Goal: Task Accomplishment & Management: Complete application form

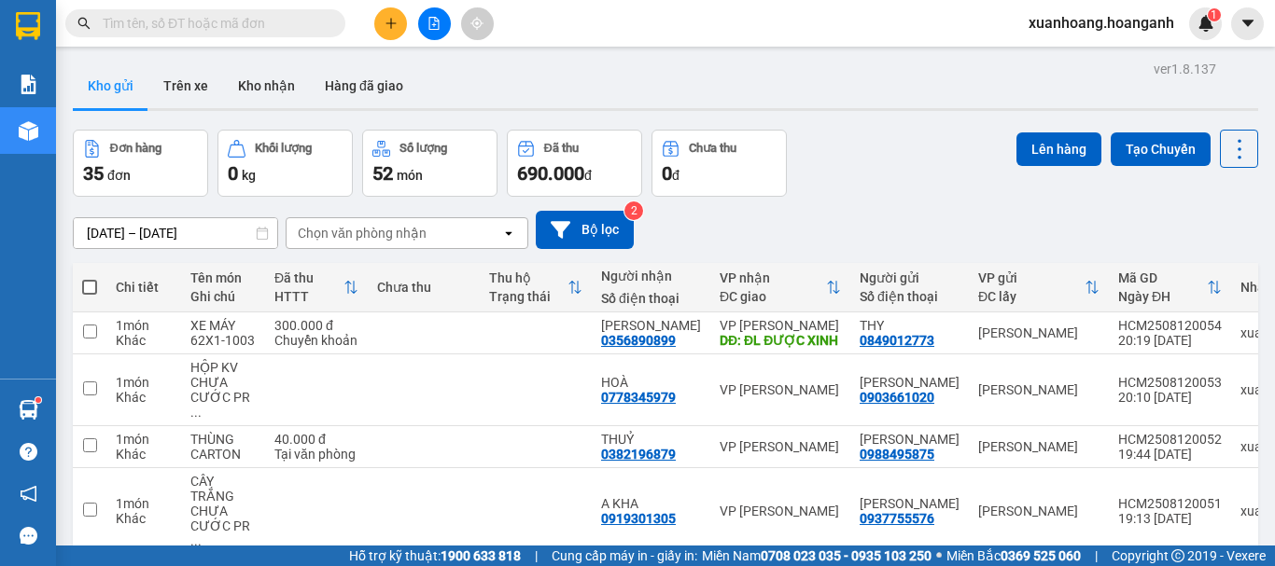
click at [390, 29] on icon "plus" at bounding box center [390, 23] width 13 height 13
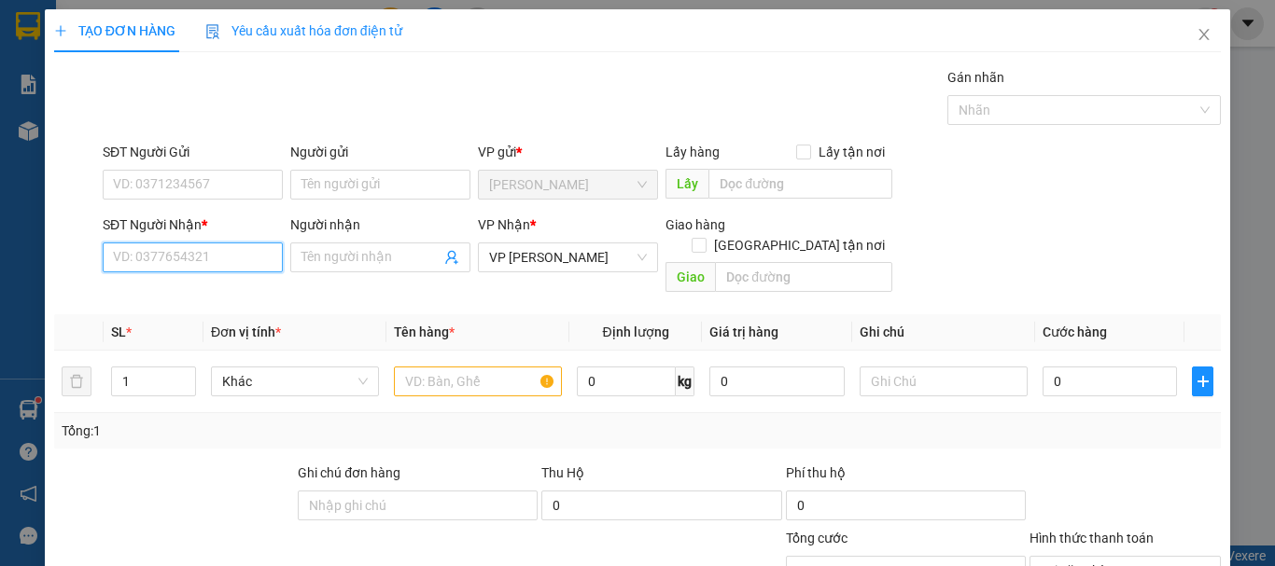
click at [225, 253] on input "SĐT Người Nhận *" at bounding box center [193, 258] width 180 height 30
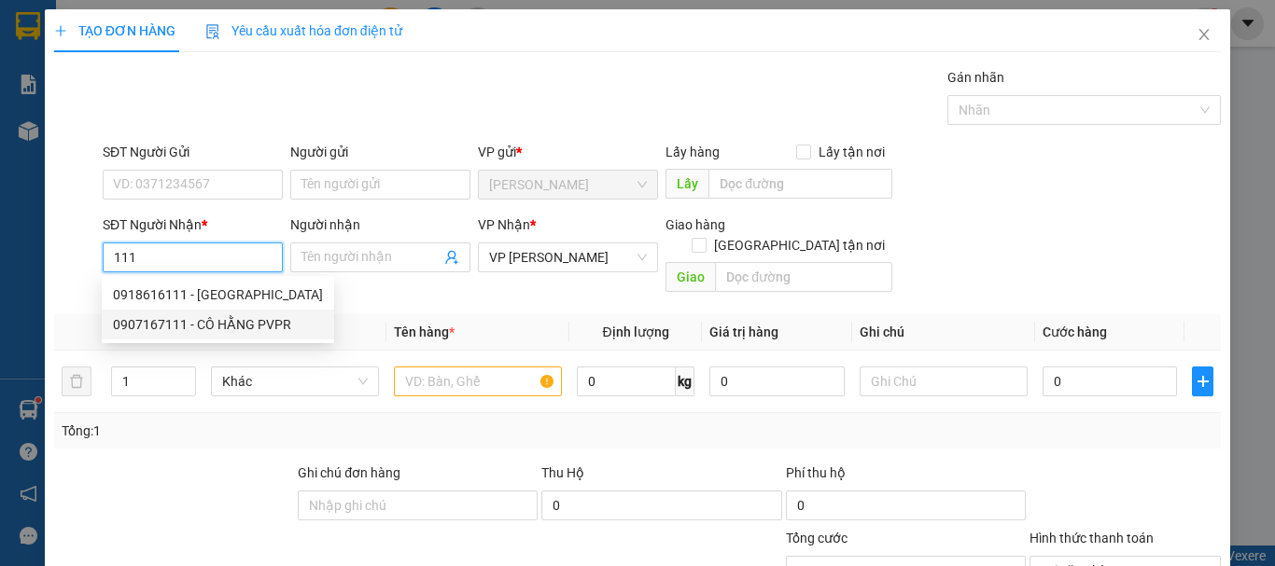
click at [226, 326] on div "0907167111 - CÔ HẰNG PVPR" at bounding box center [218, 324] width 210 height 21
type input "0907167111"
type input "CÔ HẰNG PVPR"
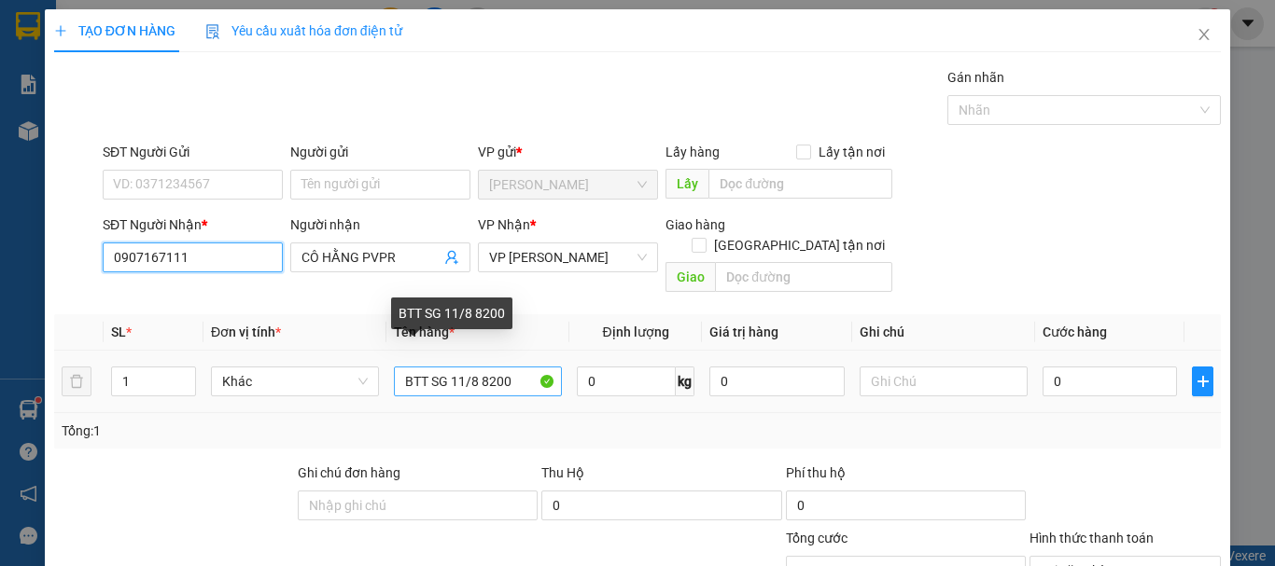
type input "0907167111"
click at [456, 367] on input "BTT SG 11/8 8200" at bounding box center [478, 382] width 168 height 30
click at [511, 368] on input "BTT SG 12/8 8200" at bounding box center [478, 382] width 168 height 30
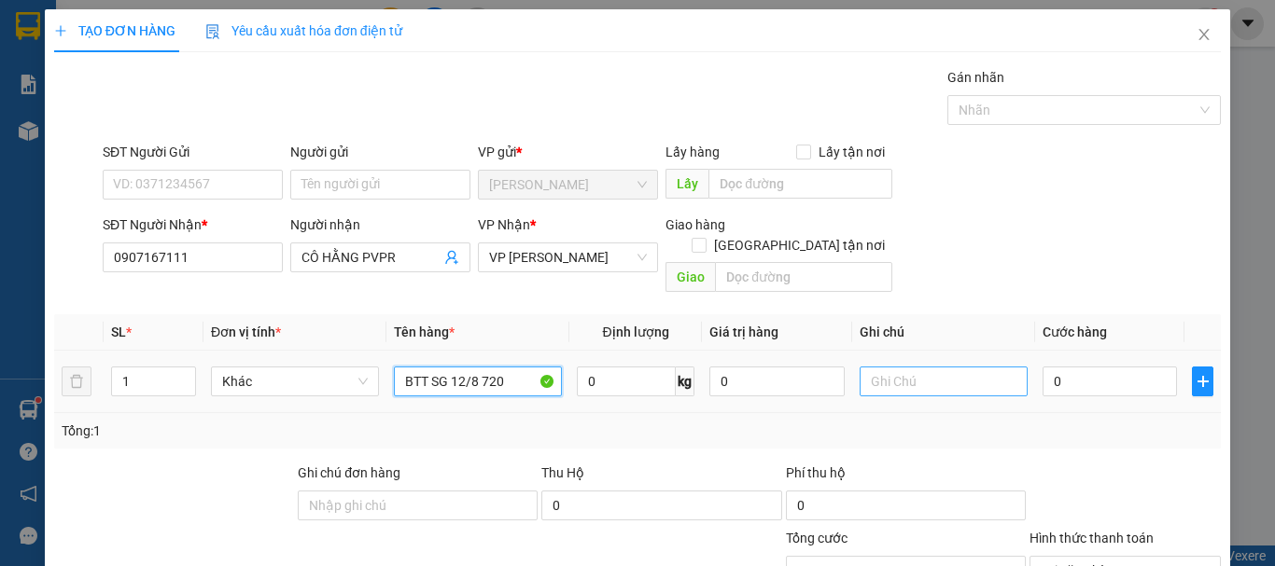
type input "BTT SG 12/8 720"
click at [928, 367] on input "text" at bounding box center [943, 382] width 168 height 30
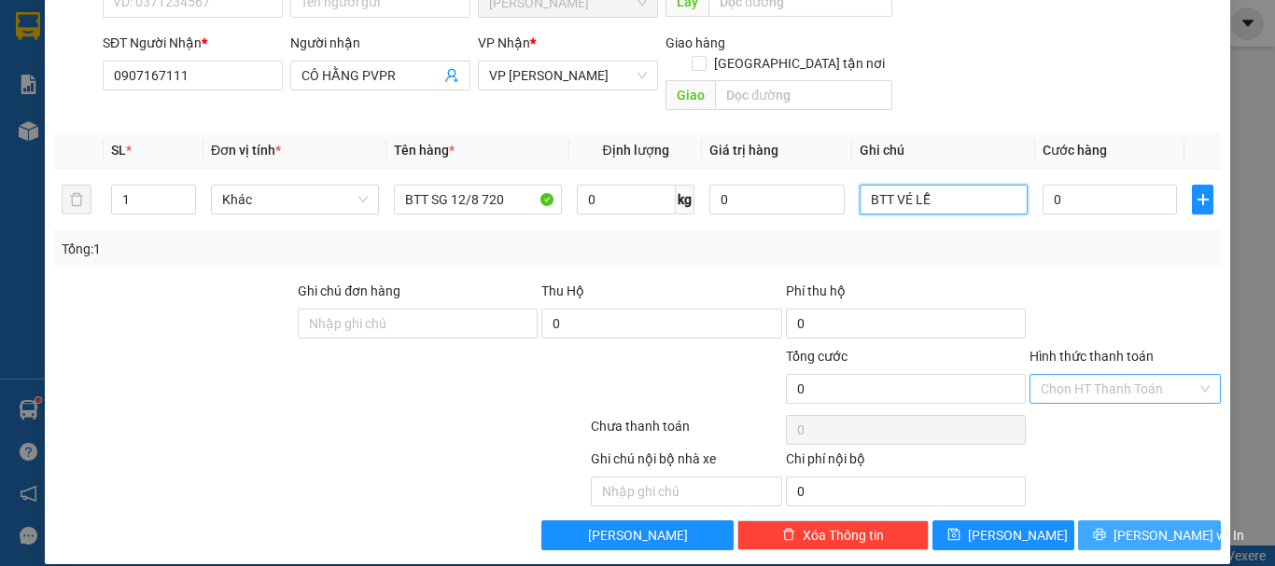
type input "BTT VÉ LỄ"
click at [1148, 525] on span "[PERSON_NAME] và In" at bounding box center [1178, 535] width 131 height 21
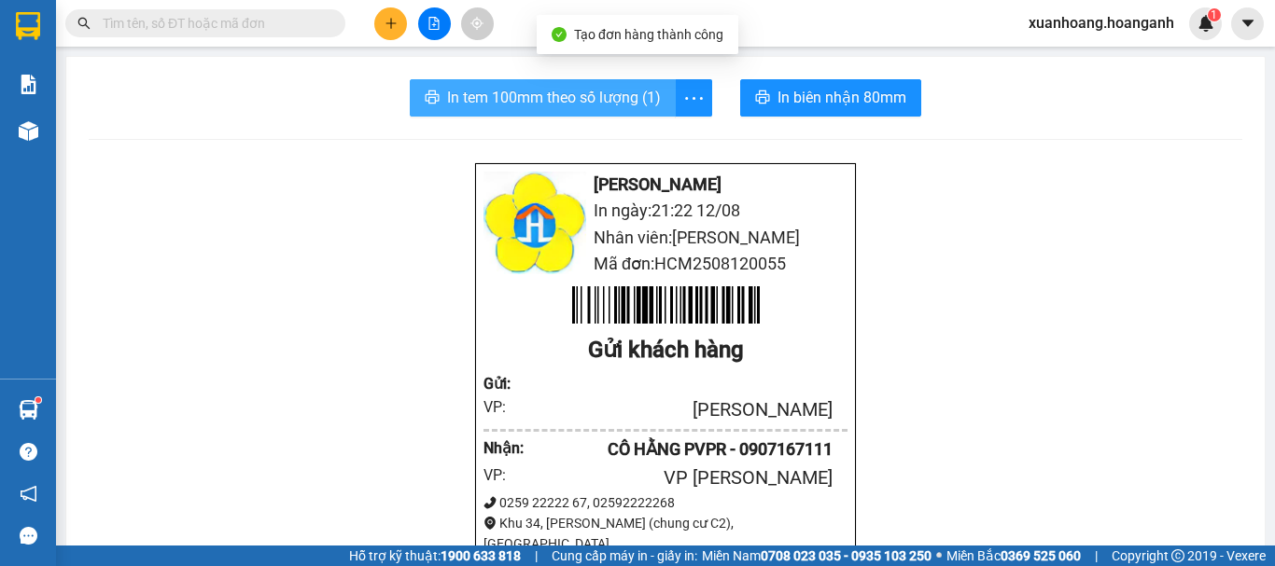
click at [607, 93] on span "In tem 100mm theo số lượng (1)" at bounding box center [554, 97] width 214 height 23
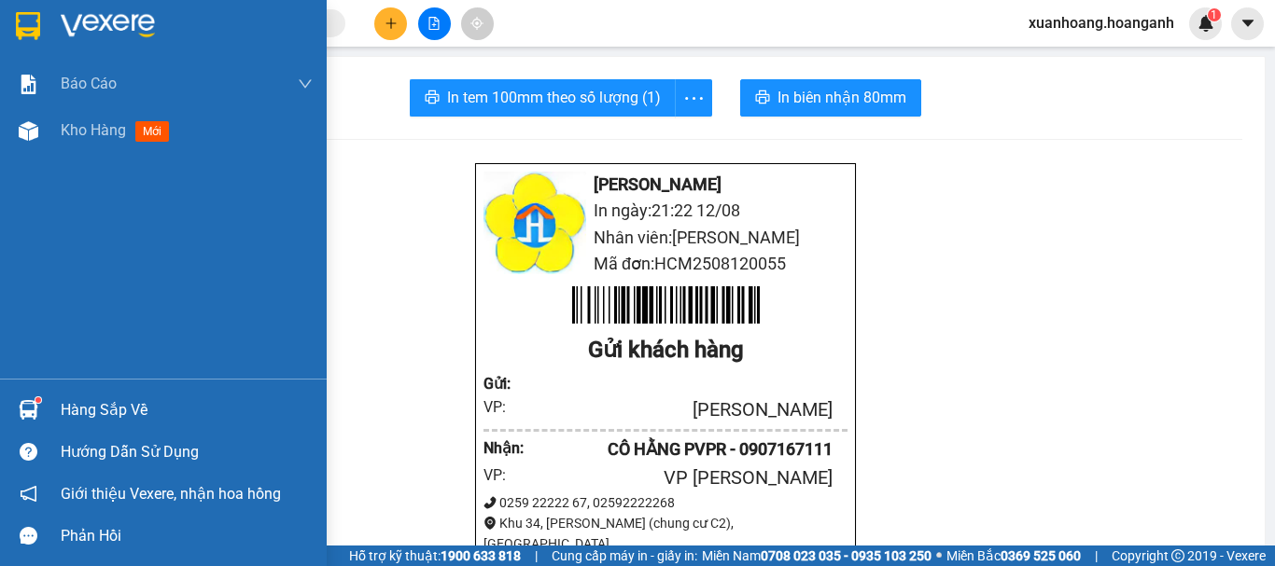
click at [18, 23] on img at bounding box center [28, 26] width 24 height 28
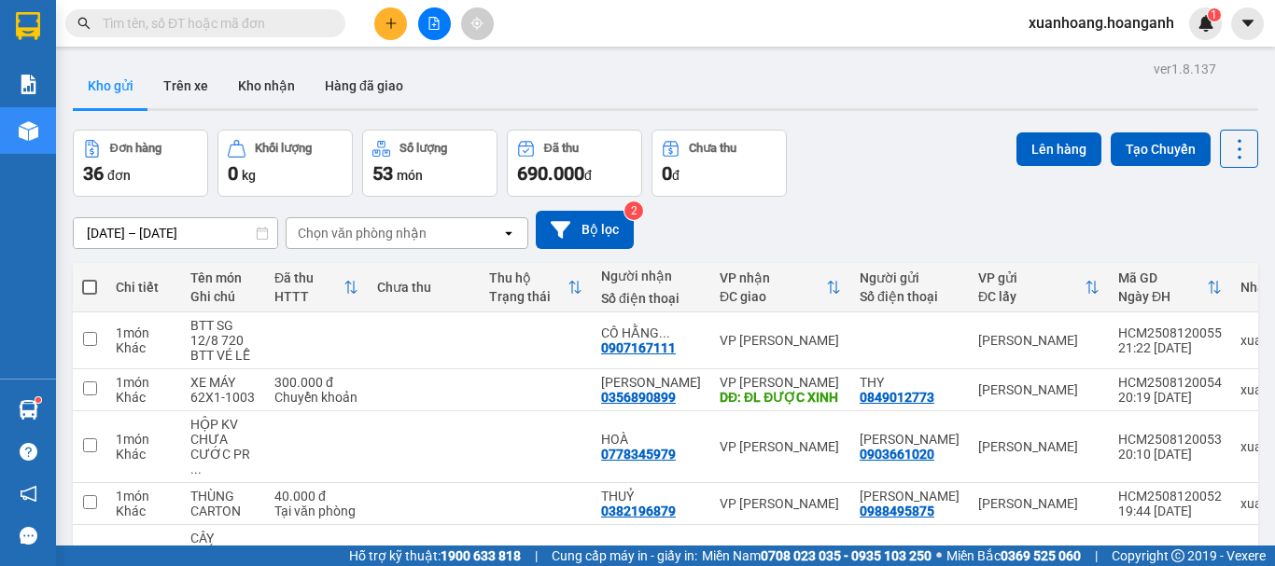
click at [90, 286] on span at bounding box center [89, 287] width 15 height 15
click at [90, 278] on input "checkbox" at bounding box center [90, 278] width 0 height 0
checkbox input "true"
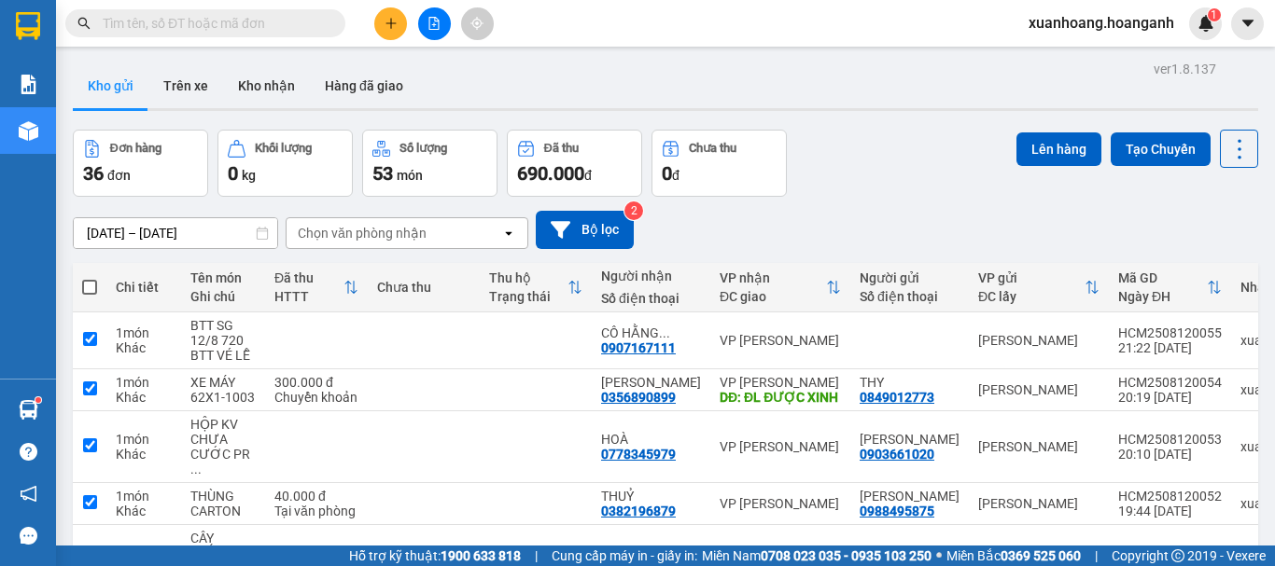
checkbox input "true"
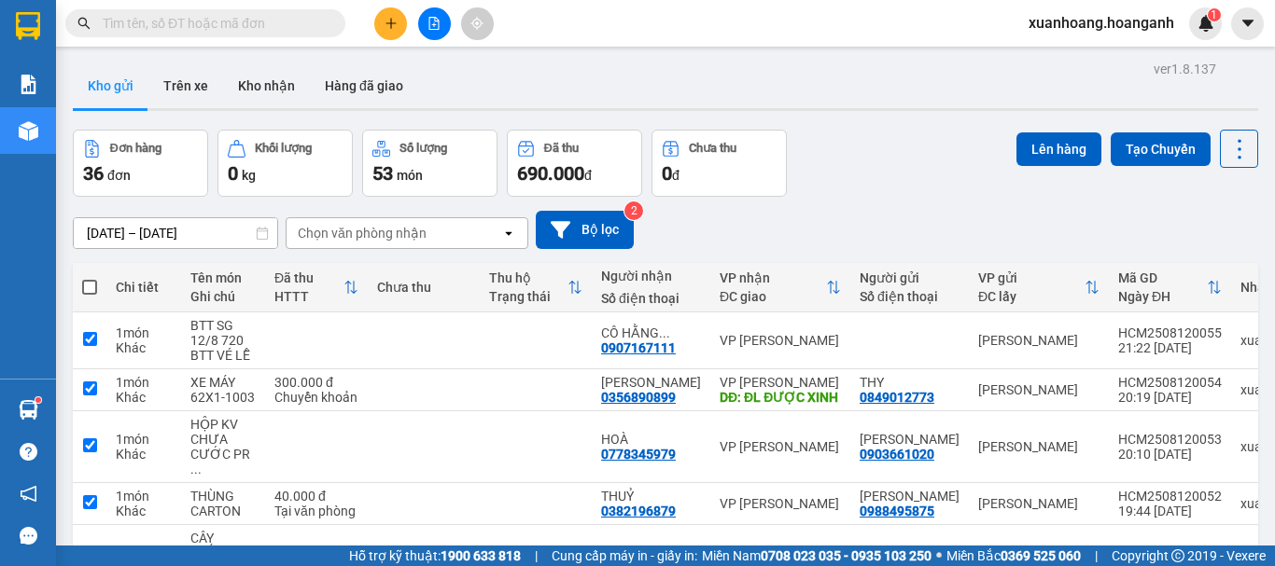
checkbox input "true"
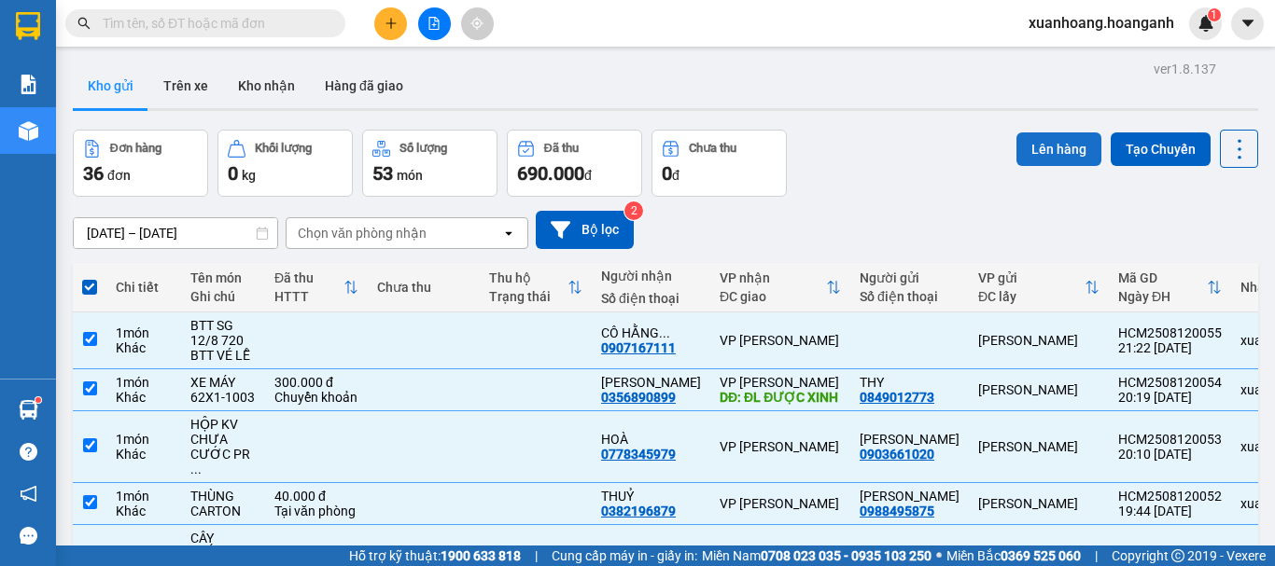
click at [1040, 160] on button "Lên hàng" at bounding box center [1058, 150] width 85 height 34
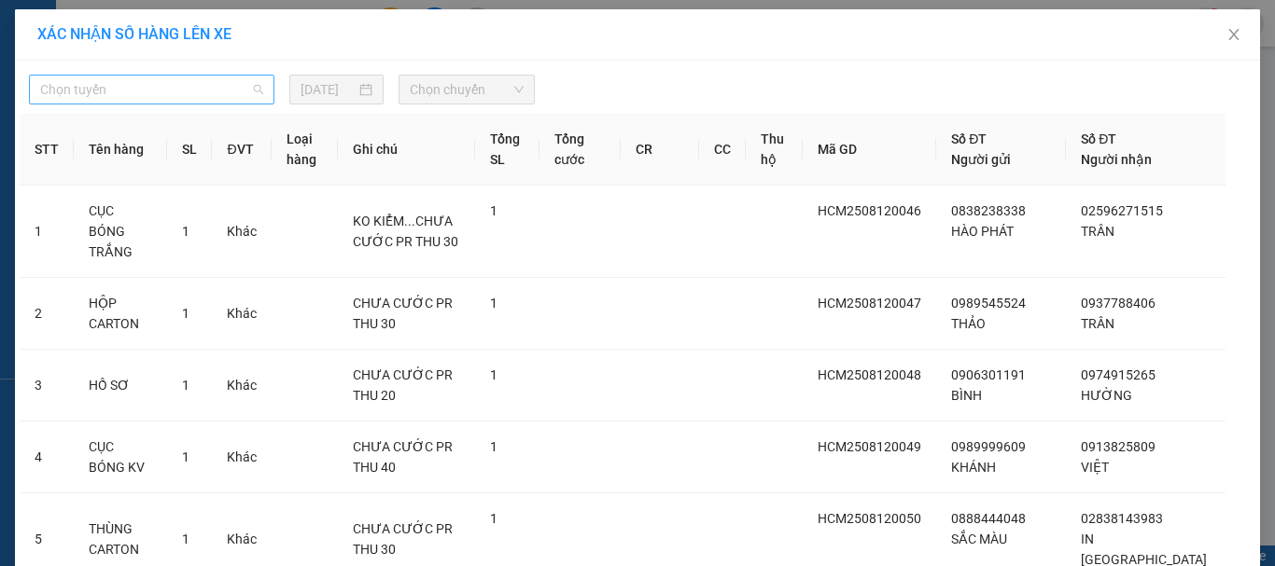
click at [173, 89] on span "Chọn tuyến" at bounding box center [151, 90] width 223 height 28
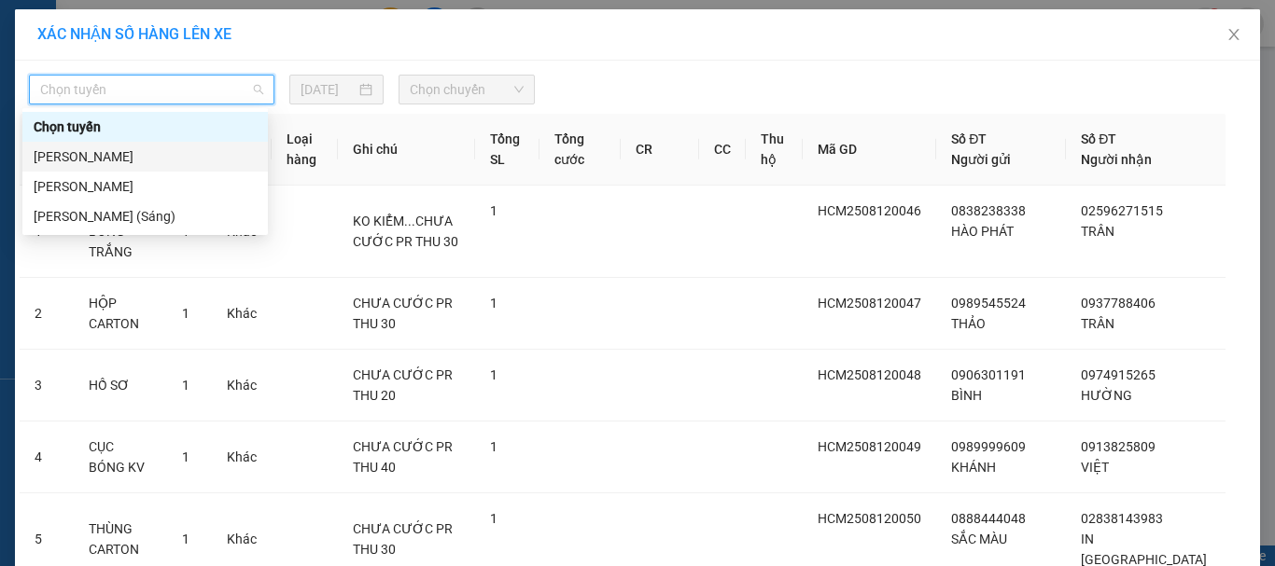
click at [157, 148] on div "[PERSON_NAME]" at bounding box center [145, 157] width 223 height 21
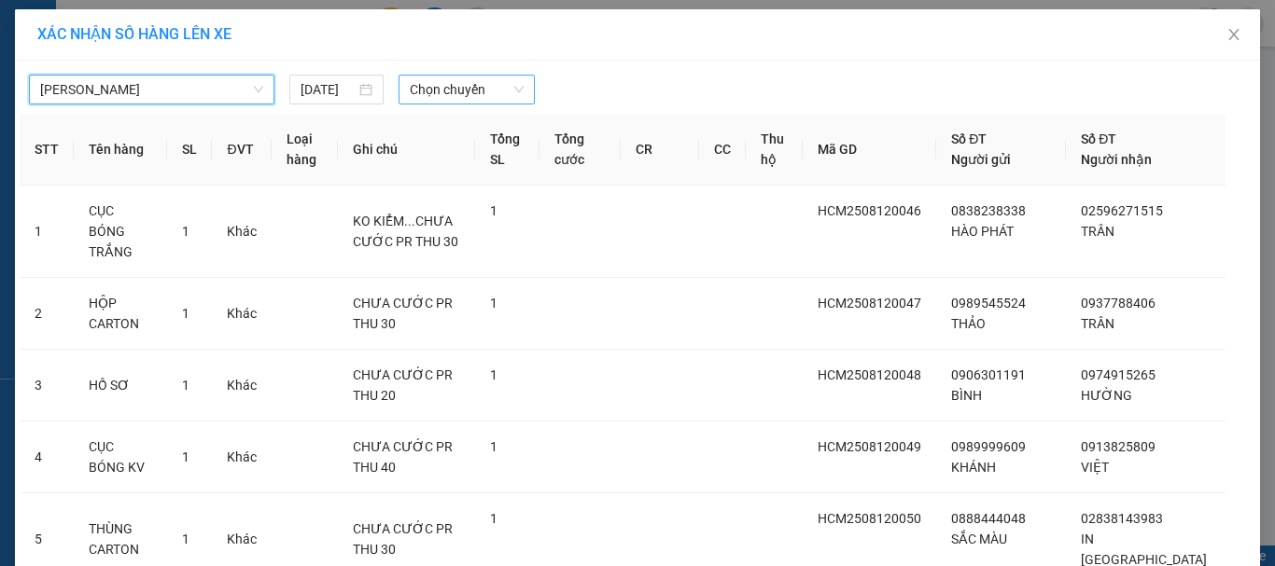
click at [467, 77] on span "Chọn chuyến" at bounding box center [467, 90] width 115 height 28
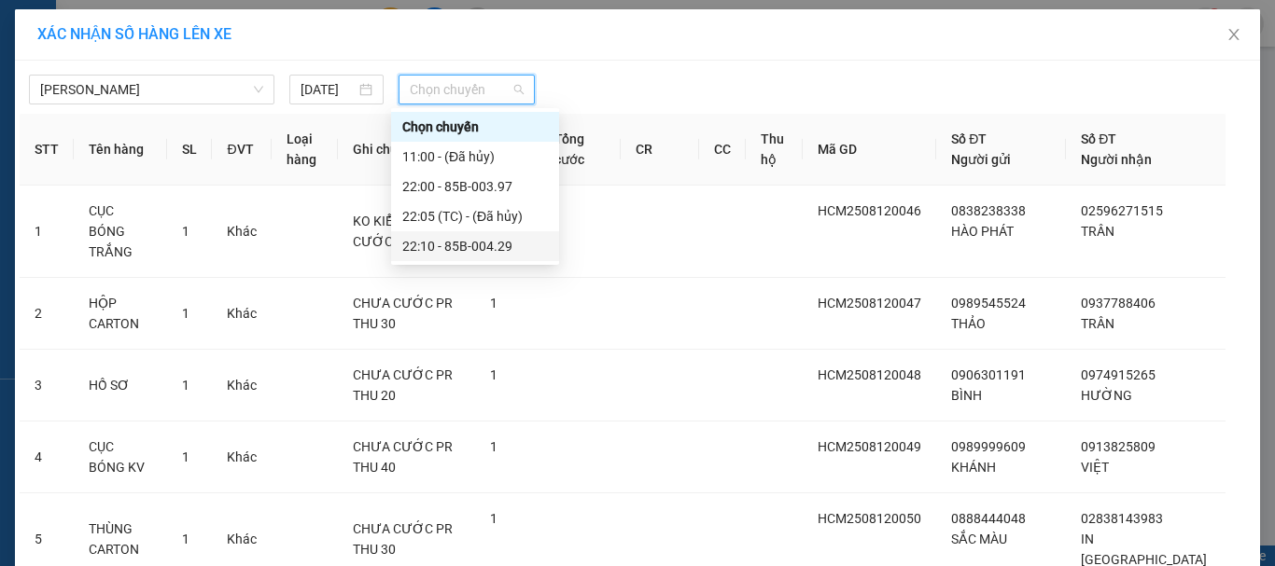
click at [474, 238] on div "22:10 - 85B-004.29" at bounding box center [475, 246] width 146 height 21
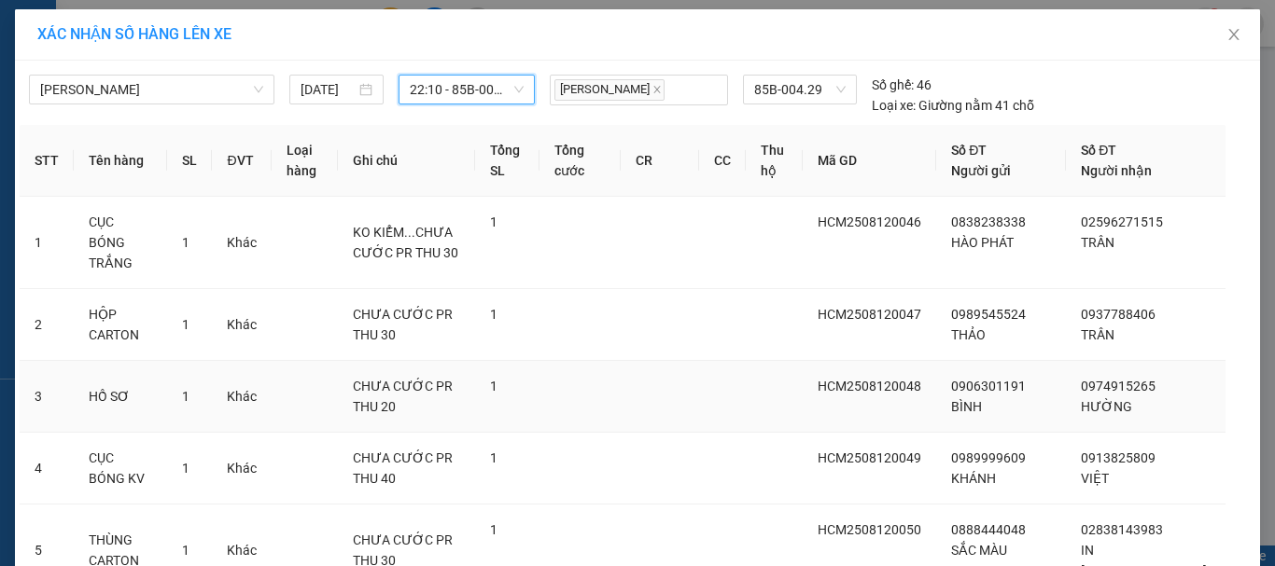
scroll to position [547, 0]
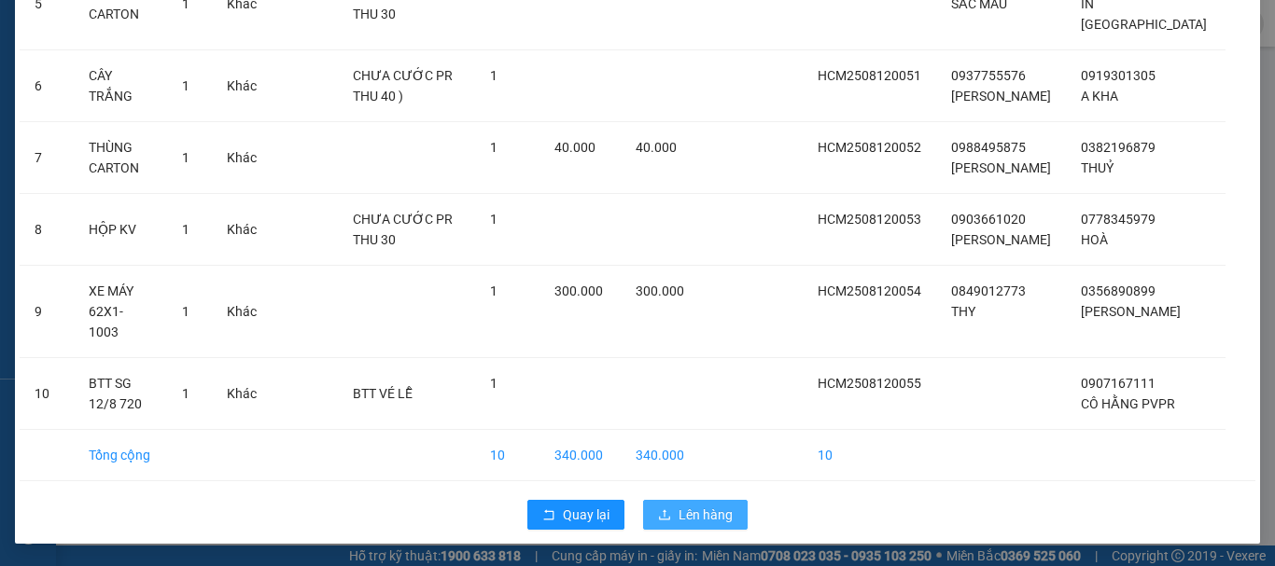
click at [699, 512] on span "Lên hàng" at bounding box center [705, 515] width 54 height 21
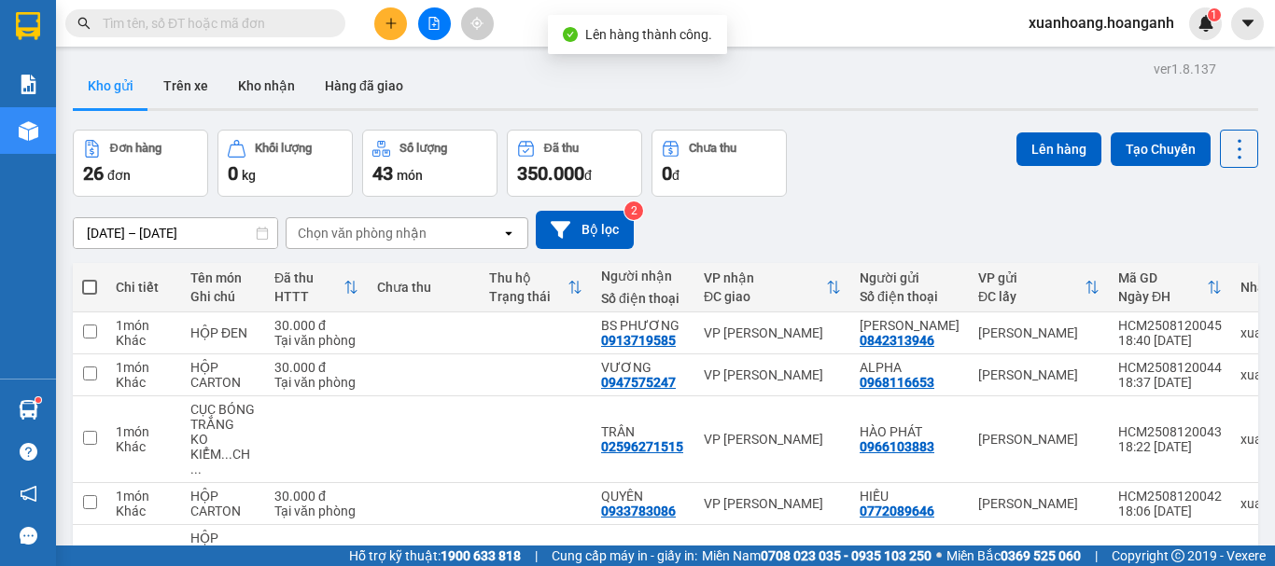
click at [88, 294] on span at bounding box center [89, 287] width 15 height 15
click at [90, 278] on input "checkbox" at bounding box center [90, 278] width 0 height 0
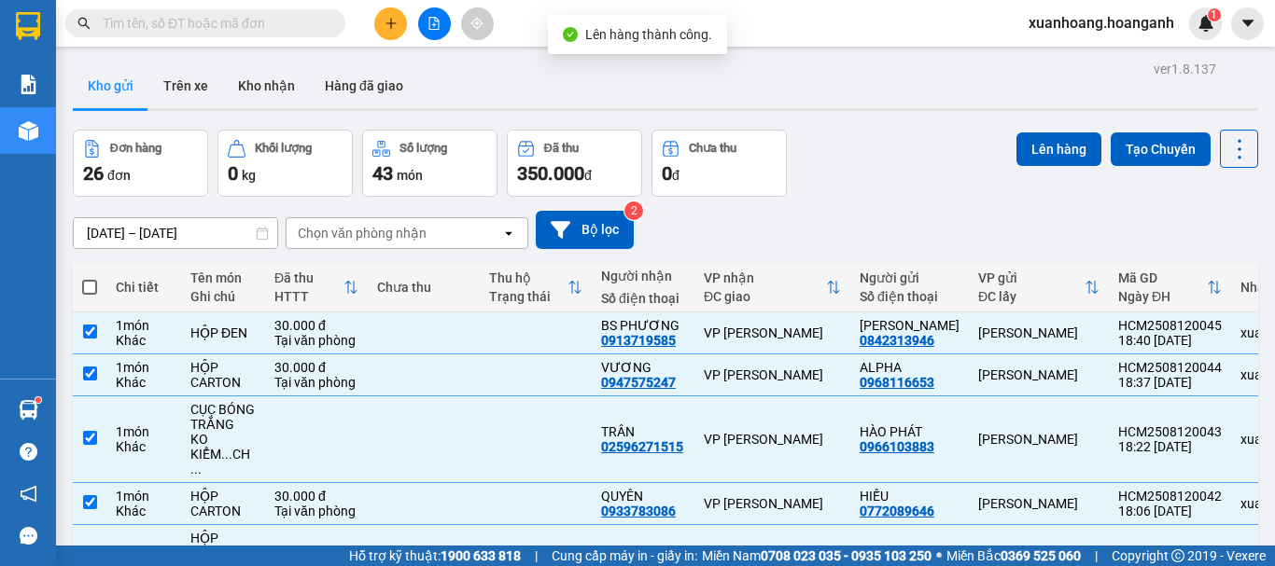
checkbox input "true"
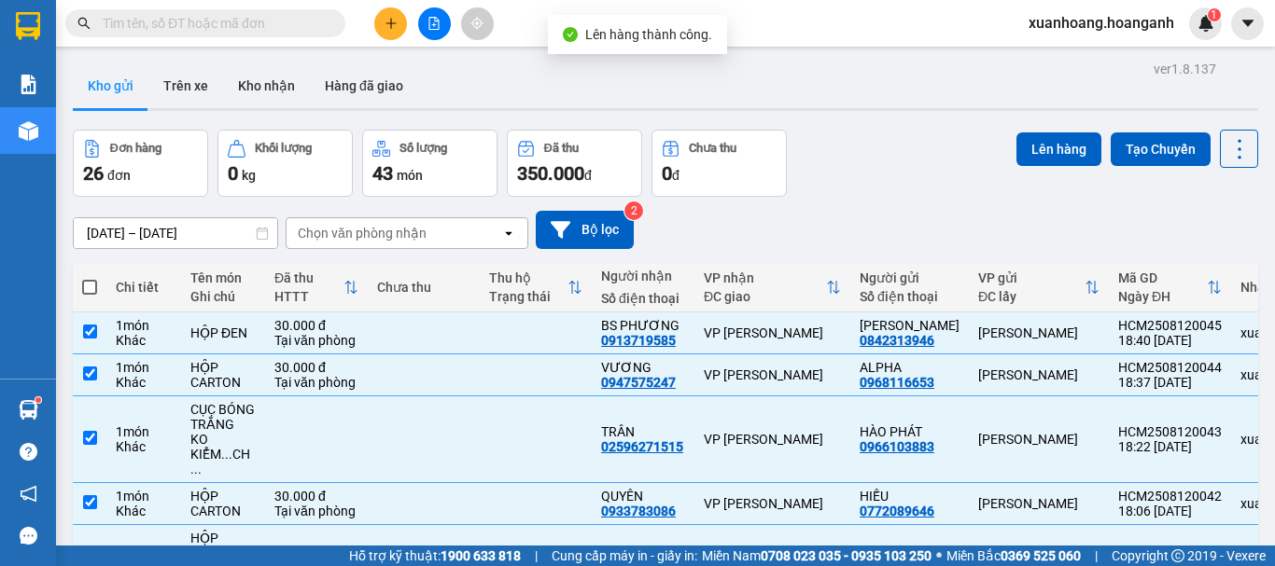
checkbox input "true"
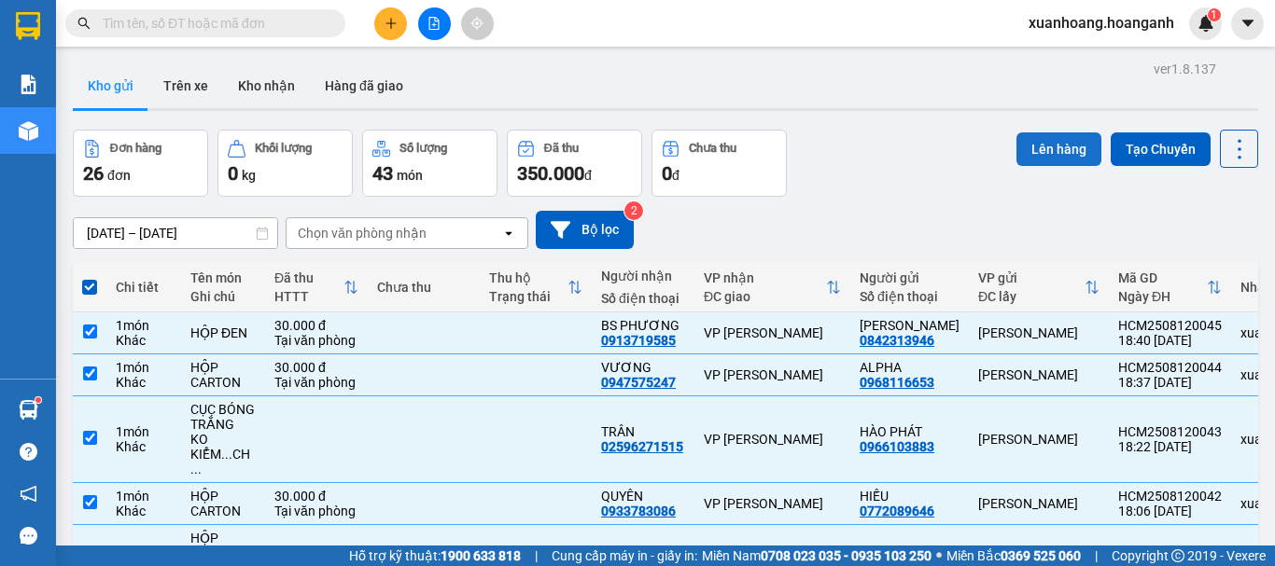
click at [1041, 154] on button "Lên hàng" at bounding box center [1058, 150] width 85 height 34
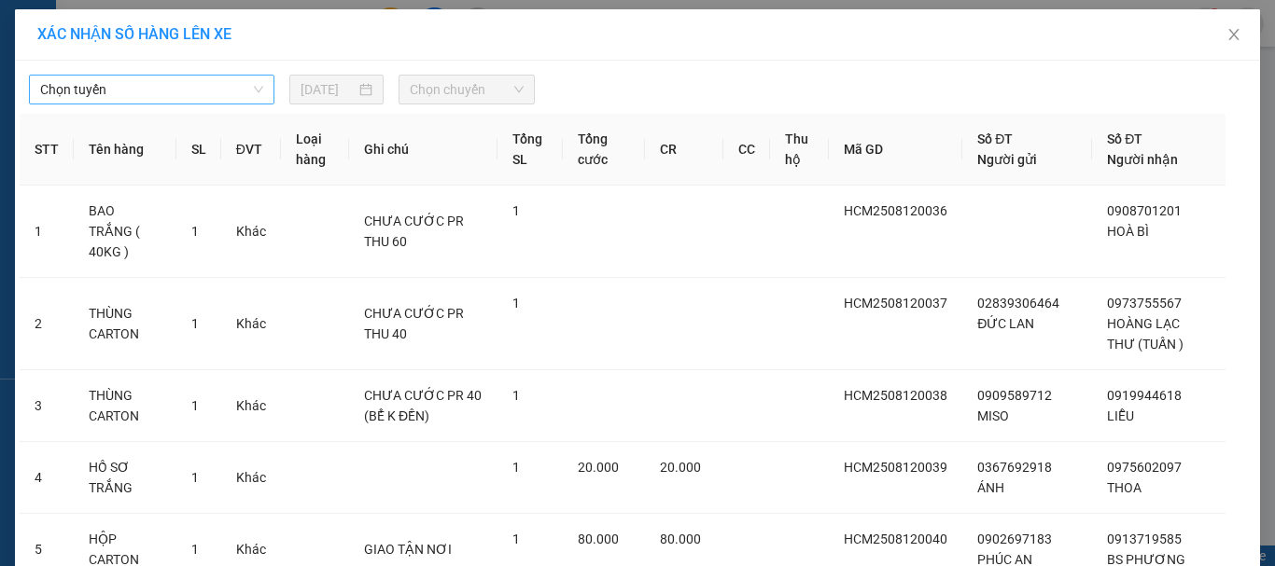
click at [165, 91] on span "Chọn tuyến" at bounding box center [151, 90] width 223 height 28
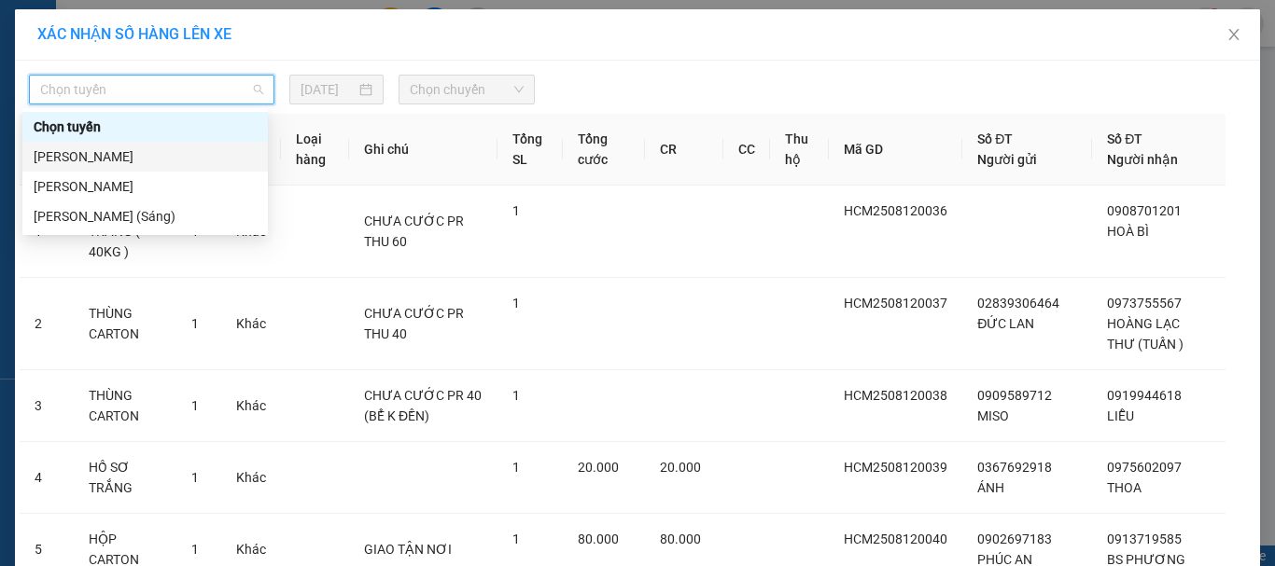
click at [160, 151] on div "[PERSON_NAME]" at bounding box center [145, 157] width 223 height 21
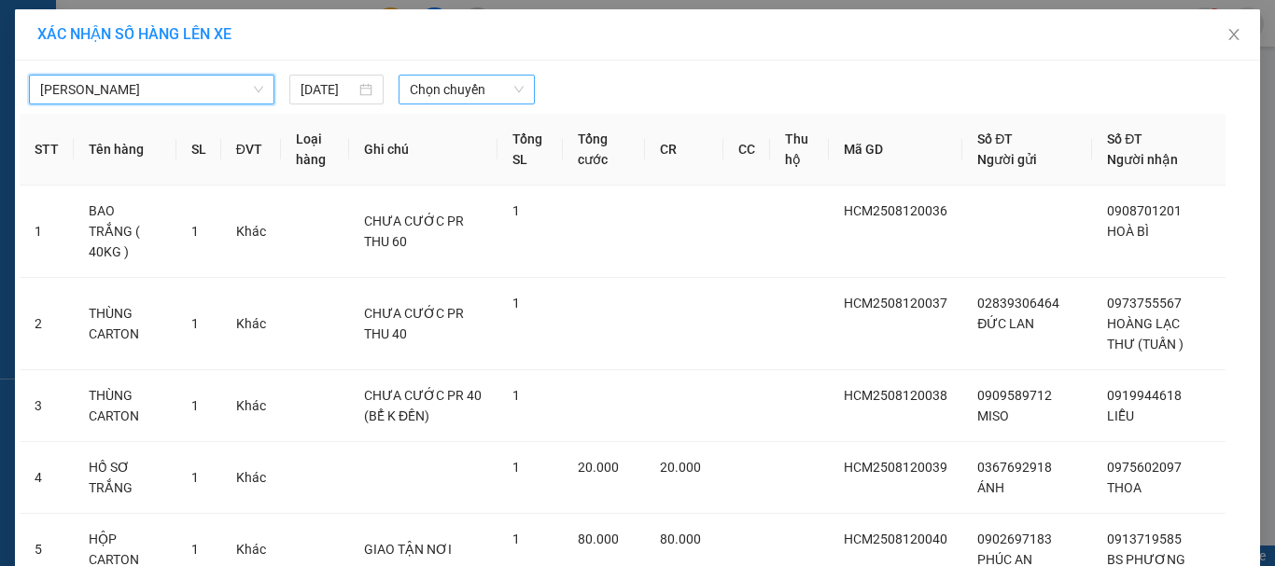
click at [470, 95] on span "Chọn chuyến" at bounding box center [467, 90] width 115 height 28
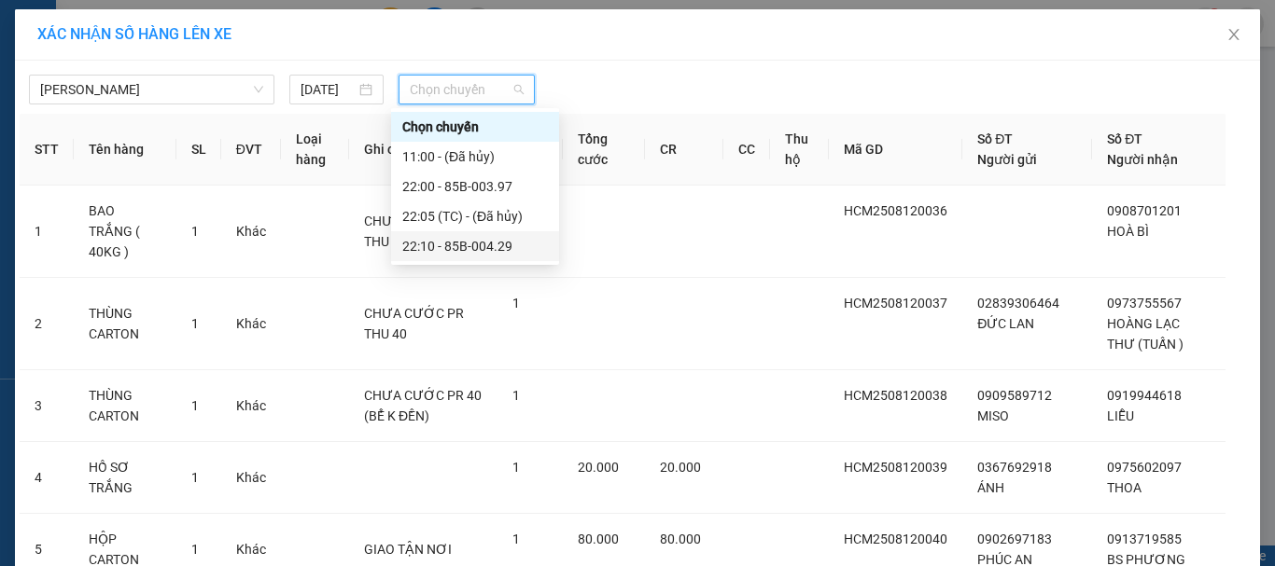
click at [487, 240] on div "22:10 - 85B-004.29" at bounding box center [475, 246] width 146 height 21
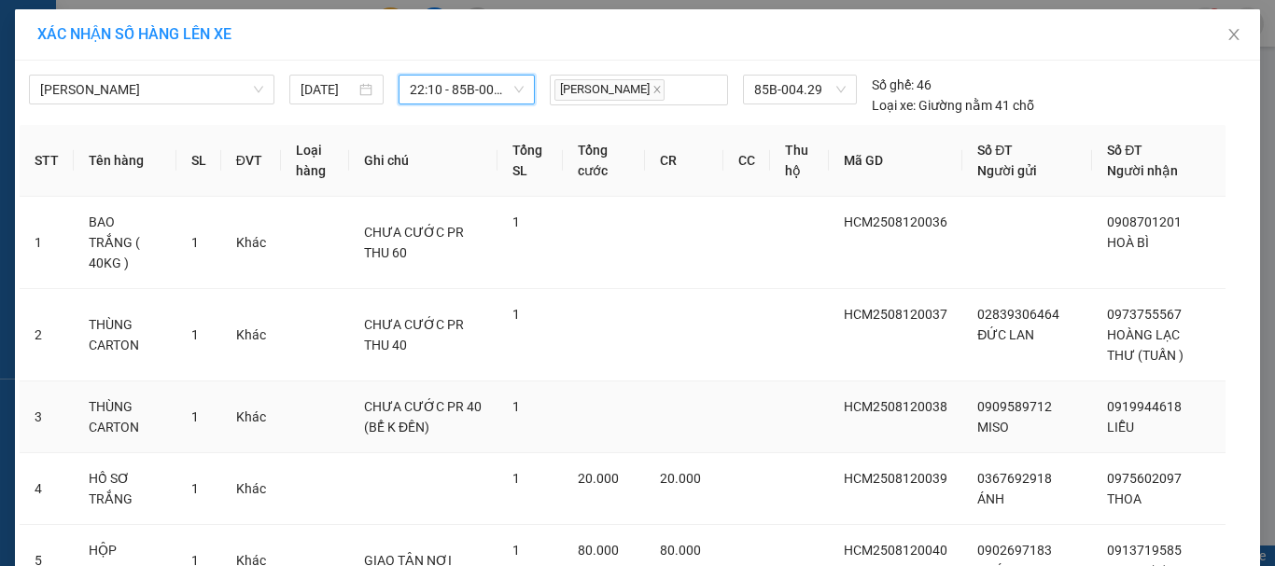
scroll to position [526, 0]
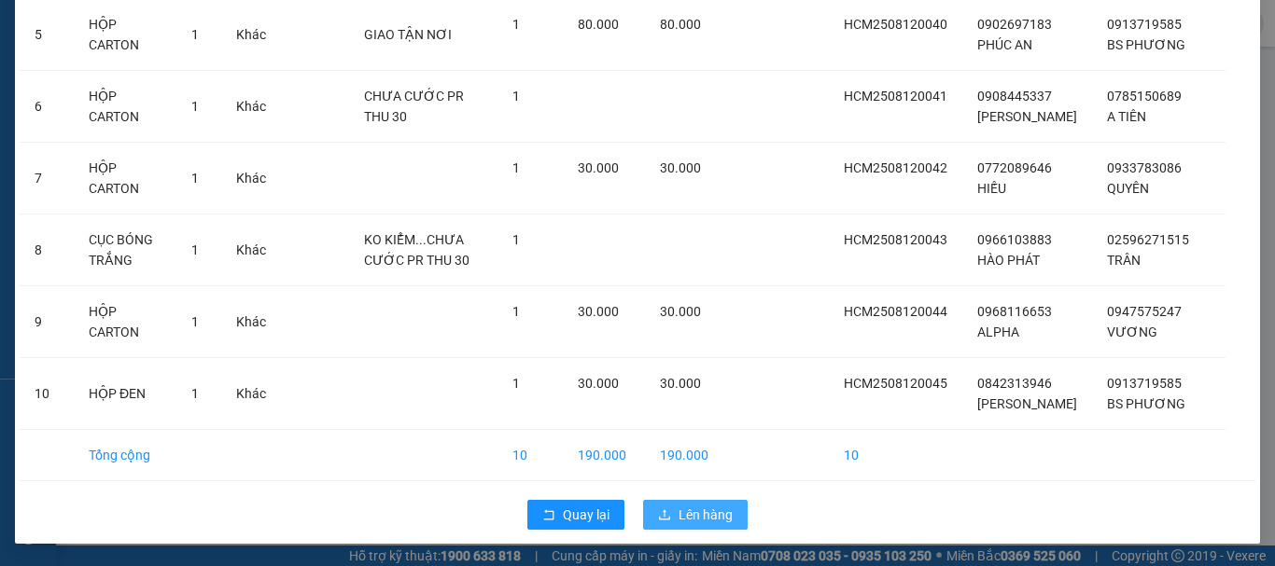
click at [707, 515] on span "Lên hàng" at bounding box center [705, 515] width 54 height 21
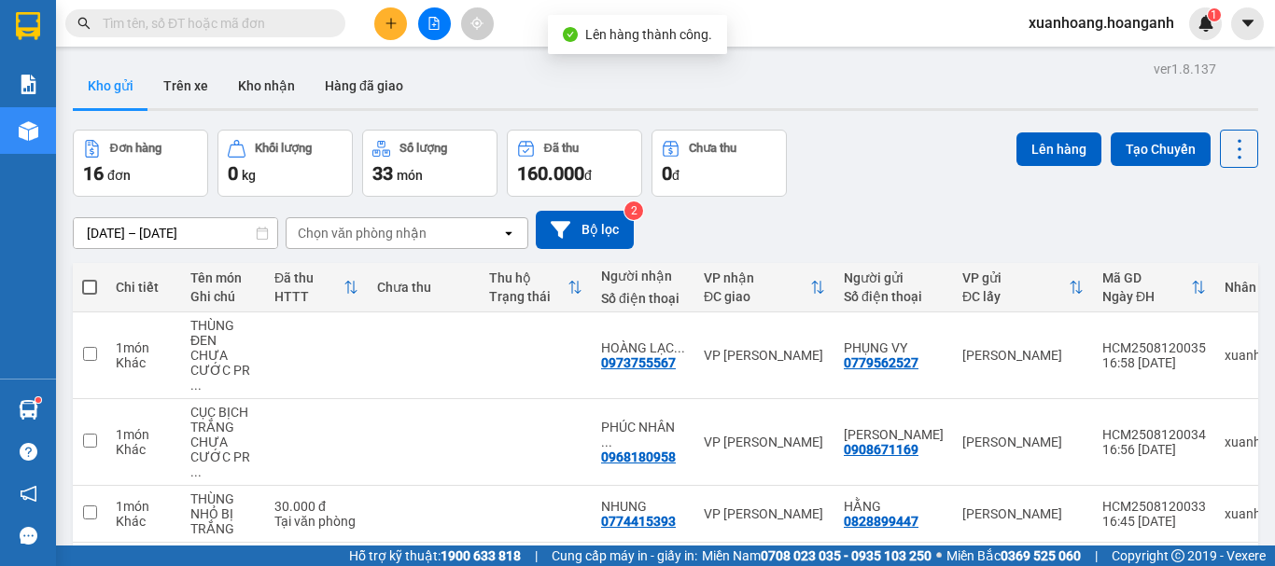
click at [89, 284] on span at bounding box center [89, 287] width 15 height 15
click at [90, 278] on input "checkbox" at bounding box center [90, 278] width 0 height 0
checkbox input "true"
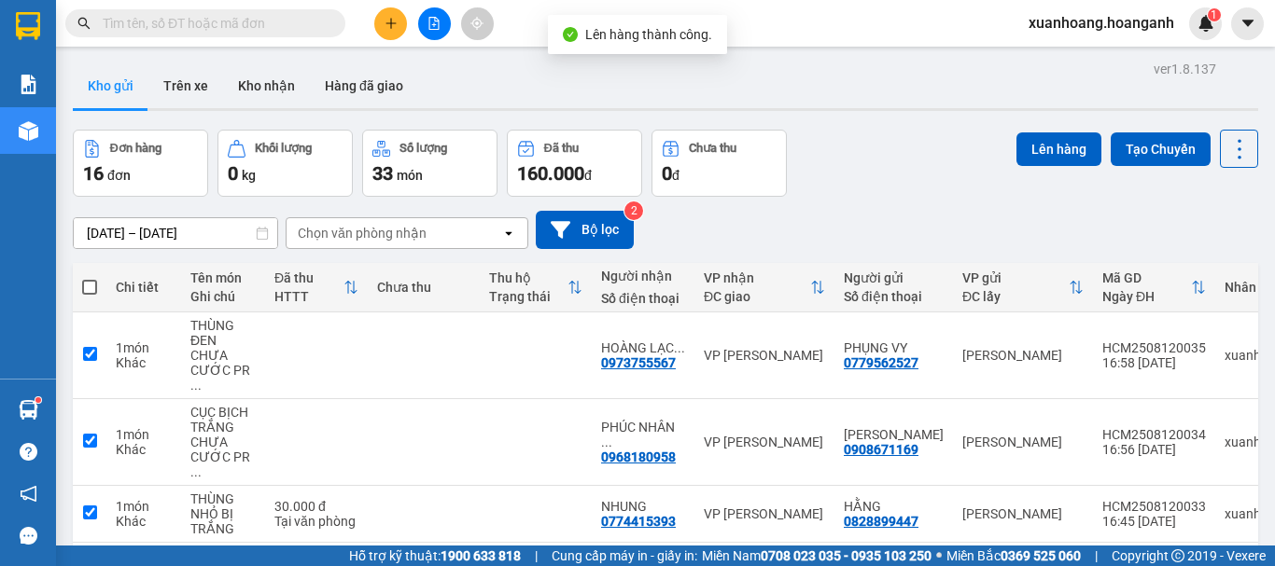
checkbox input "true"
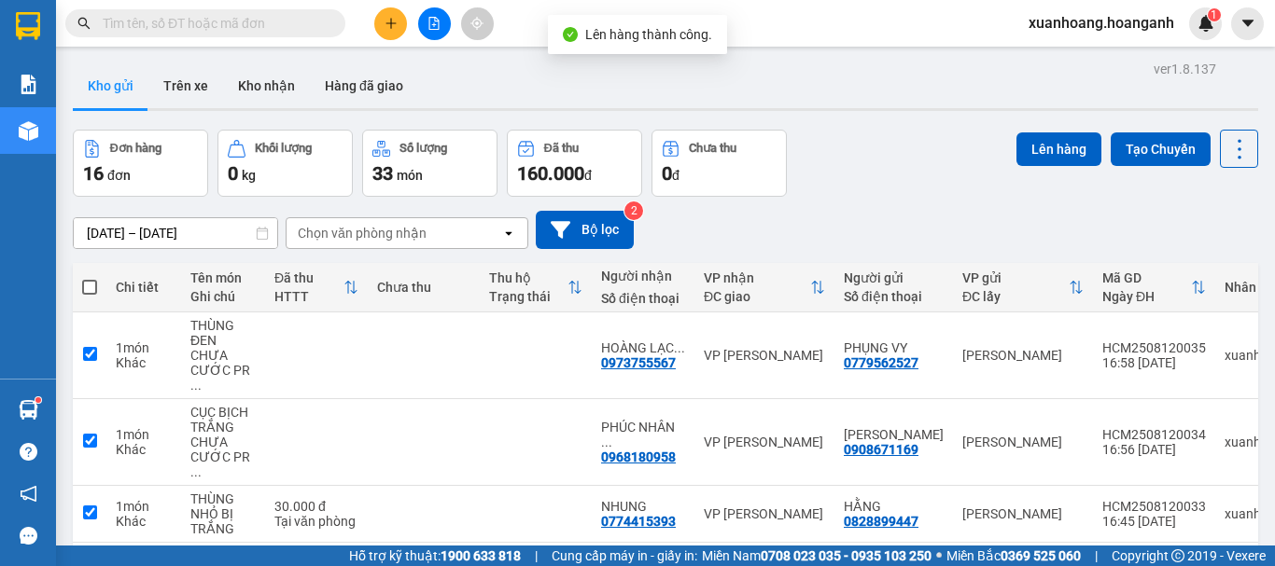
checkbox input "true"
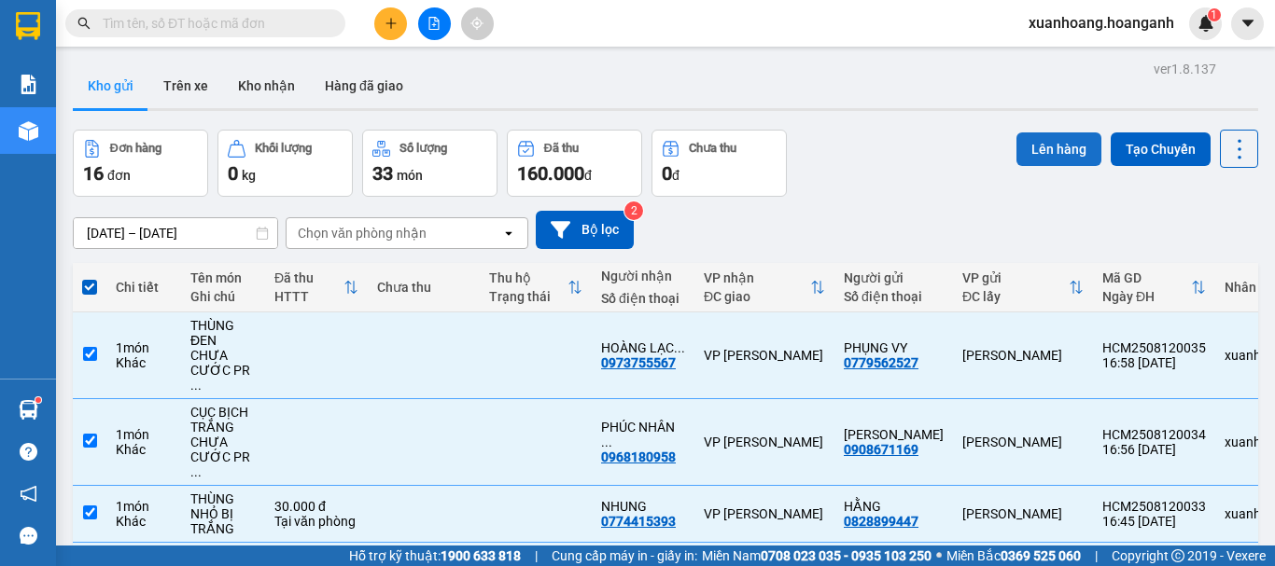
click at [1028, 145] on button "Lên hàng" at bounding box center [1058, 150] width 85 height 34
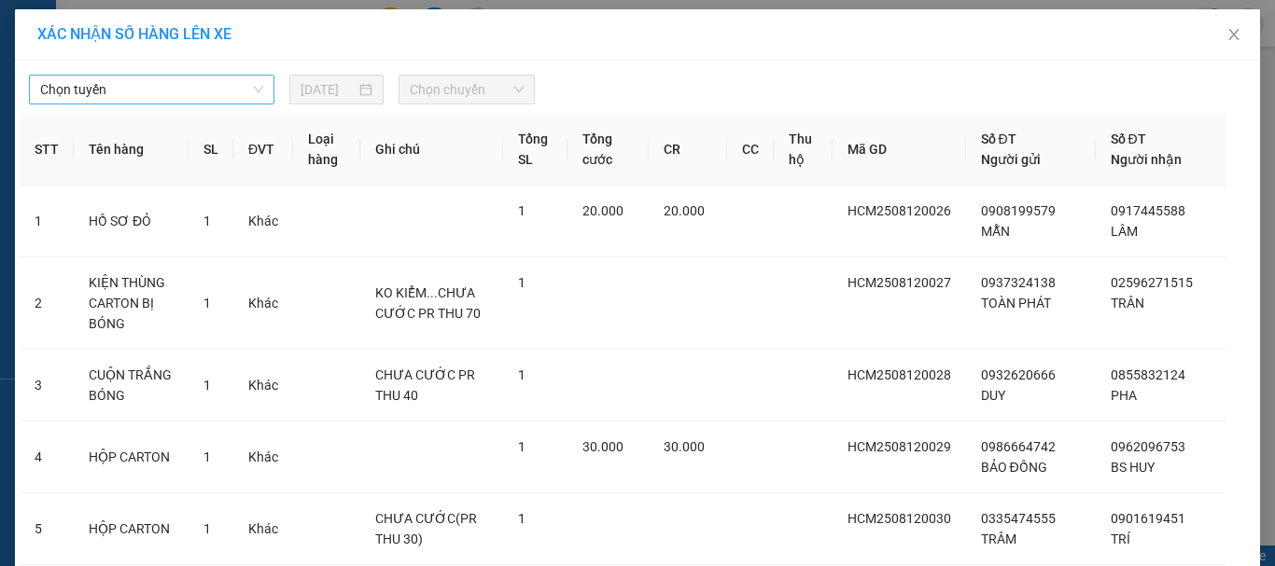
click at [172, 96] on span "Chọn tuyến" at bounding box center [151, 90] width 223 height 28
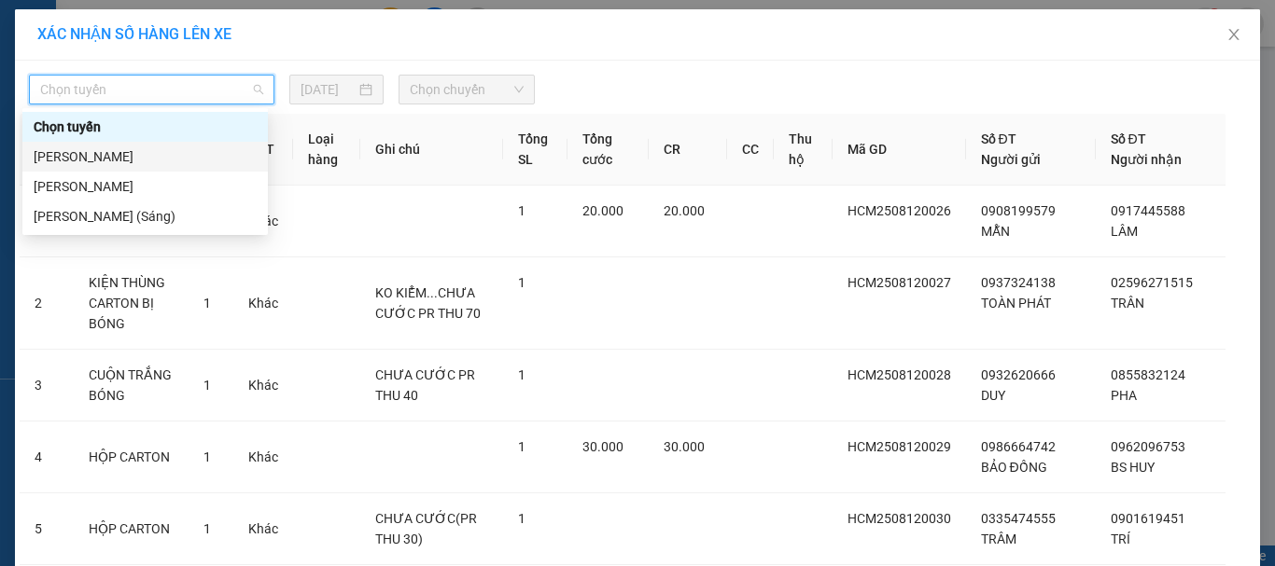
click at [159, 150] on div "[PERSON_NAME]" at bounding box center [145, 157] width 223 height 21
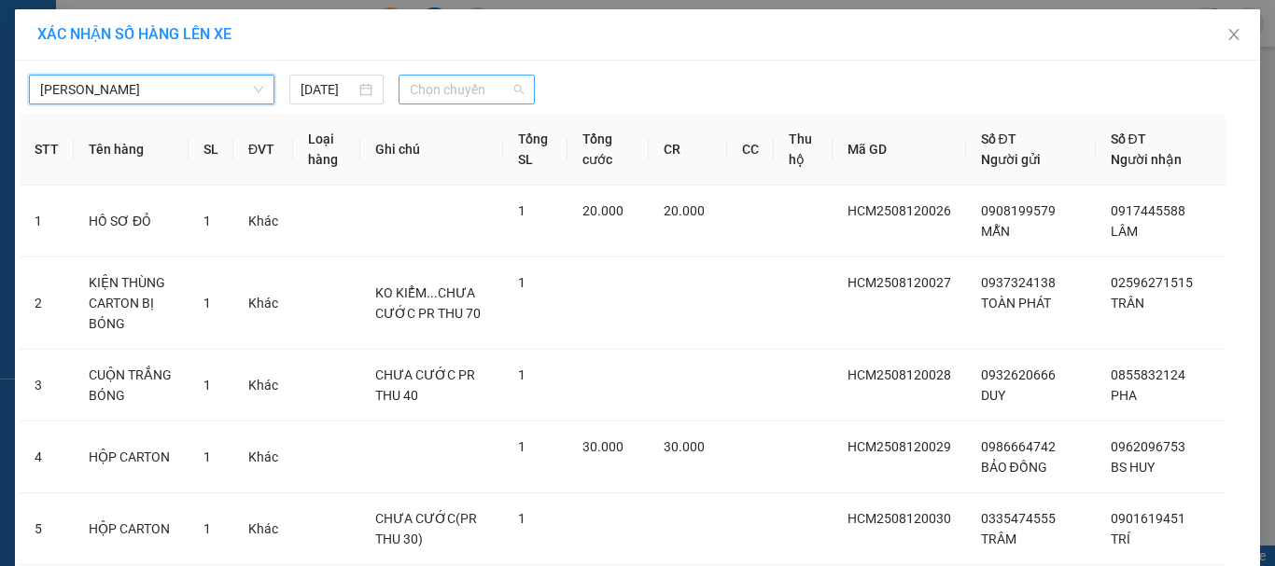
click at [428, 91] on span "Chọn chuyến" at bounding box center [467, 90] width 115 height 28
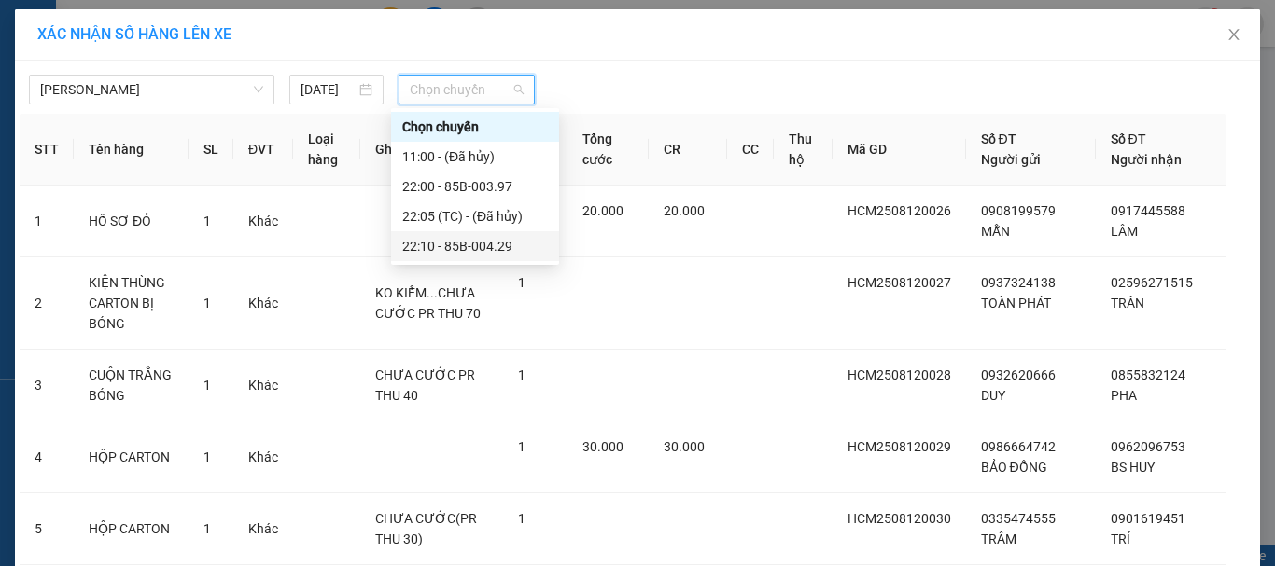
click at [448, 239] on div "22:10 - 85B-004.29" at bounding box center [475, 246] width 146 height 21
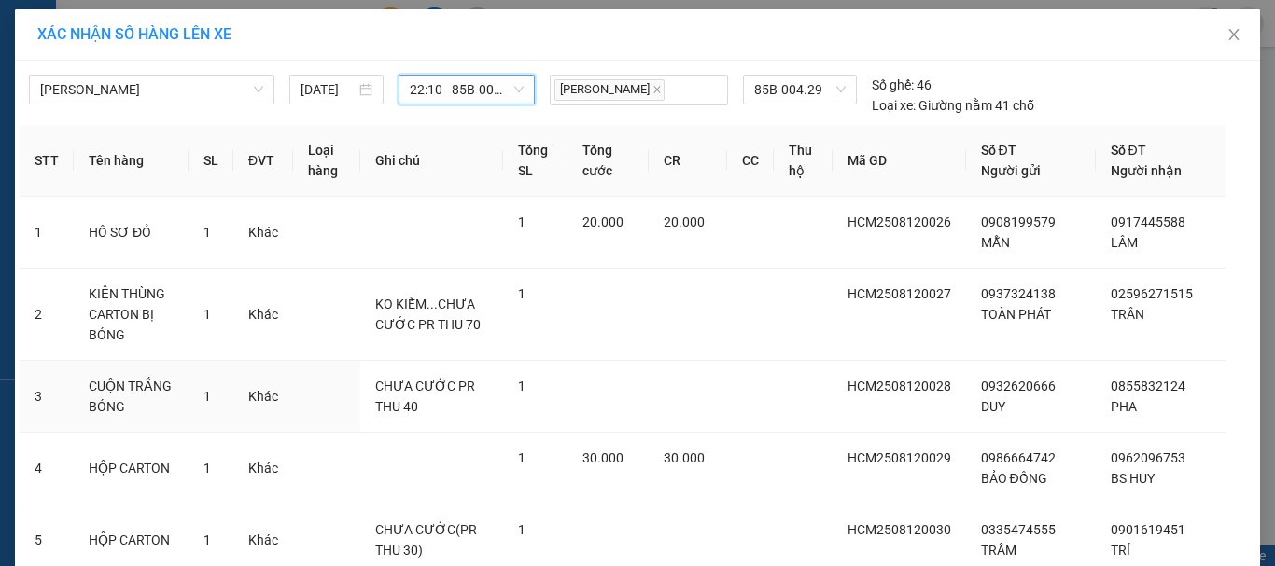
scroll to position [526, 0]
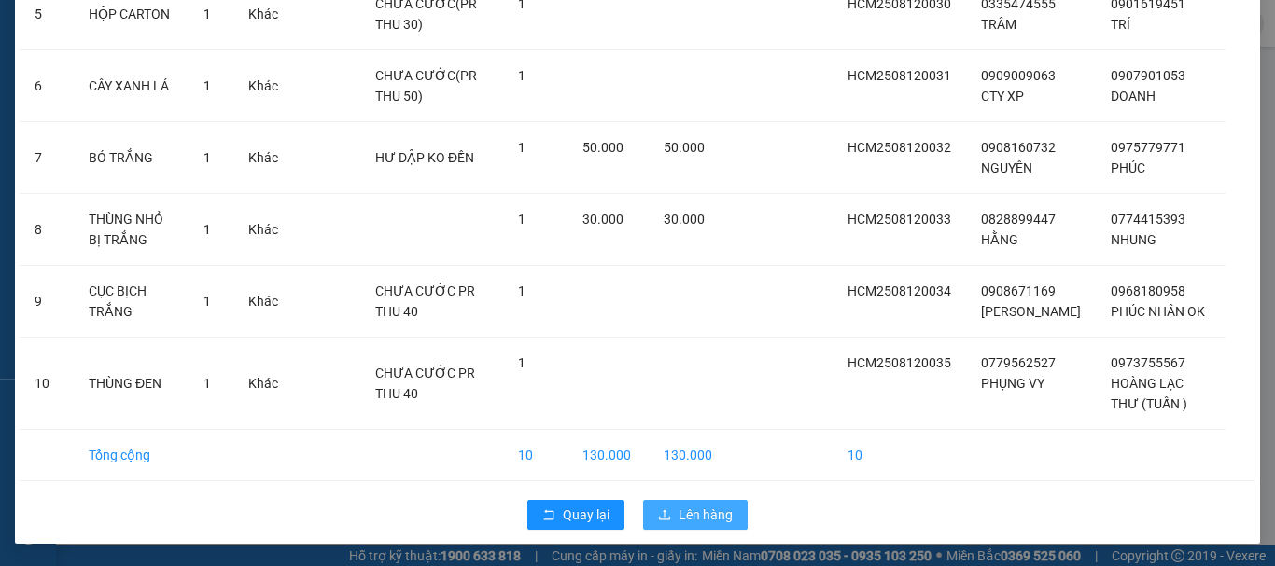
click at [722, 514] on span "Lên hàng" at bounding box center [705, 515] width 54 height 21
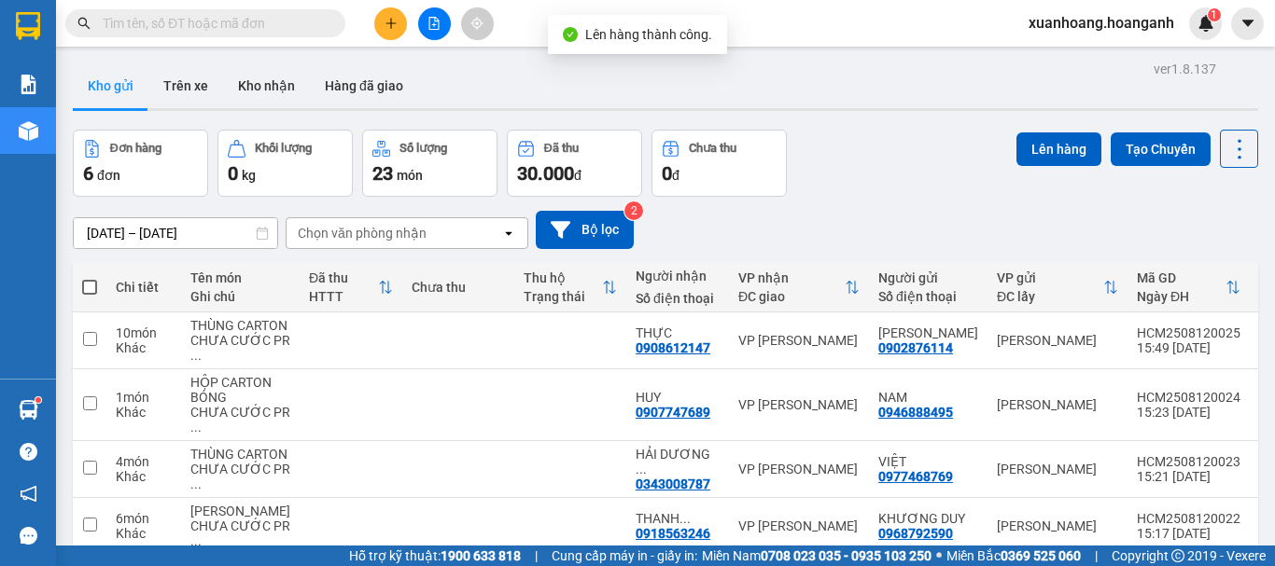
click at [89, 281] on span at bounding box center [89, 287] width 15 height 15
click at [90, 278] on input "checkbox" at bounding box center [90, 278] width 0 height 0
checkbox input "true"
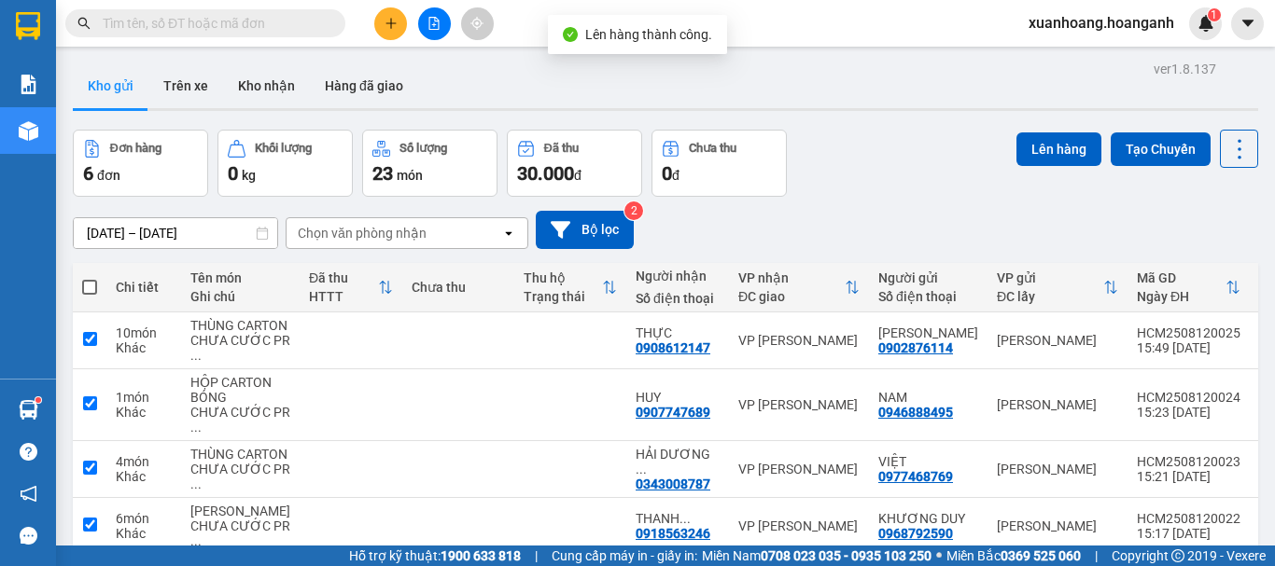
checkbox input "true"
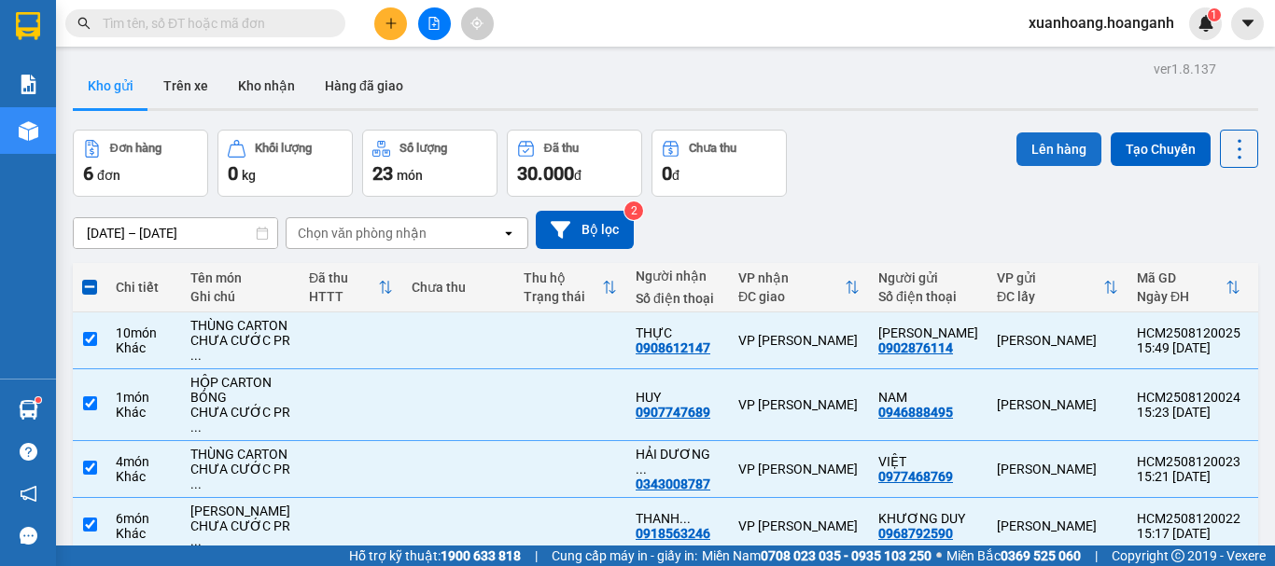
click at [1087, 145] on button "Lên hàng" at bounding box center [1058, 150] width 85 height 34
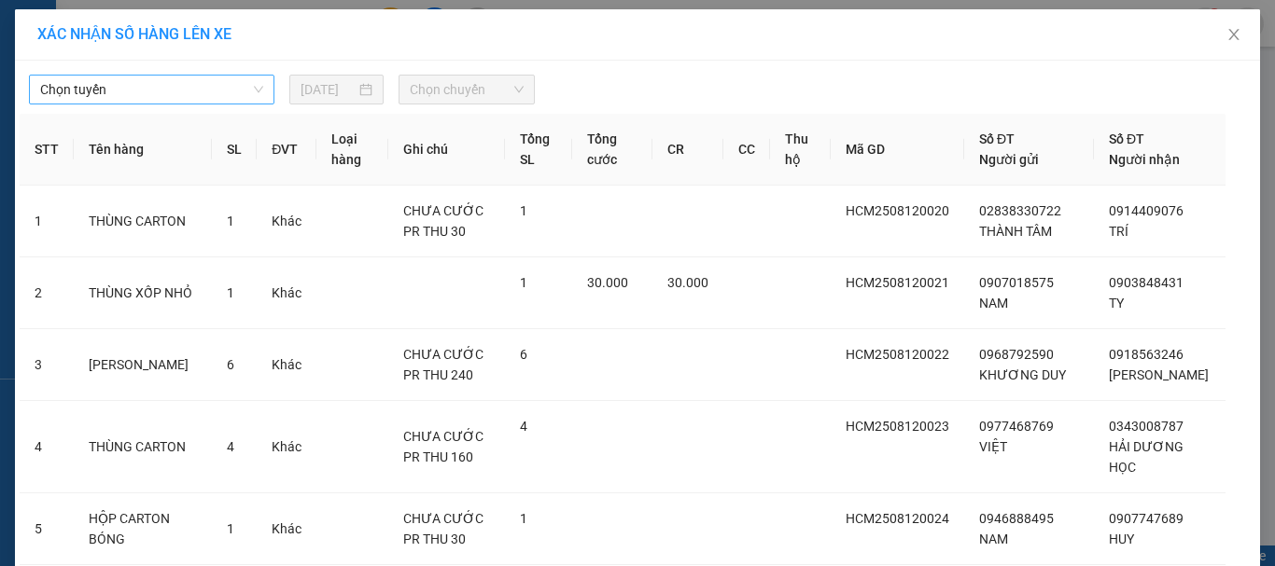
click at [164, 91] on span "Chọn tuyến" at bounding box center [151, 90] width 223 height 28
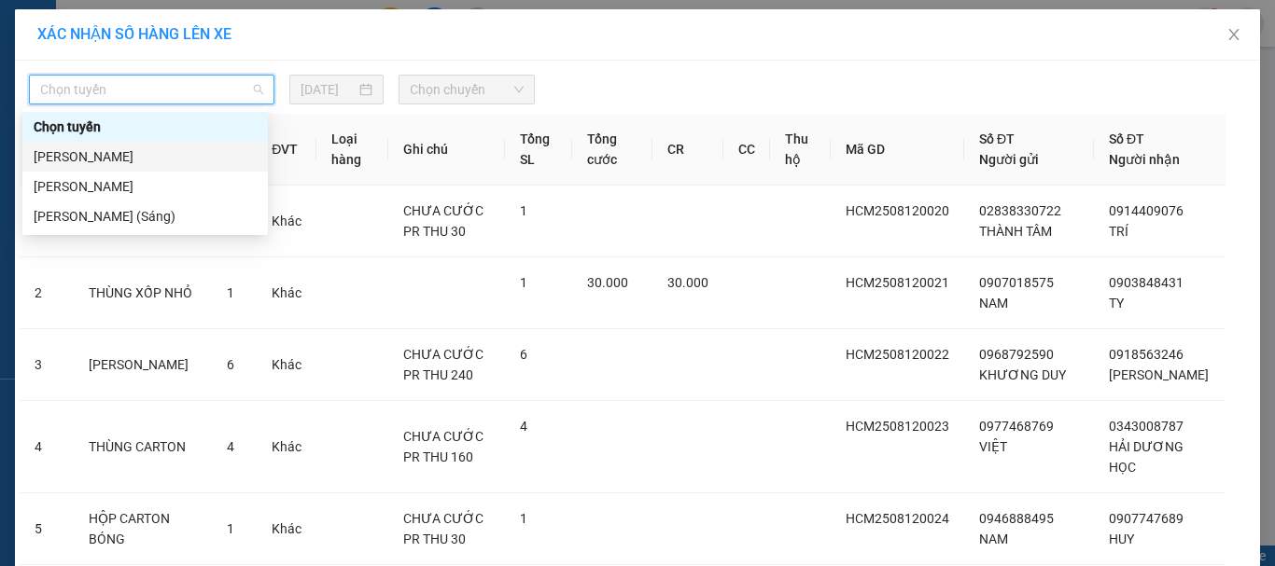
click at [164, 154] on div "[PERSON_NAME]" at bounding box center [145, 157] width 223 height 21
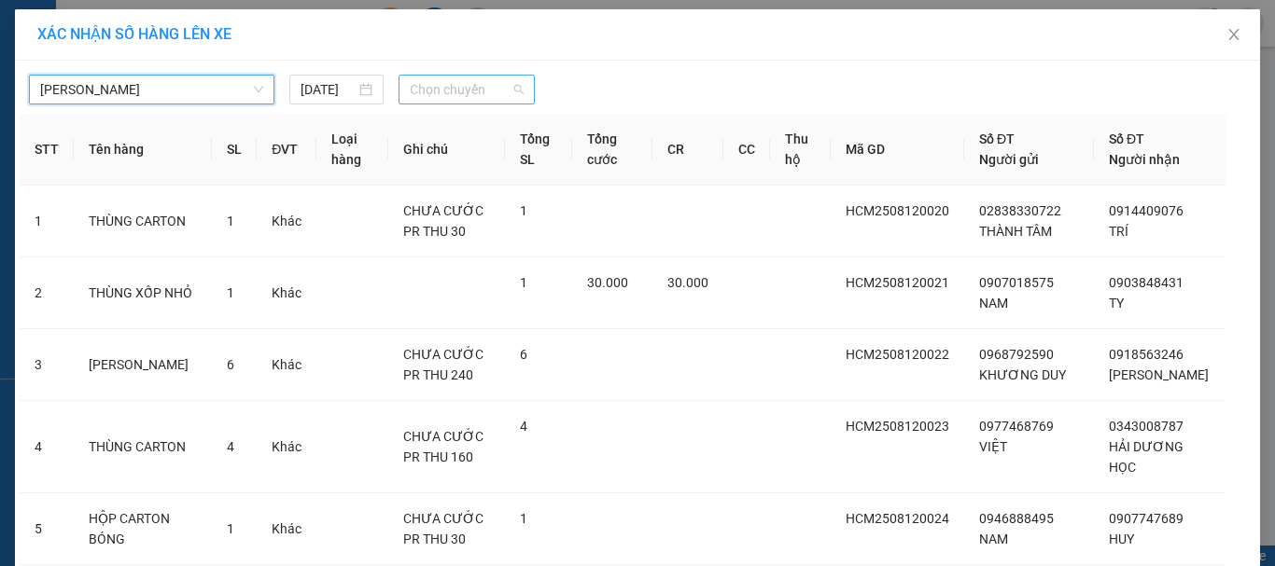
click at [444, 90] on span "Chọn chuyến" at bounding box center [467, 90] width 115 height 28
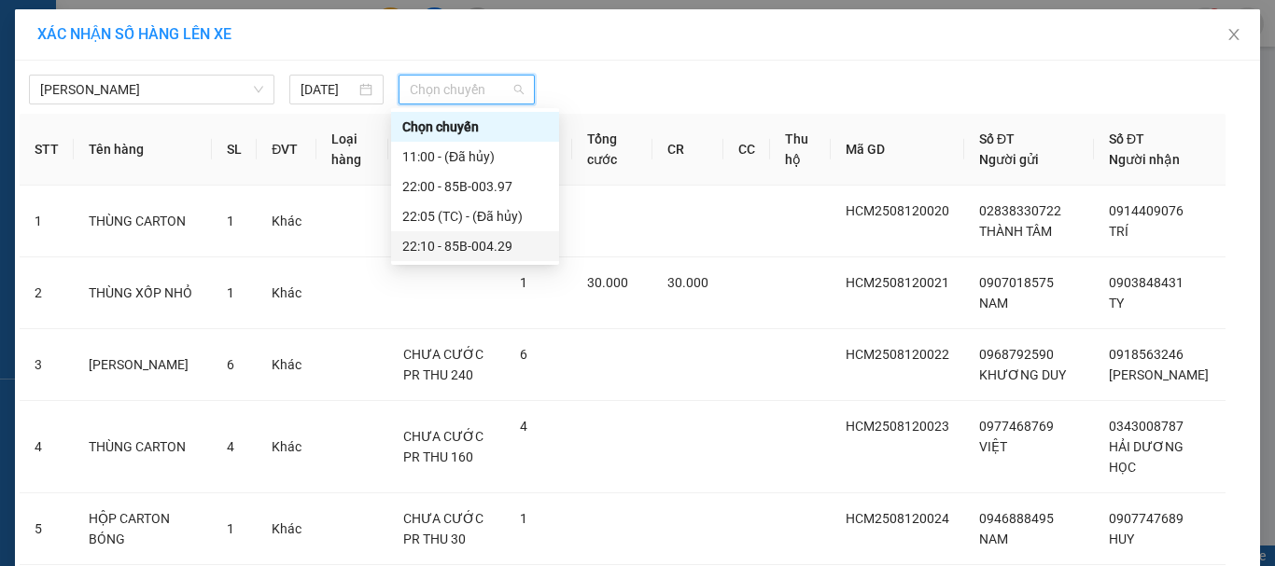
click at [468, 235] on div "22:10 - 85B-004.29" at bounding box center [475, 246] width 168 height 30
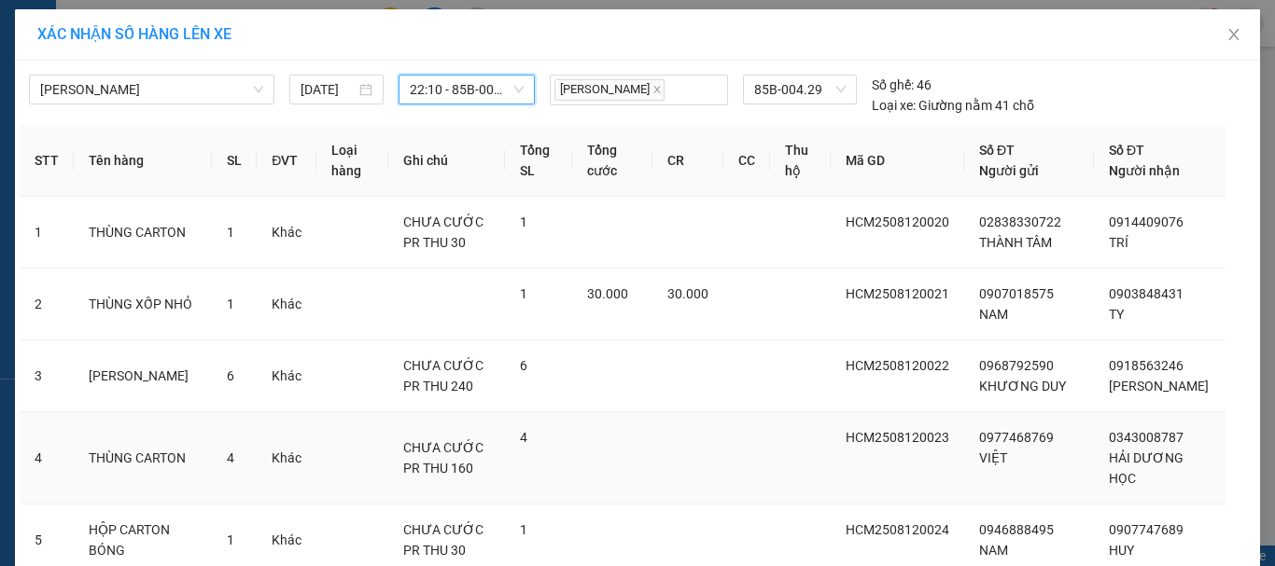
scroll to position [239, 0]
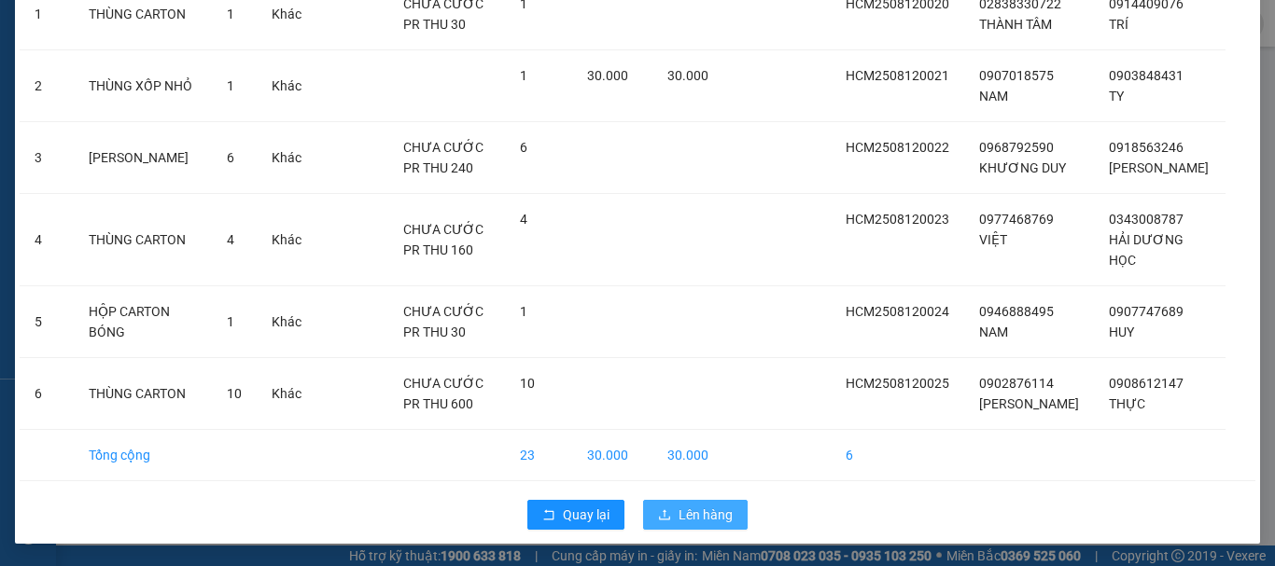
click at [681, 519] on span "Lên hàng" at bounding box center [705, 515] width 54 height 21
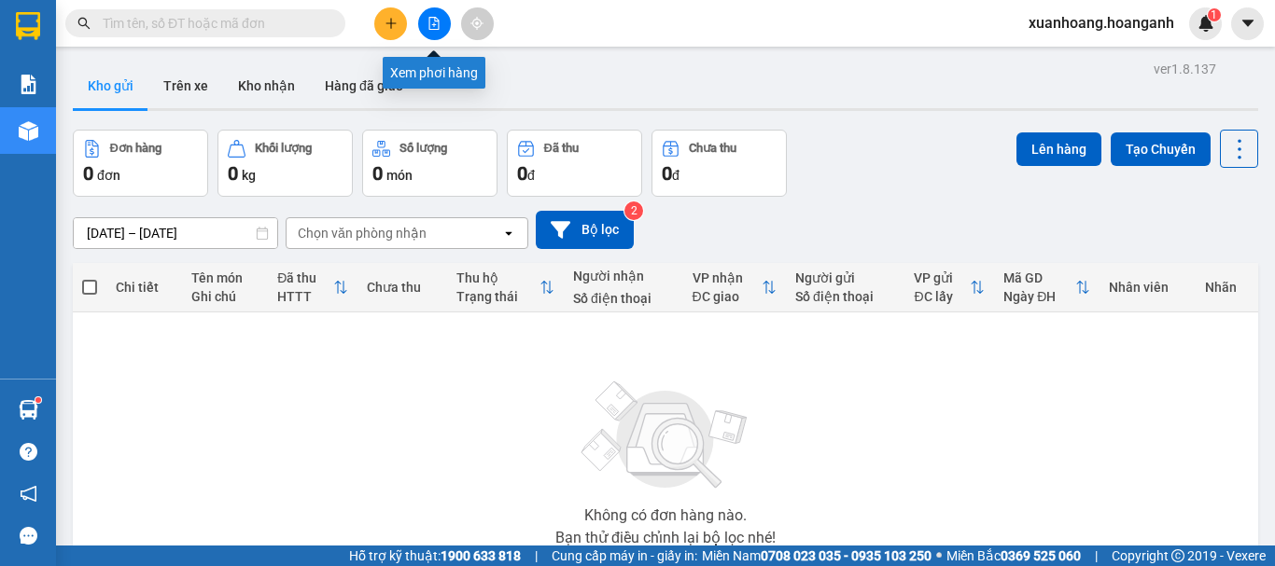
click at [430, 28] on icon "file-add" at bounding box center [433, 23] width 13 height 13
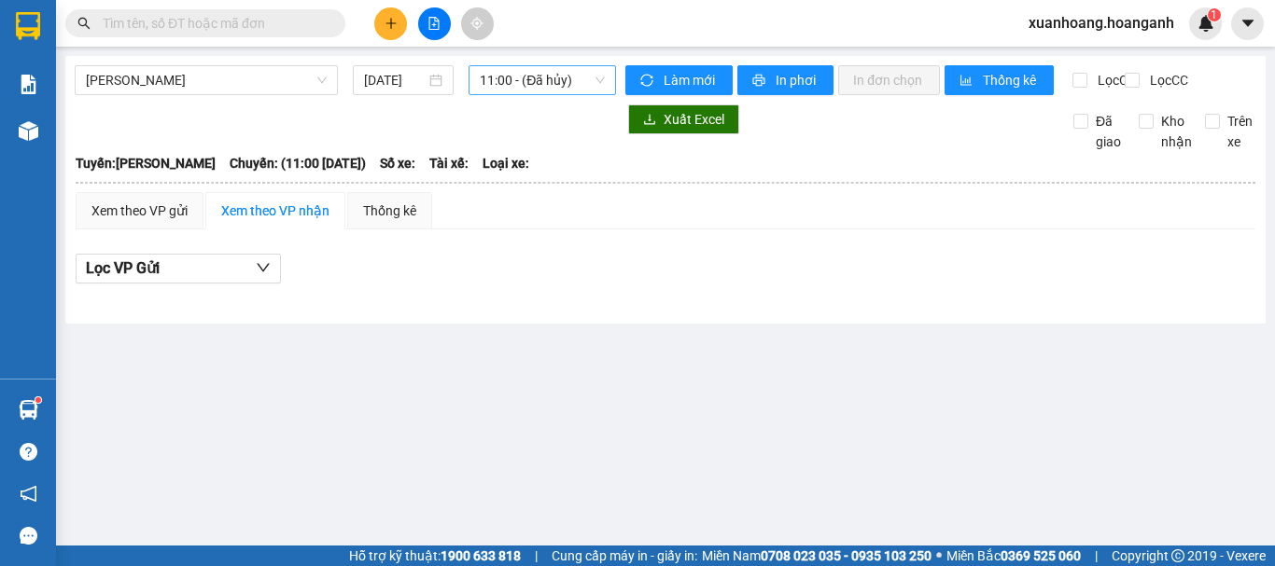
click at [498, 83] on span "11:00 - (Đã hủy)" at bounding box center [542, 80] width 125 height 28
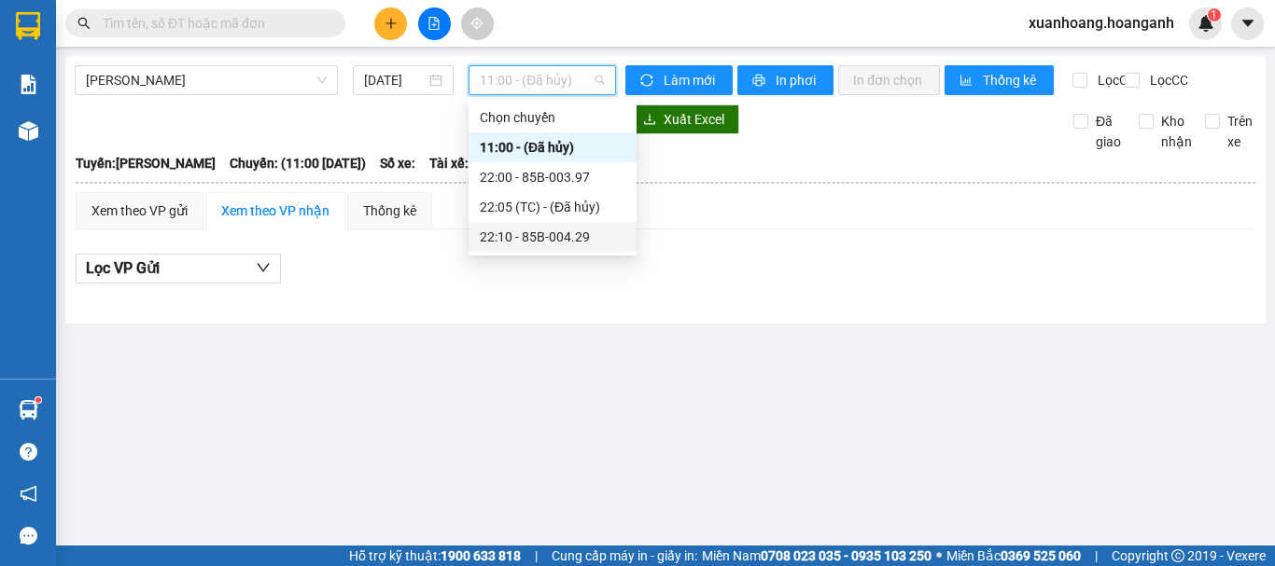
click at [529, 227] on div "22:10 - 85B-004.29" at bounding box center [553, 237] width 146 height 21
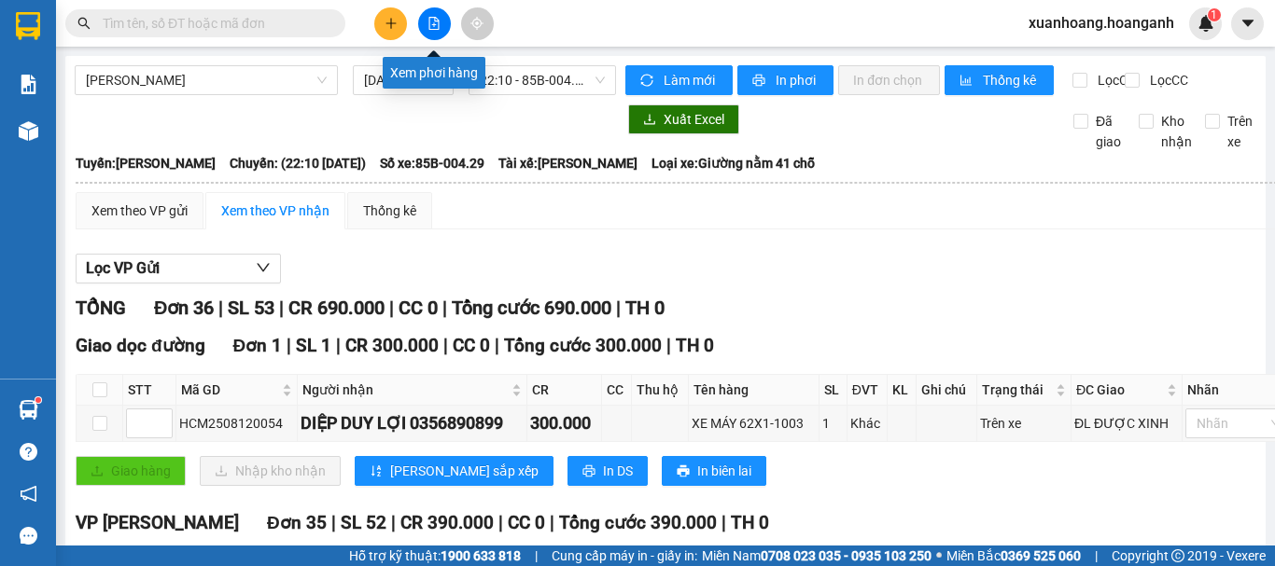
click at [427, 35] on button at bounding box center [434, 23] width 33 height 33
click at [439, 33] on button at bounding box center [434, 23] width 33 height 33
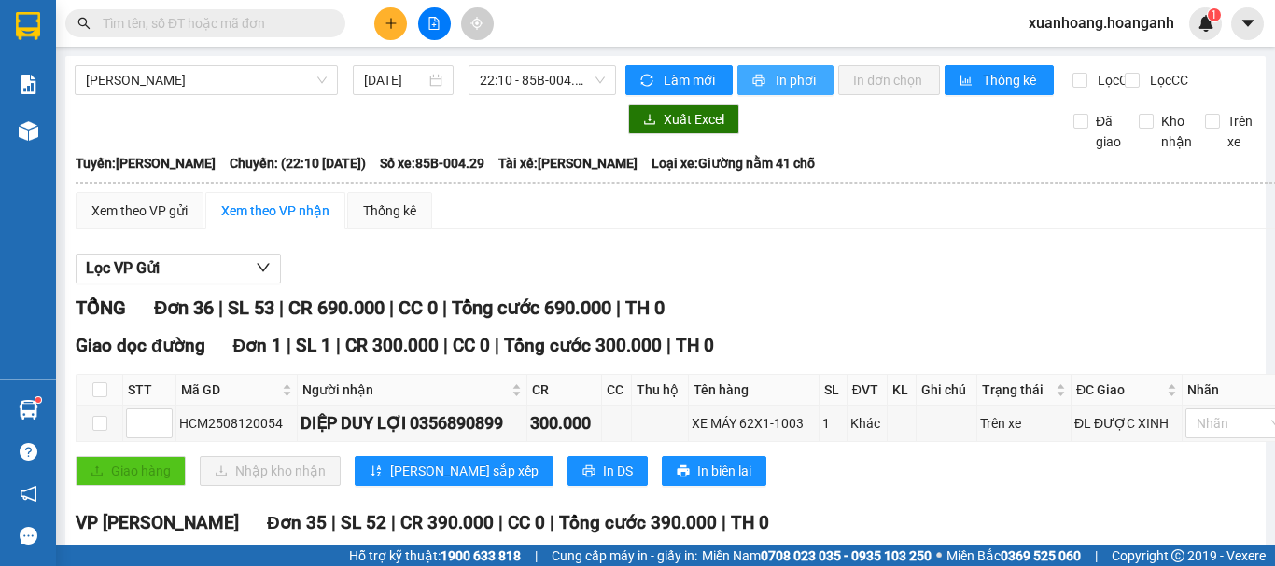
click at [779, 83] on span "In phơi" at bounding box center [796, 80] width 43 height 21
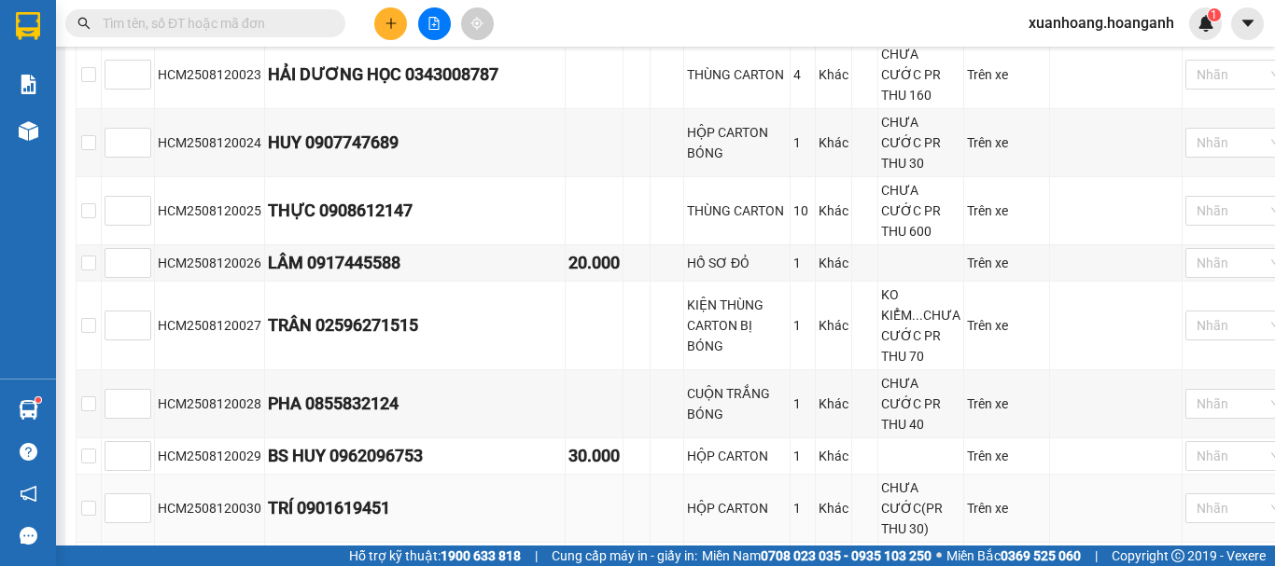
scroll to position [1026, 0]
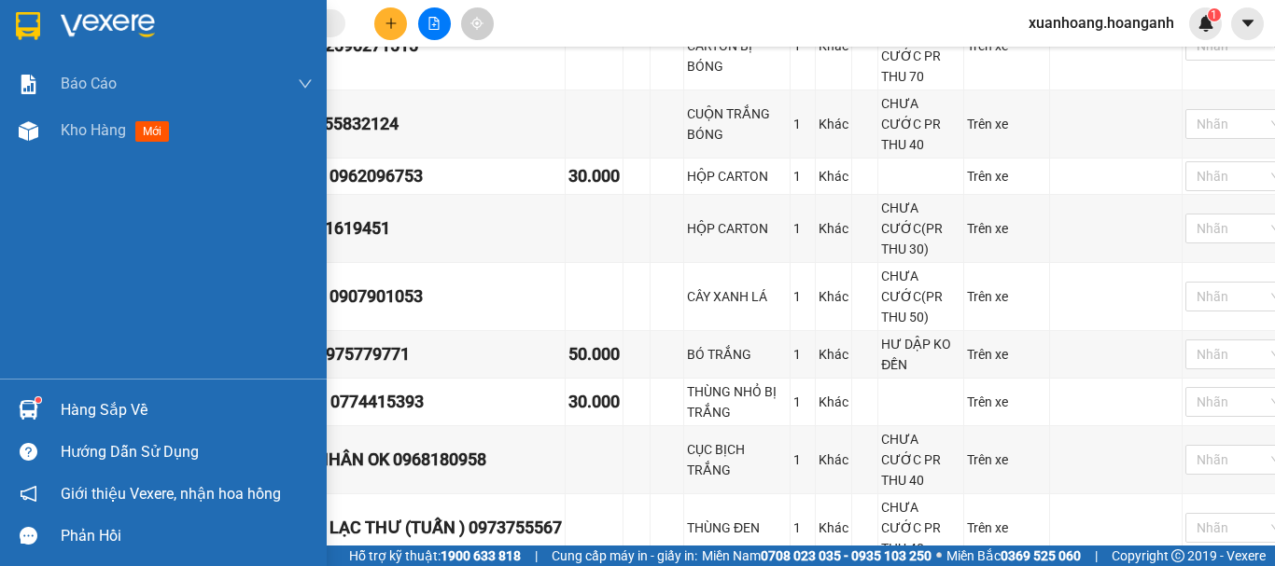
click at [29, 35] on img at bounding box center [28, 26] width 24 height 28
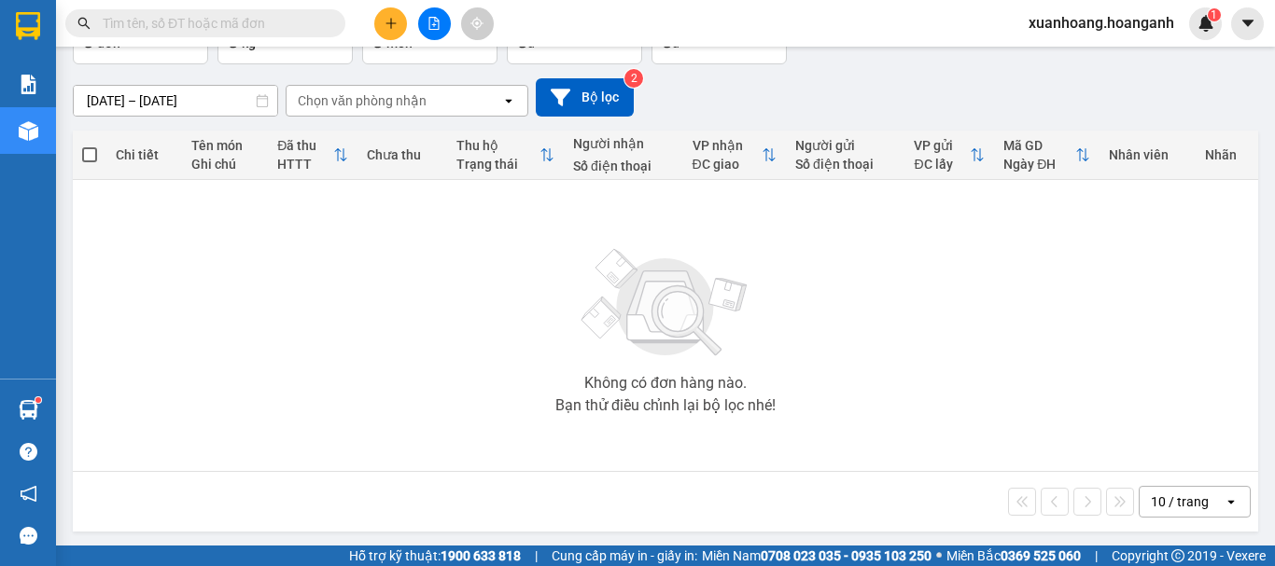
scroll to position [135, 0]
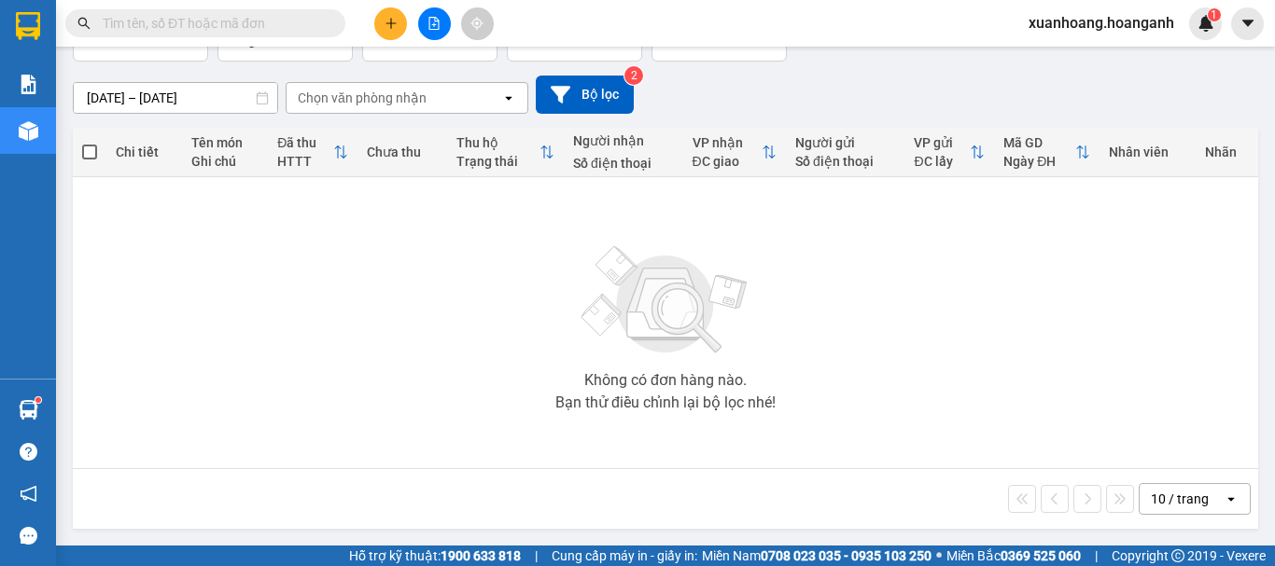
click at [443, 28] on button at bounding box center [434, 23] width 33 height 33
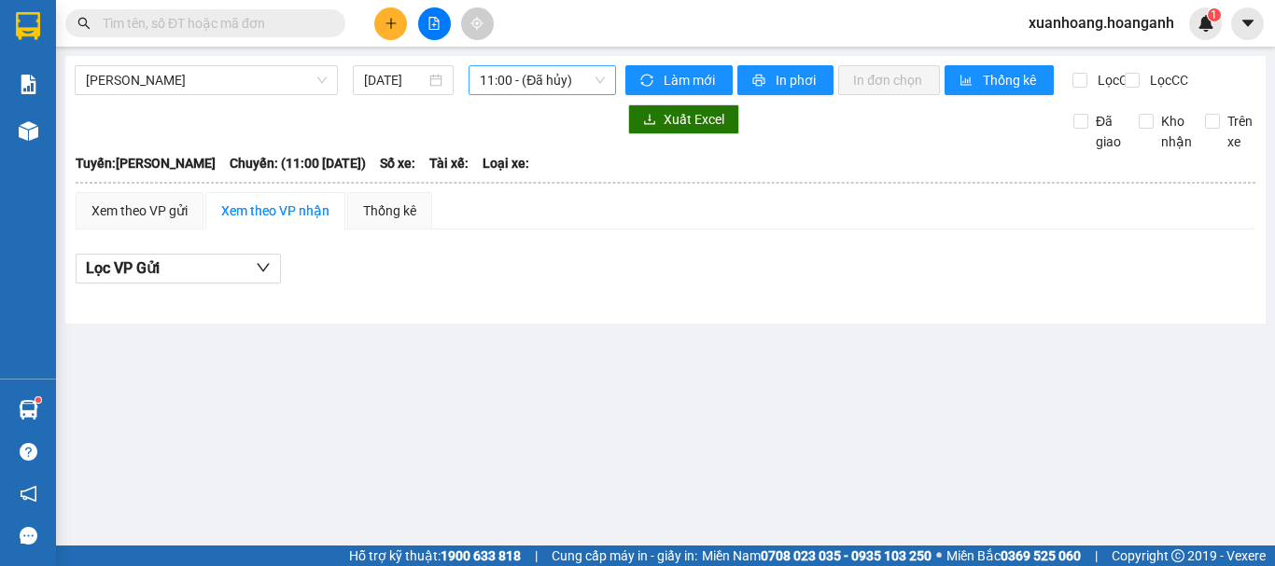
click at [549, 80] on span "11:00 - (Đã hủy)" at bounding box center [542, 80] width 125 height 28
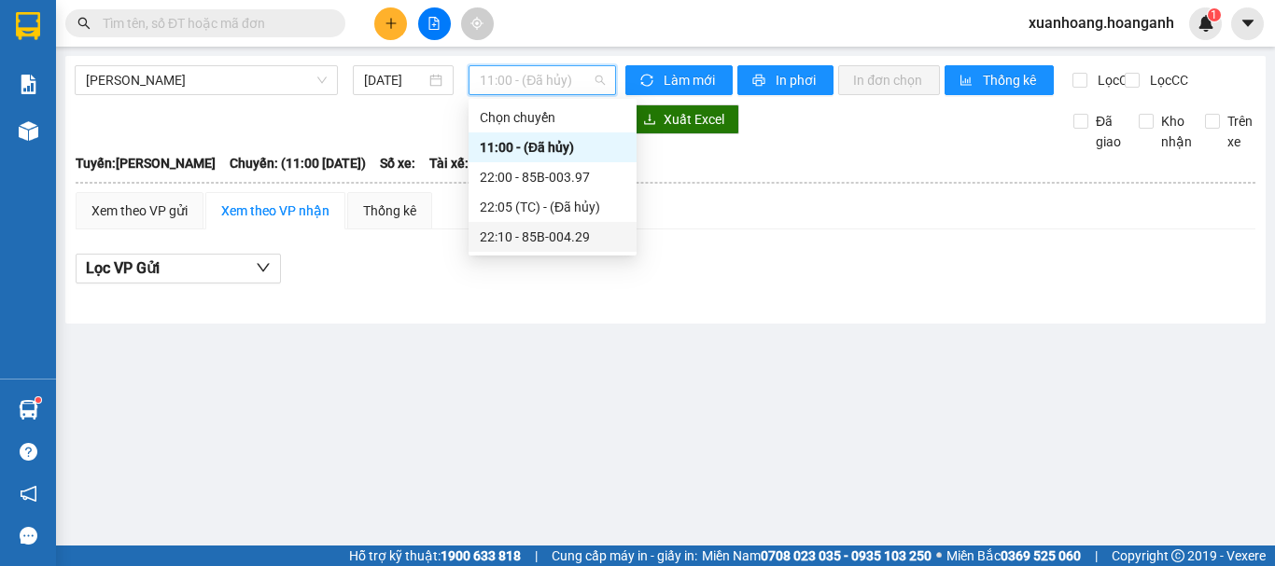
click at [539, 237] on div "22:10 - 85B-004.29" at bounding box center [553, 237] width 146 height 21
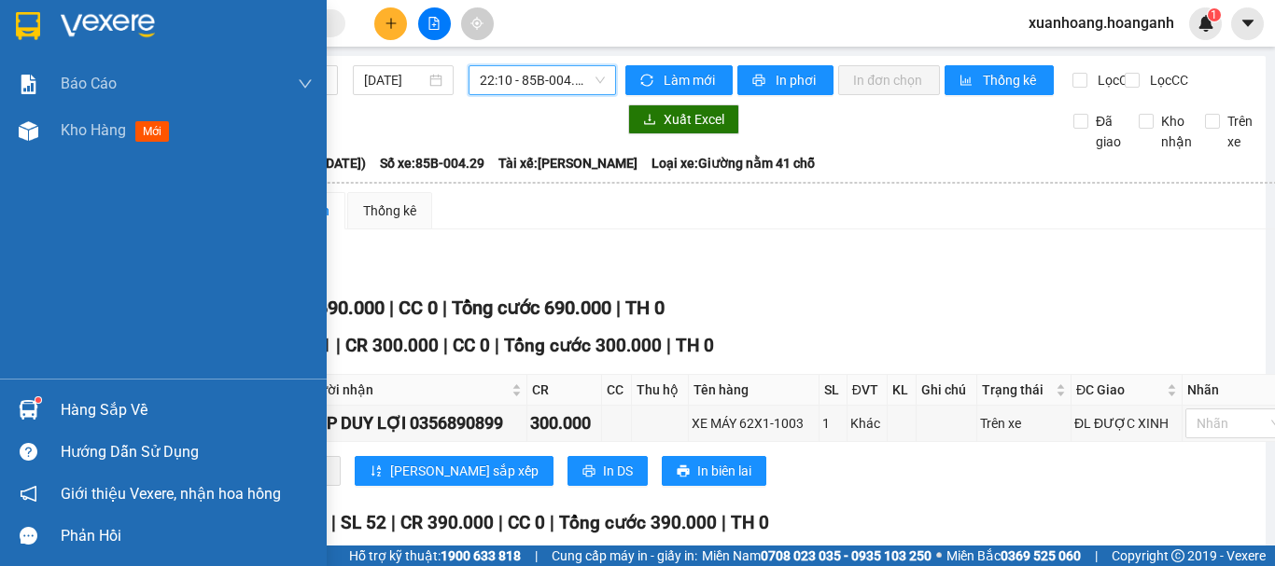
click at [27, 31] on img at bounding box center [28, 26] width 24 height 28
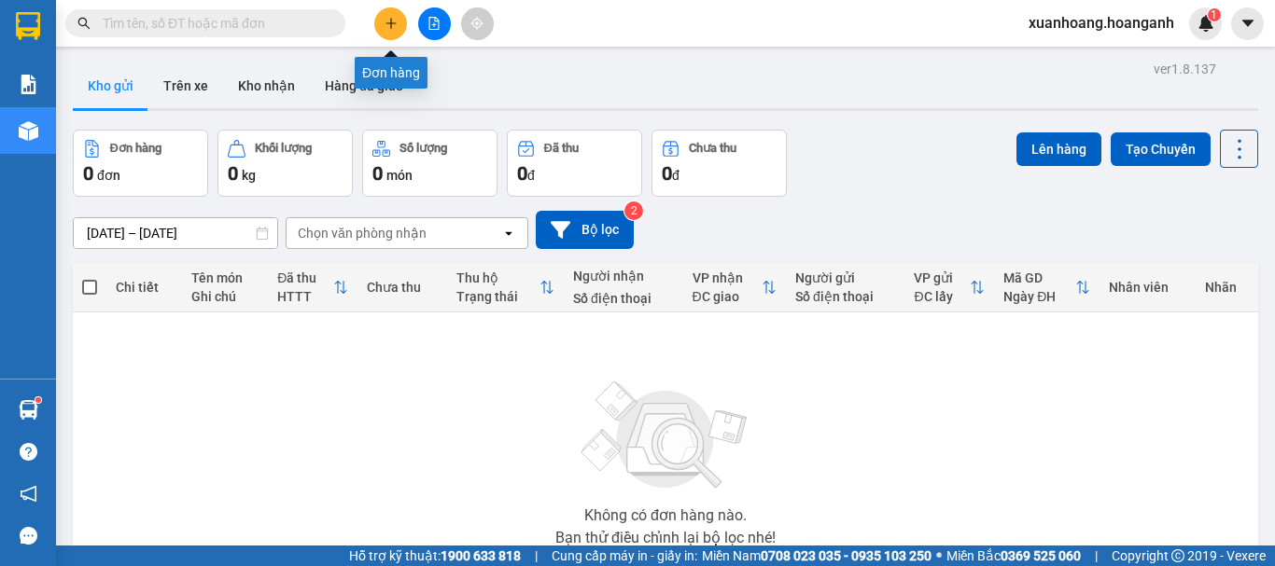
click at [394, 31] on button at bounding box center [390, 23] width 33 height 33
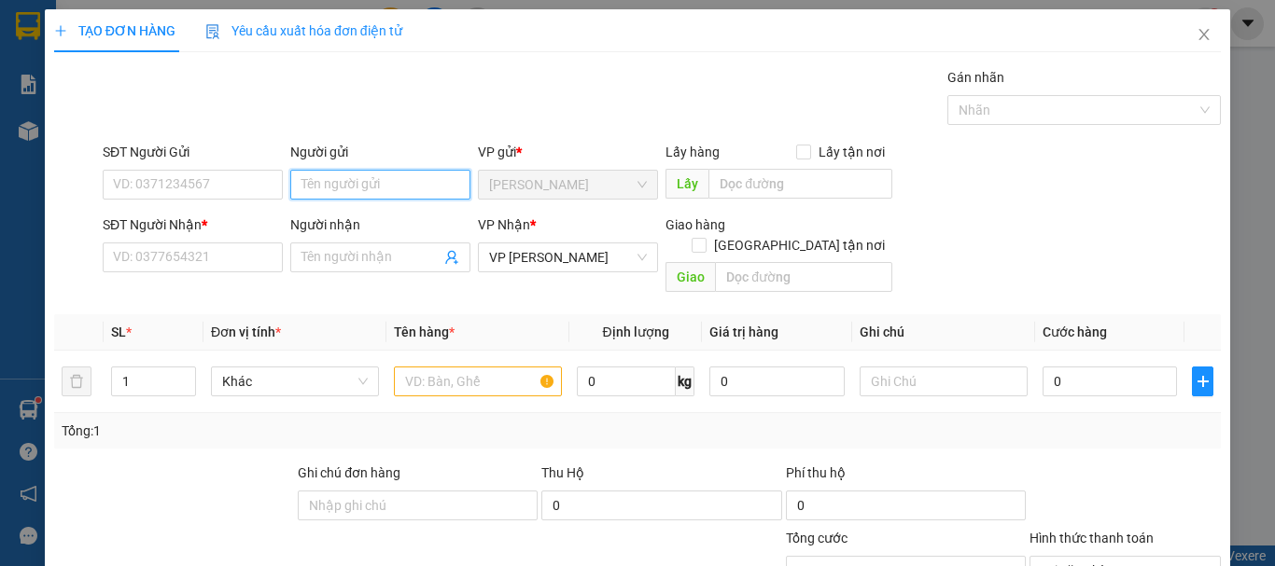
click at [328, 182] on input "Người gửi" at bounding box center [380, 185] width 180 height 30
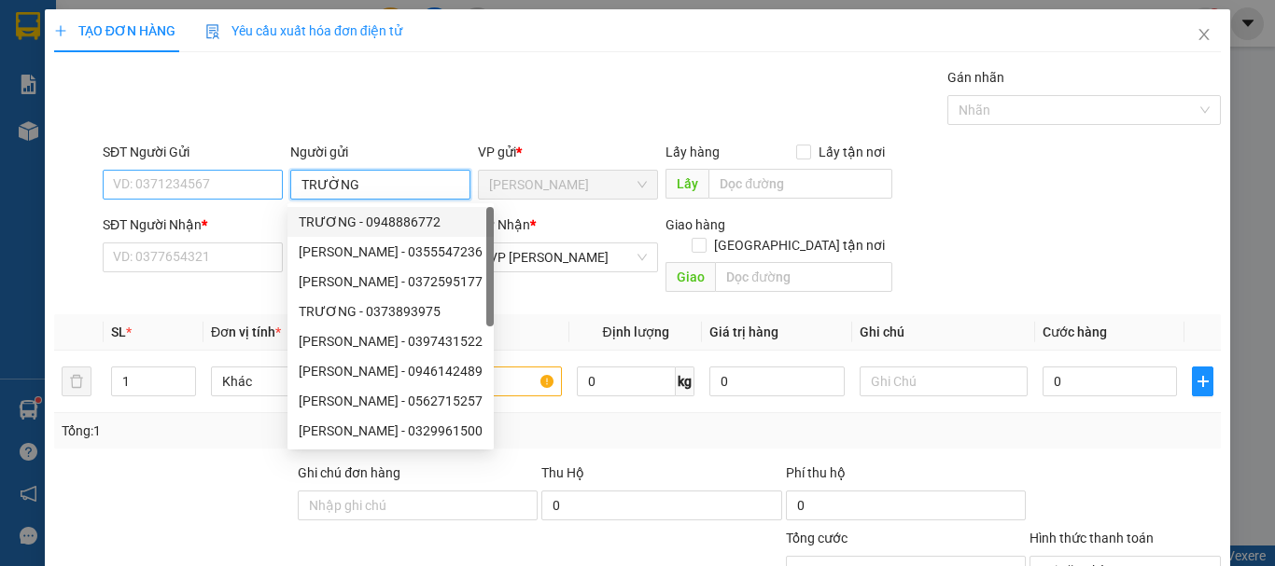
type input "TRƯỜNG"
click at [214, 188] on input "SĐT Người Gửi" at bounding box center [193, 185] width 180 height 30
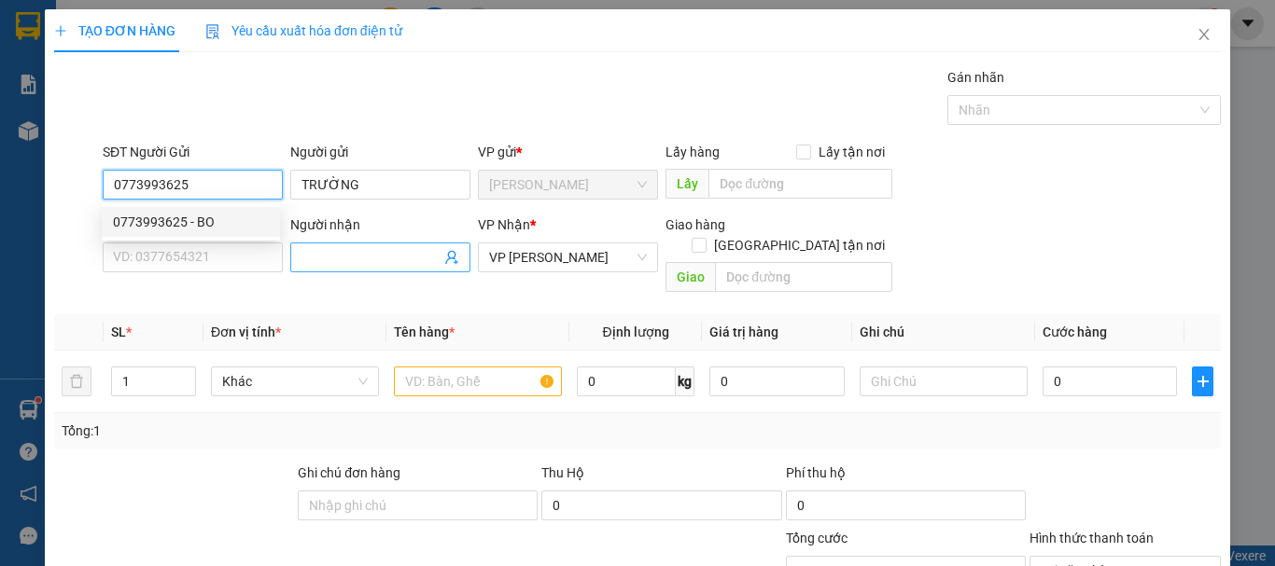
type input "0773993625"
click at [335, 254] on input "Người nhận" at bounding box center [370, 257] width 139 height 21
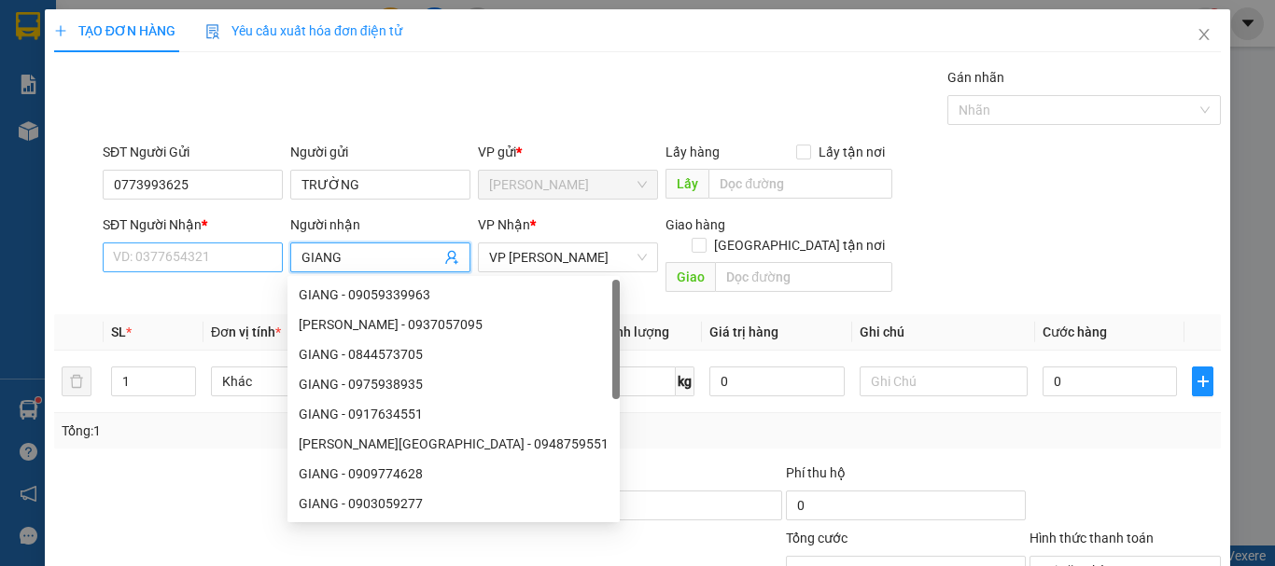
type input "GIANG"
click at [247, 252] on input "SĐT Người Nhận *" at bounding box center [193, 258] width 180 height 30
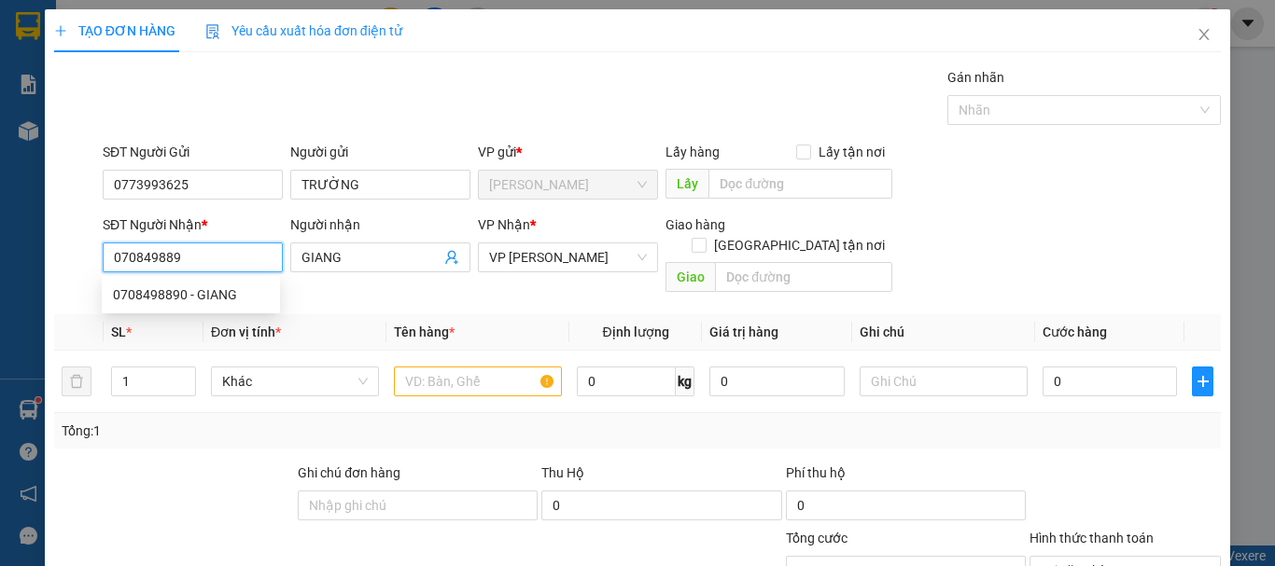
type input "0708498890"
click at [230, 291] on div "0708498890 - GIANG" at bounding box center [191, 295] width 156 height 21
type input "GIANG"
type input "30.000"
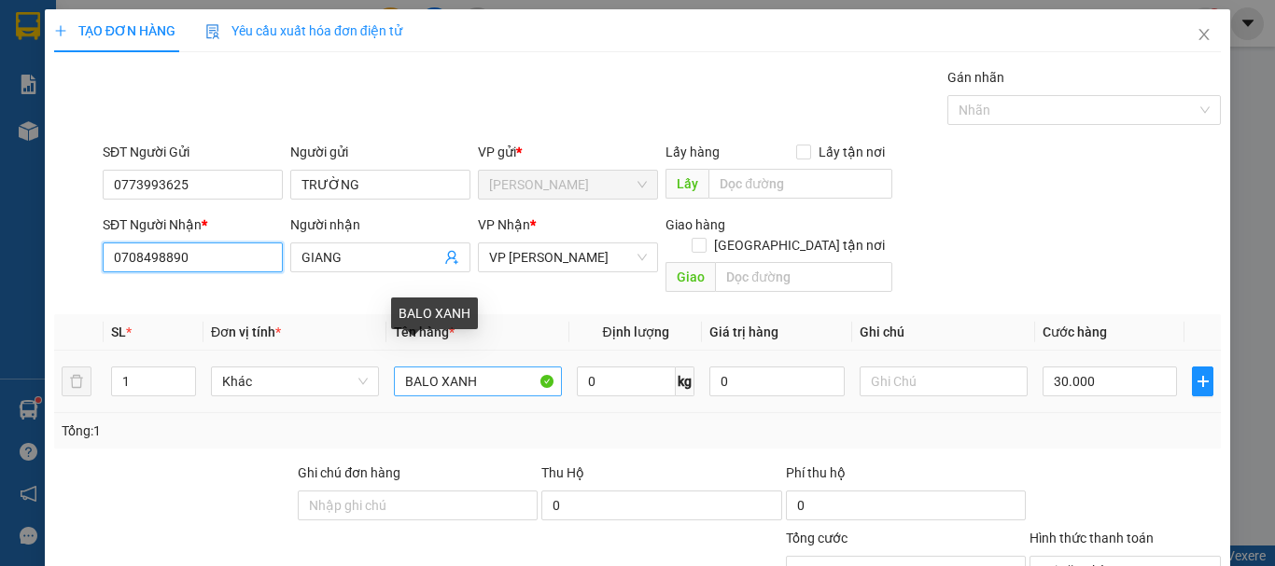
type input "0708498890"
drag, startPoint x: 482, startPoint y: 361, endPoint x: 354, endPoint y: 385, distance: 131.0
click at [354, 385] on tr "1 Khác BALO XANH 0 kg 0 30.000" at bounding box center [637, 382] width 1166 height 63
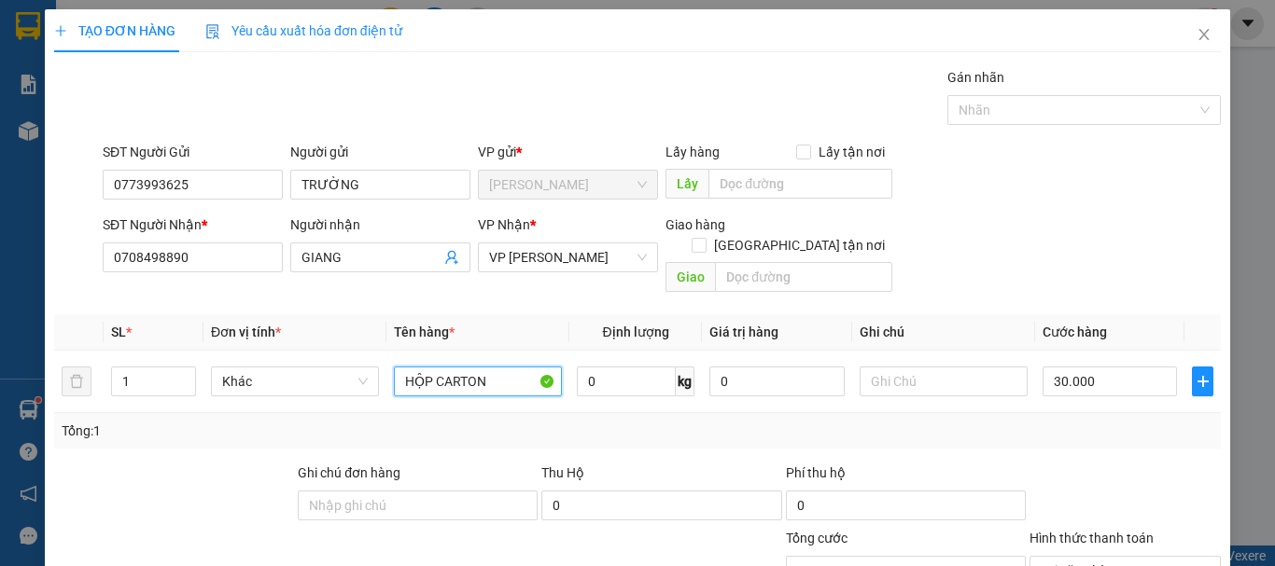
scroll to position [182, 0]
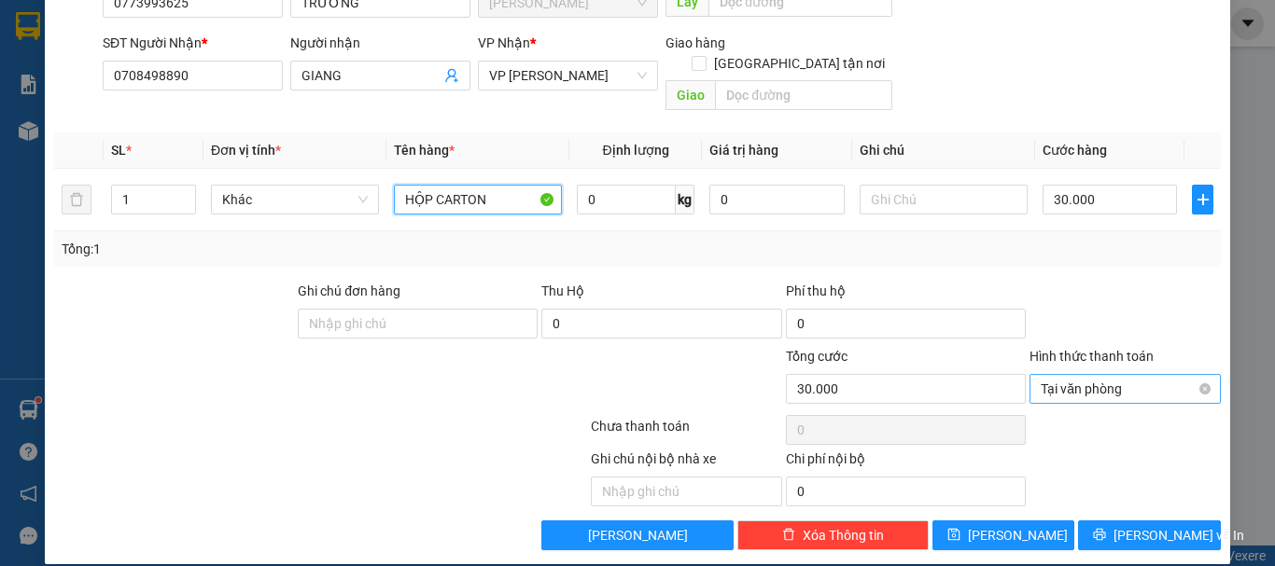
click at [1125, 378] on span "Tại văn phòng" at bounding box center [1124, 389] width 169 height 28
type input "HỘP CARTON"
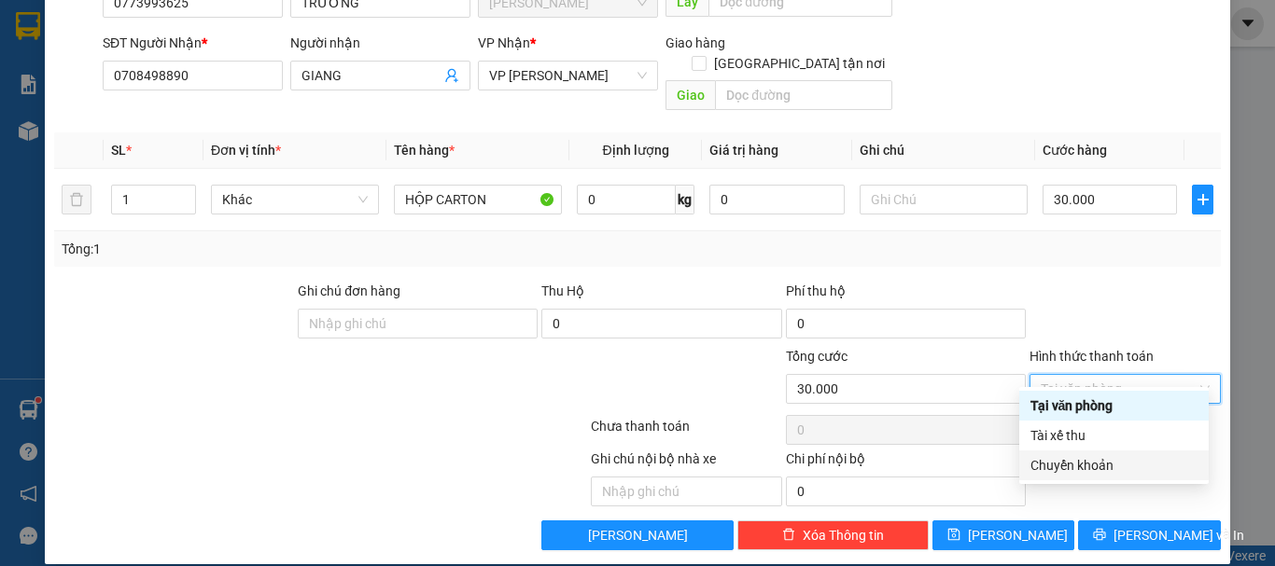
click at [1085, 467] on div "Chuyển khoản" at bounding box center [1113, 465] width 167 height 21
click at [1109, 467] on div "Chuyển khoản" at bounding box center [1113, 465] width 167 height 21
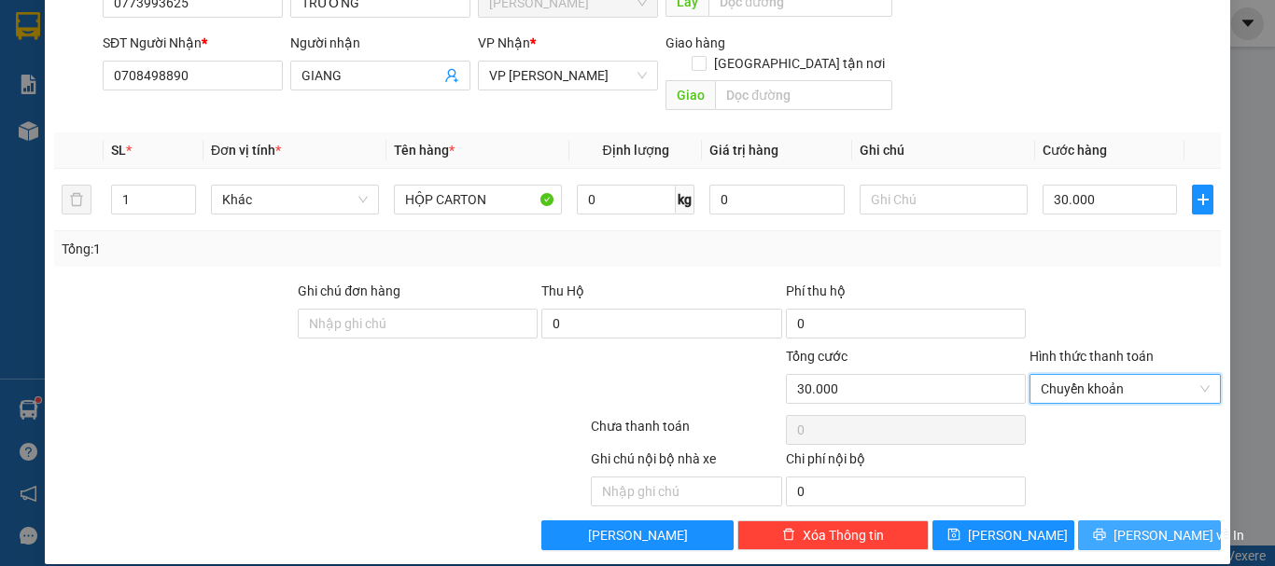
click at [1105, 528] on icon "printer" at bounding box center [1099, 534] width 13 height 13
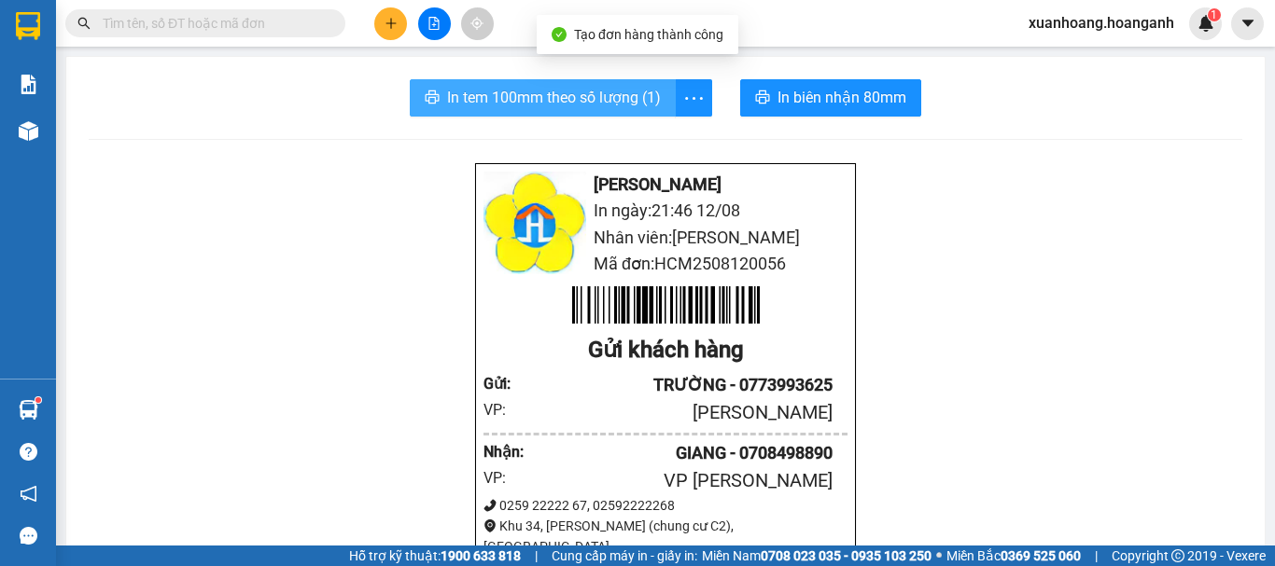
click at [557, 105] on span "In tem 100mm theo số lượng (1)" at bounding box center [554, 97] width 214 height 23
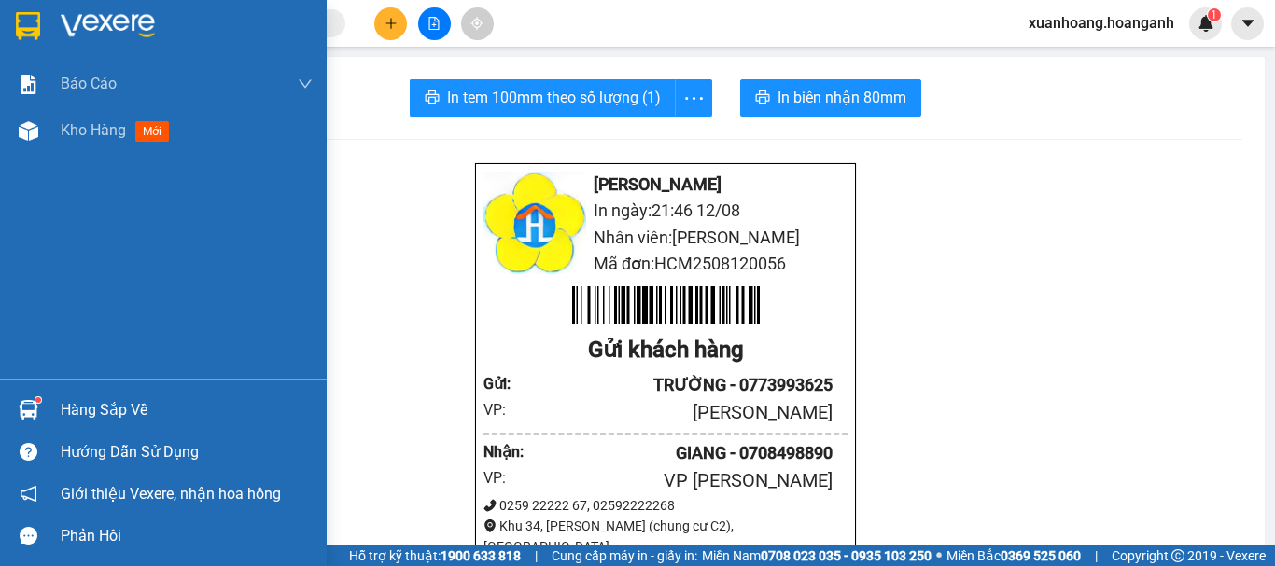
click at [26, 30] on img at bounding box center [28, 26] width 24 height 28
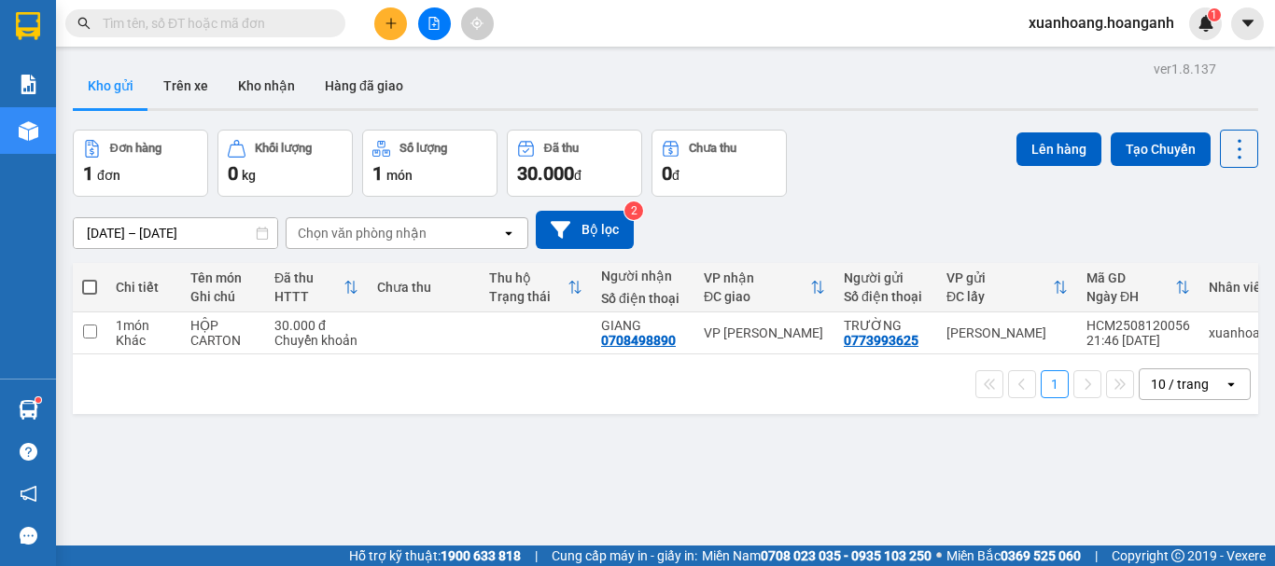
click at [90, 282] on span at bounding box center [89, 287] width 15 height 15
click at [90, 278] on input "checkbox" at bounding box center [90, 278] width 0 height 0
checkbox input "true"
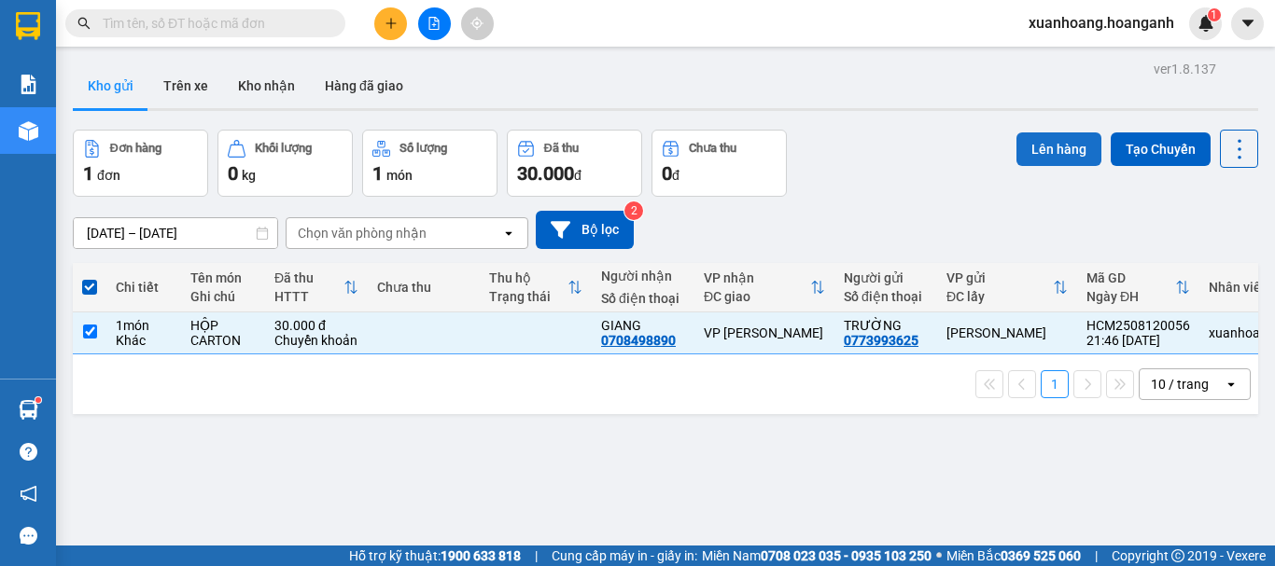
click at [1038, 151] on button "Lên hàng" at bounding box center [1058, 150] width 85 height 34
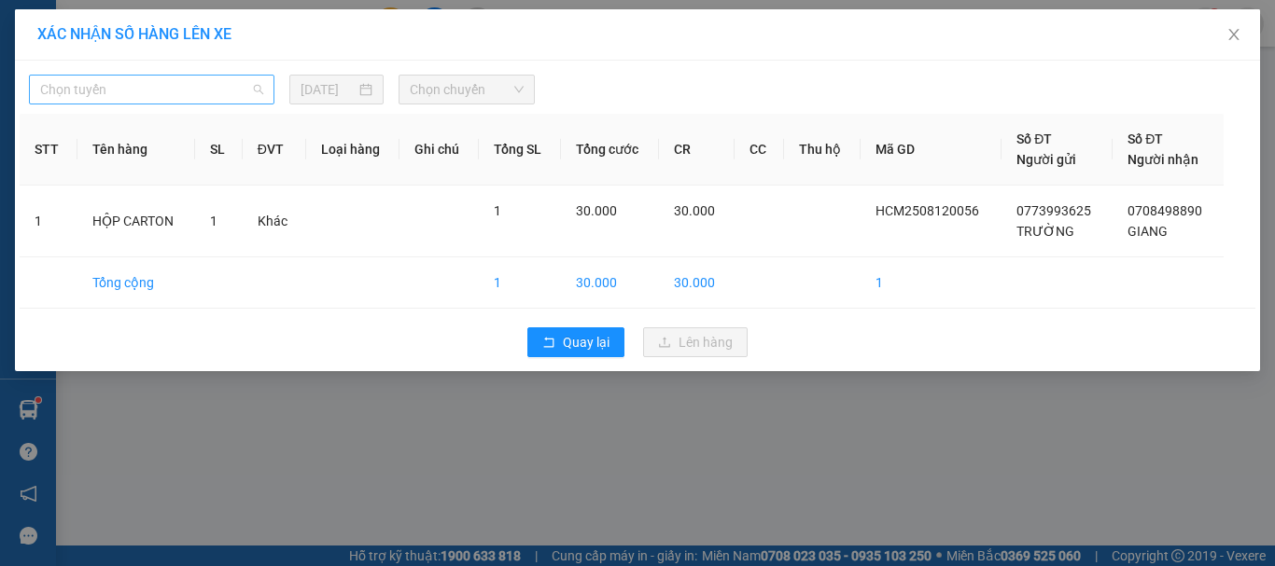
click at [178, 90] on span "Chọn tuyến" at bounding box center [151, 90] width 223 height 28
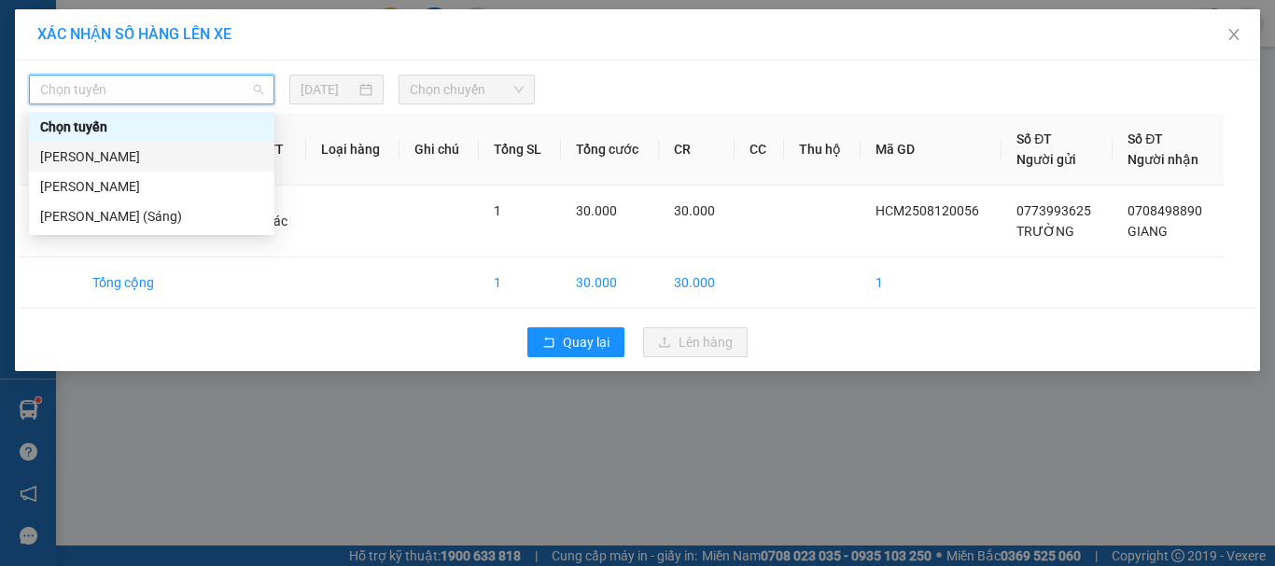
click at [162, 162] on div "[PERSON_NAME]" at bounding box center [151, 157] width 223 height 21
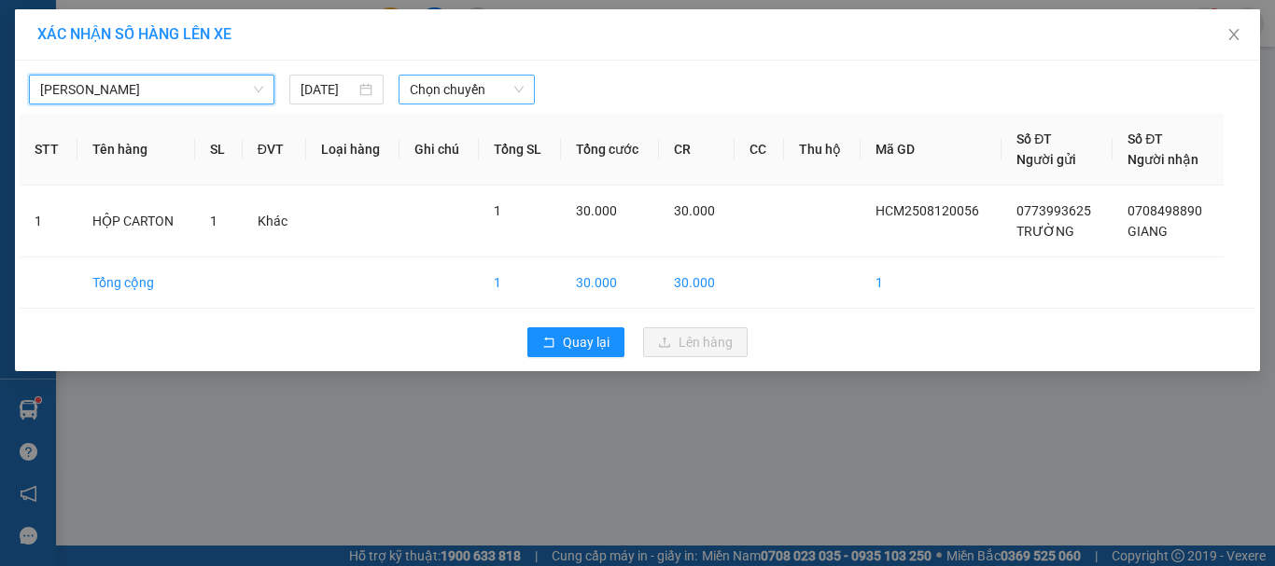
click at [460, 89] on span "Chọn chuyến" at bounding box center [467, 90] width 115 height 28
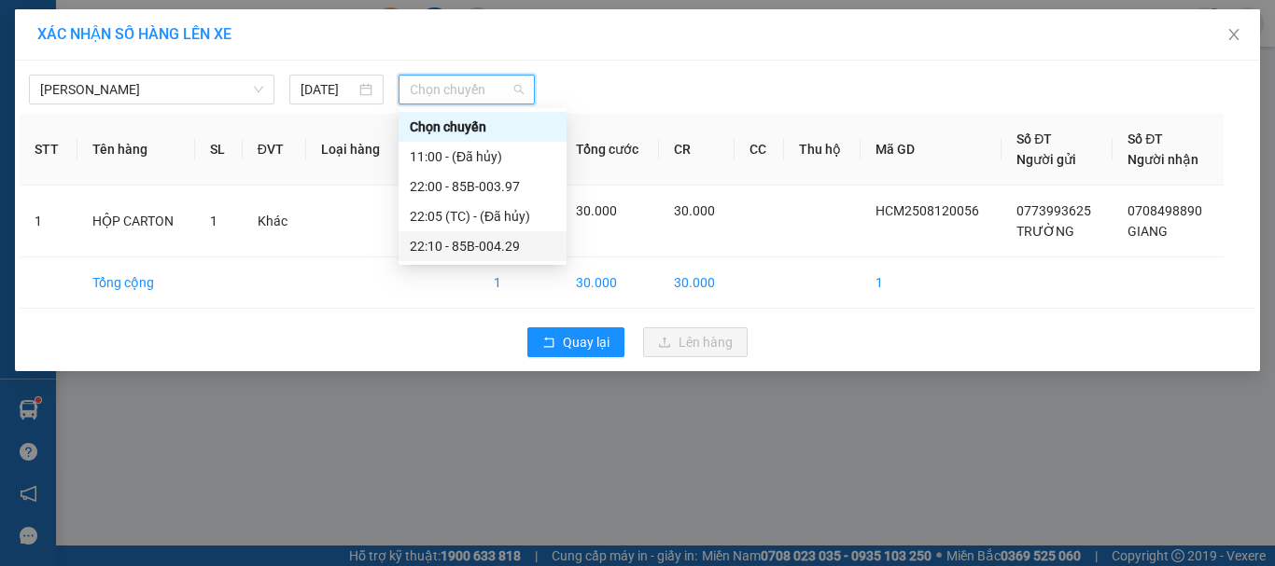
click at [463, 240] on div "22:10 - 85B-004.29" at bounding box center [483, 246] width 146 height 21
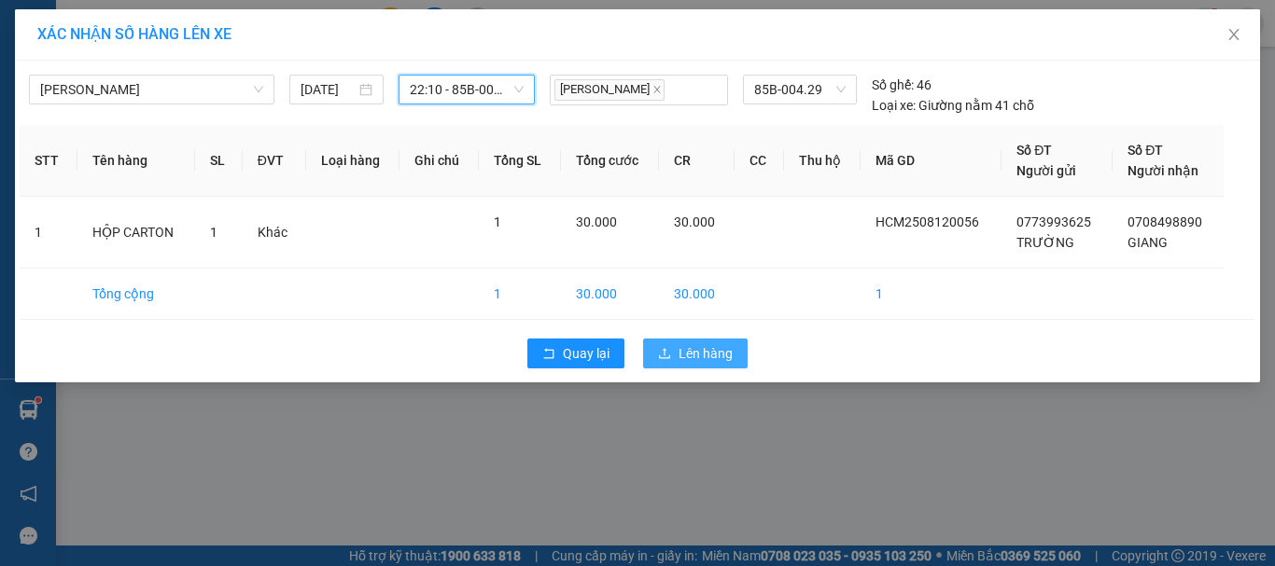
click at [680, 353] on span "Lên hàng" at bounding box center [705, 353] width 54 height 21
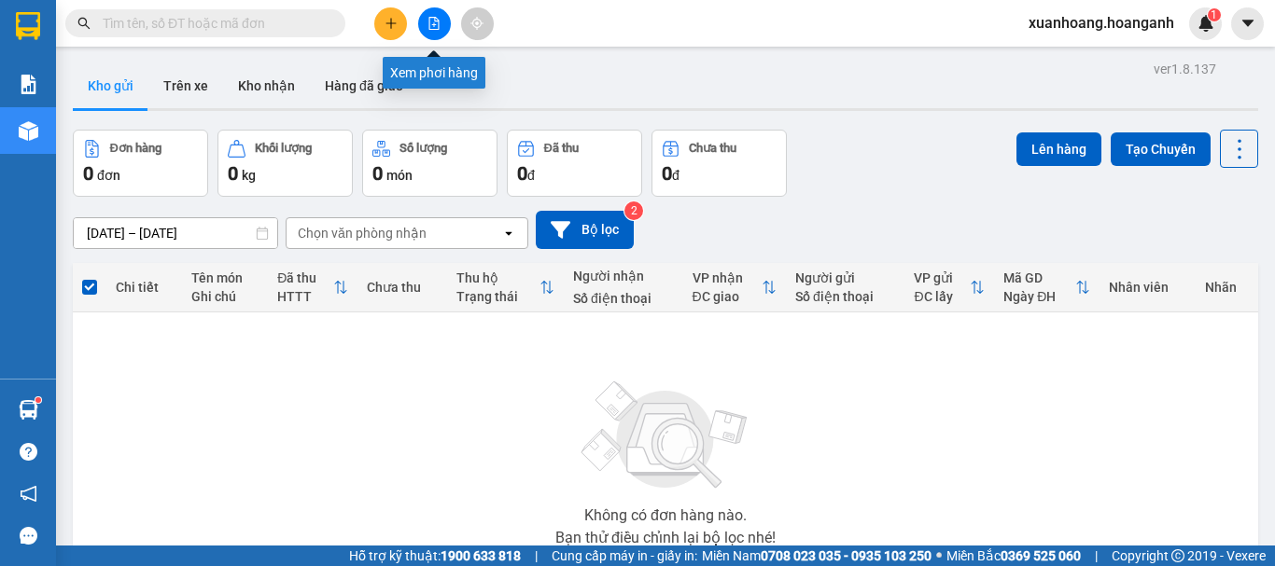
click at [439, 35] on button at bounding box center [434, 23] width 33 height 33
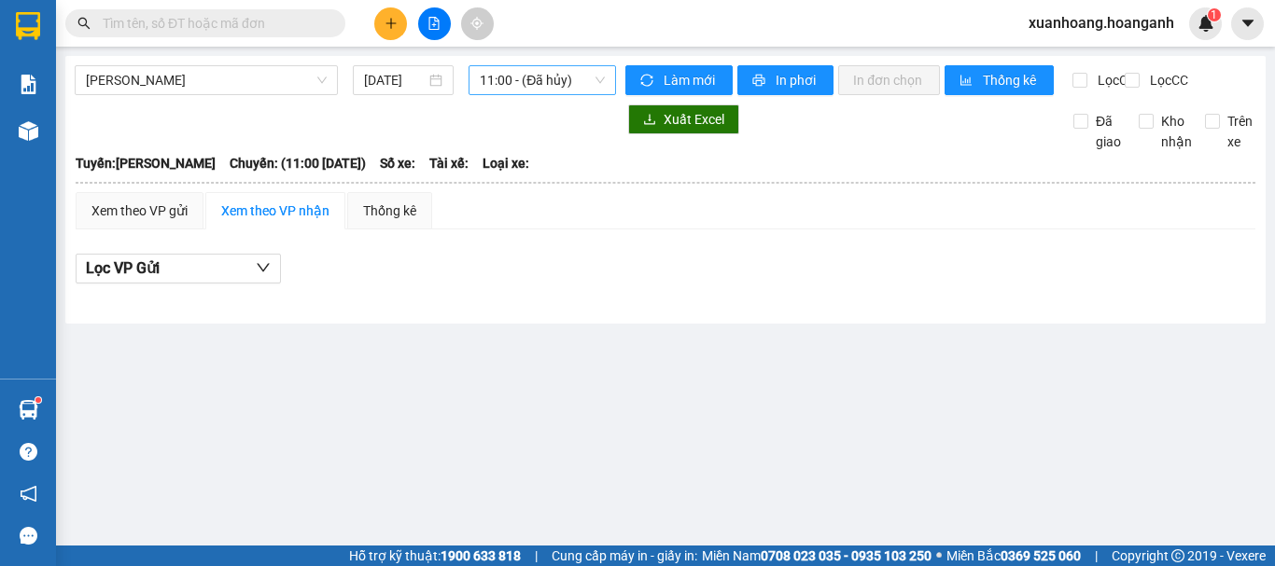
click at [537, 85] on span "11:00 - (Đã hủy)" at bounding box center [542, 80] width 125 height 28
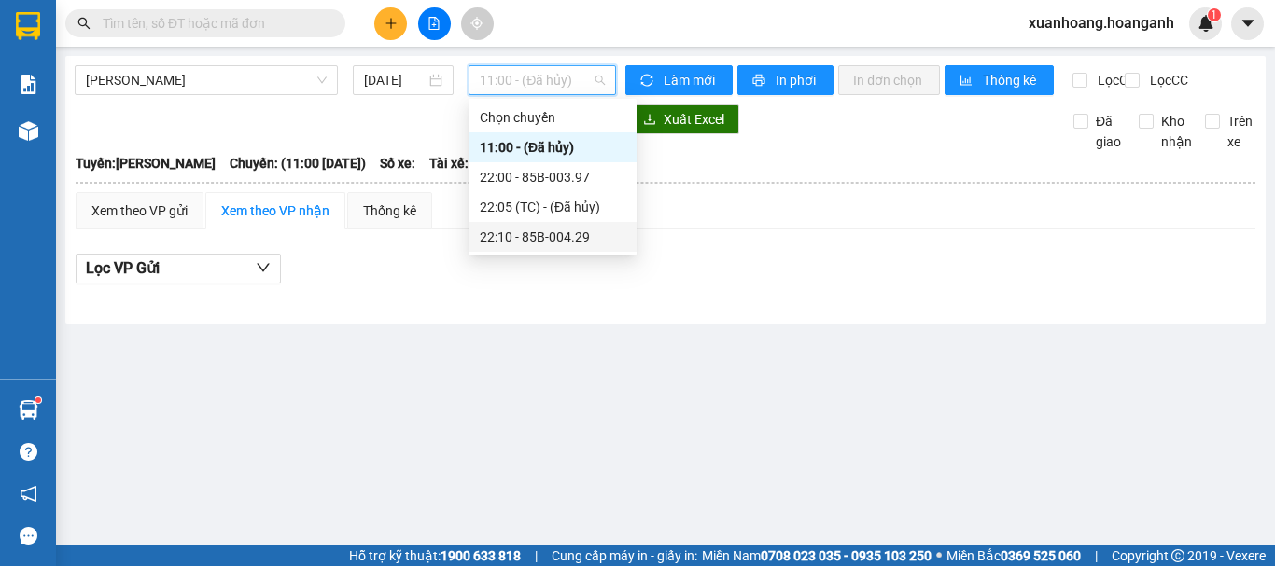
click at [503, 239] on div "22:10 - 85B-004.29" at bounding box center [553, 237] width 146 height 21
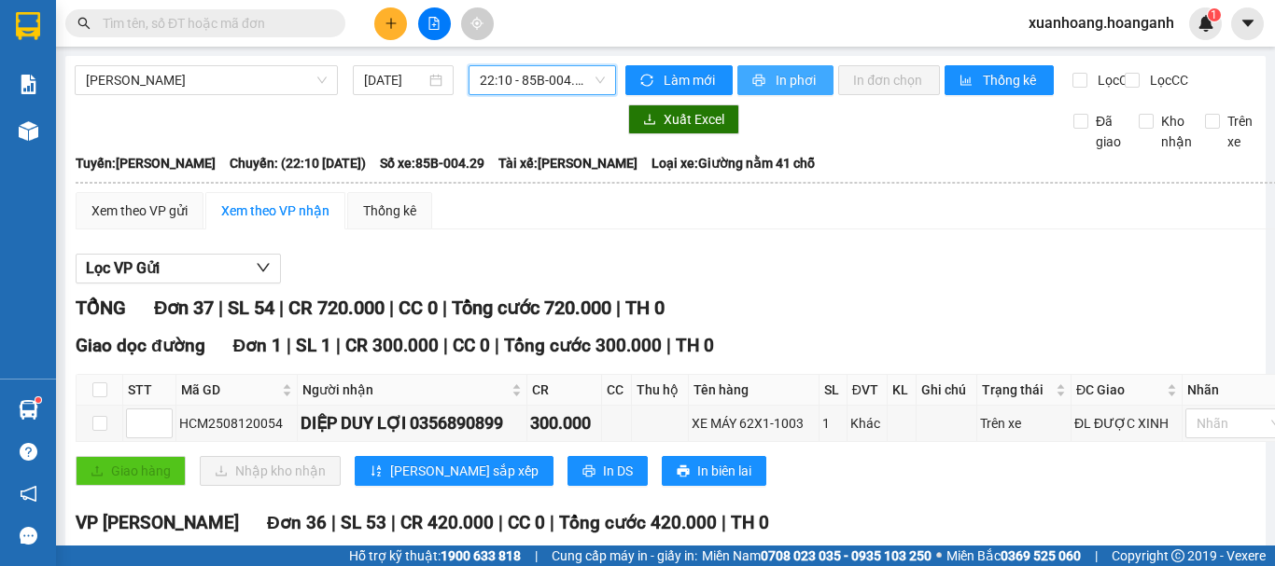
click at [788, 88] on span "In phơi" at bounding box center [796, 80] width 43 height 21
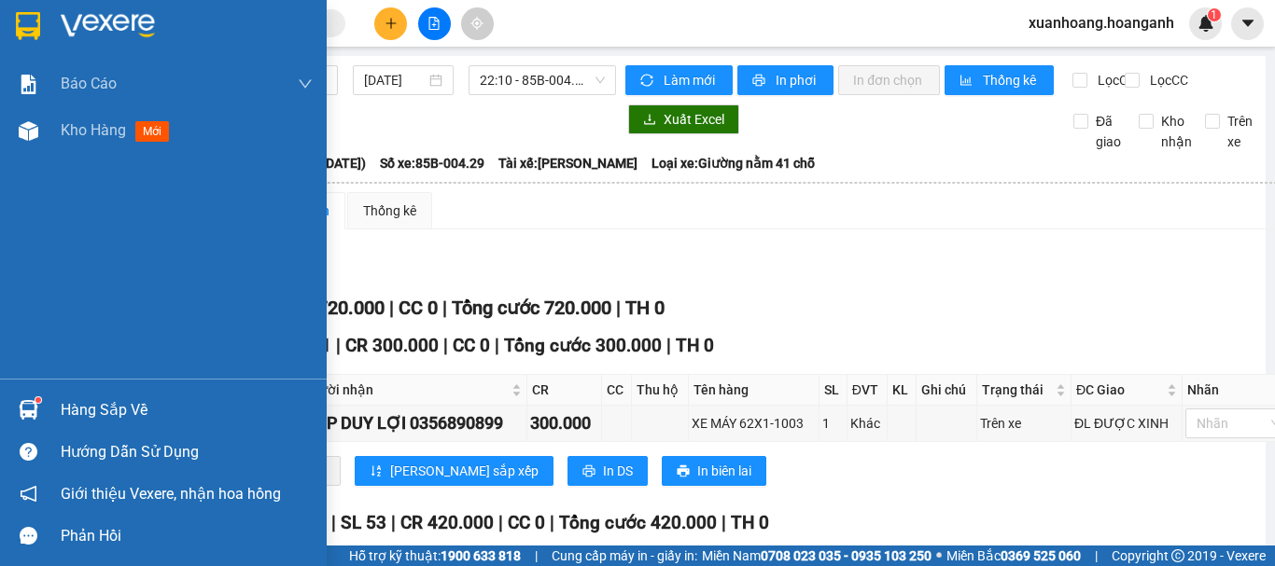
click at [21, 27] on img at bounding box center [28, 26] width 24 height 28
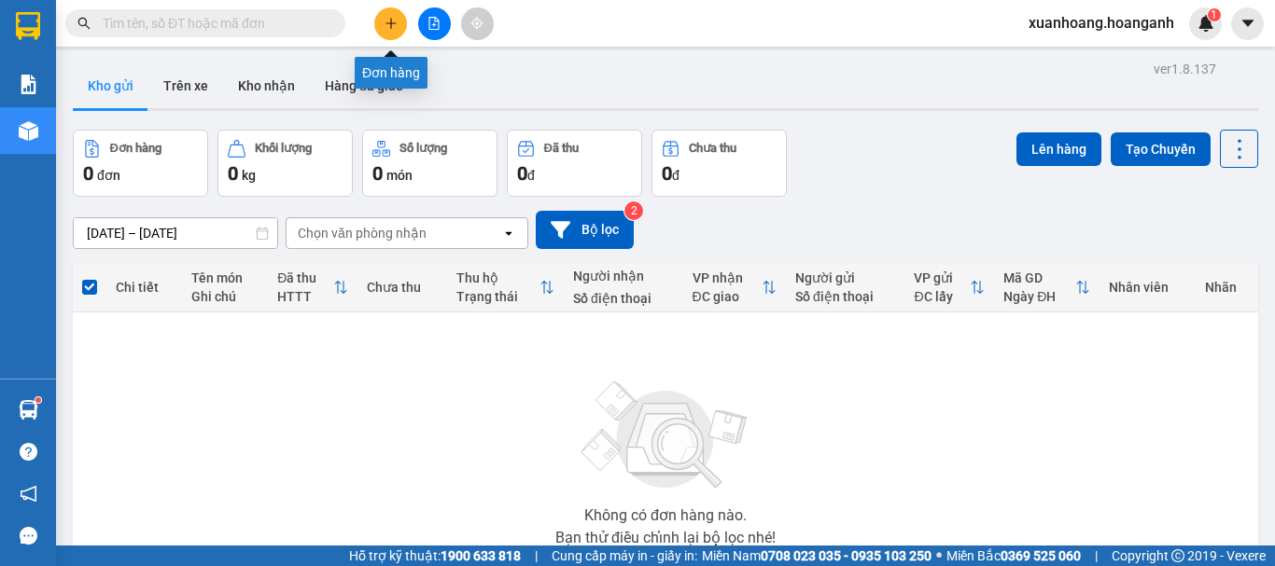
click at [390, 21] on icon "plus" at bounding box center [390, 23] width 13 height 13
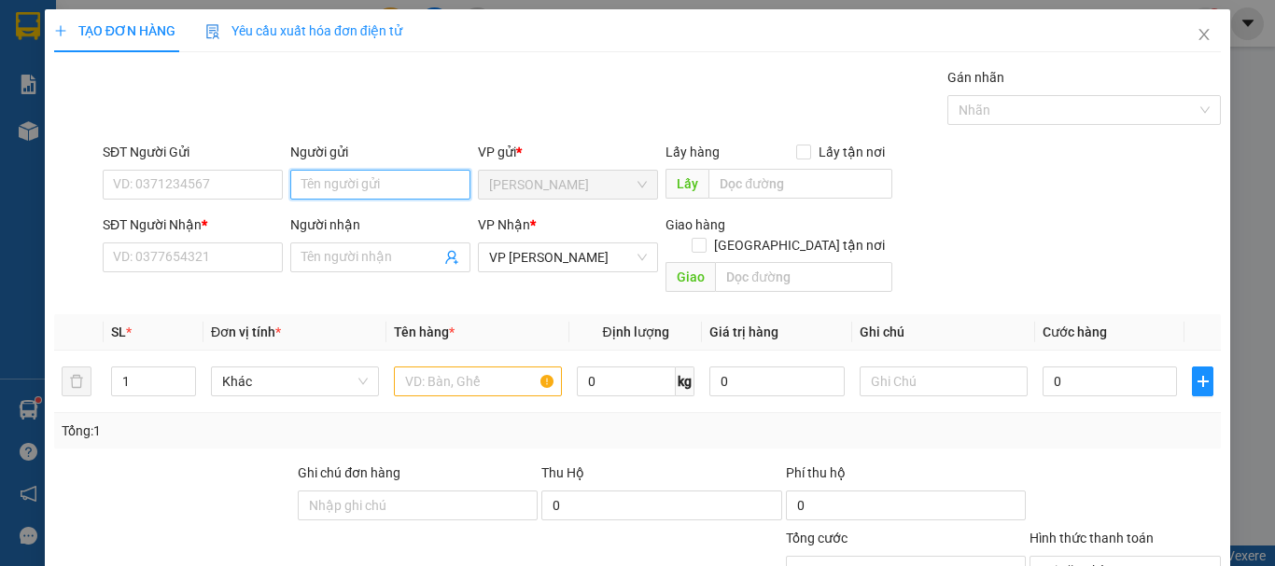
click at [348, 181] on input "Người gửi" at bounding box center [380, 185] width 180 height 30
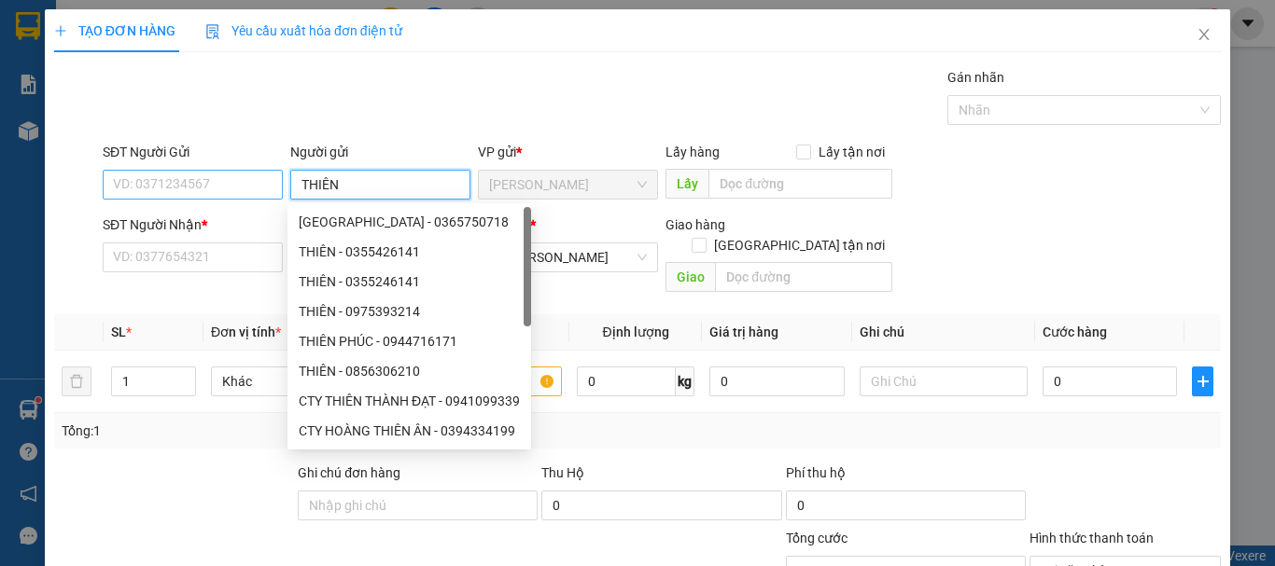
type input "THIÊN"
click at [239, 195] on input "SĐT Người Gửi" at bounding box center [193, 185] width 180 height 30
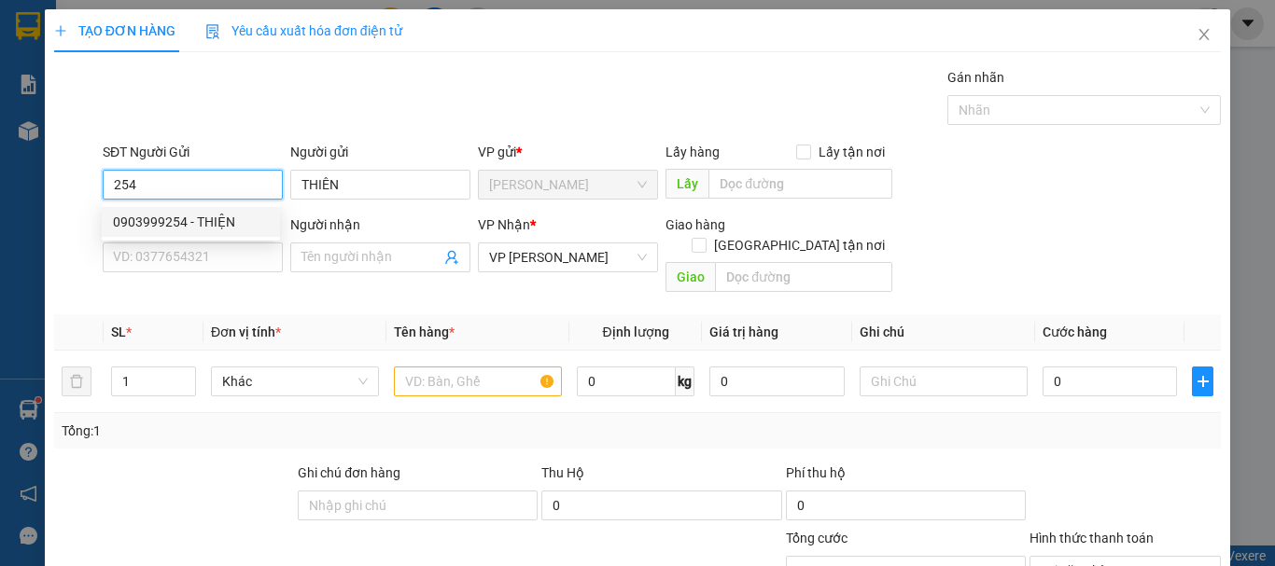
click at [237, 219] on div "0903999254 - THIỆN" at bounding box center [191, 222] width 156 height 21
type input "0903999254"
type input "THIỆN"
type input "GIAO 11/8=20K"
type input "30.000"
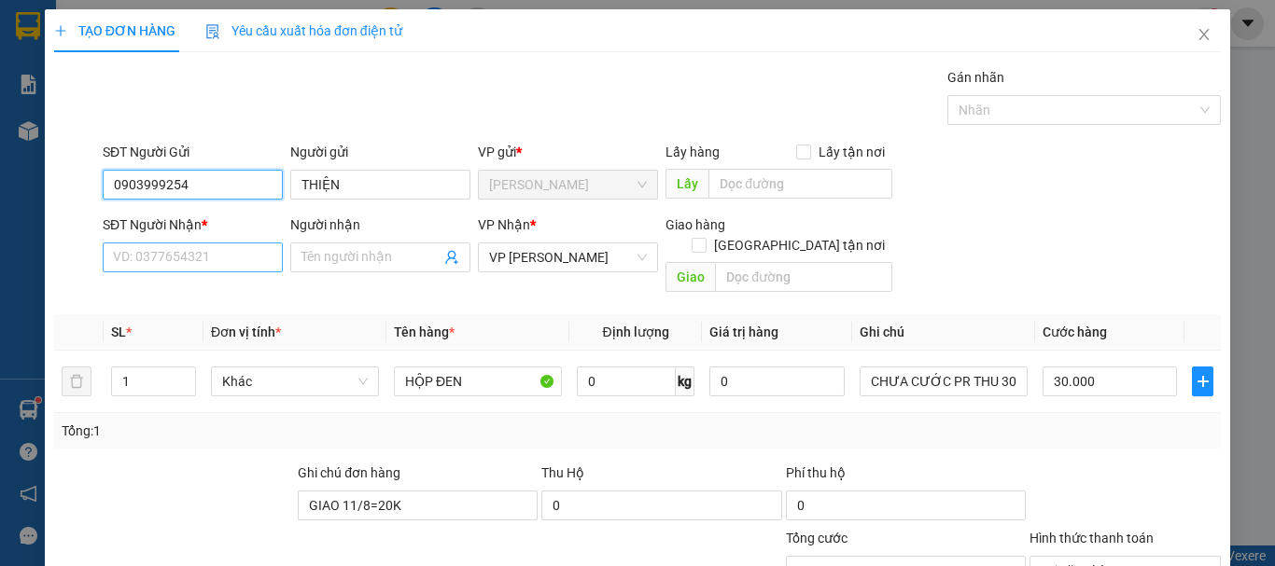
type input "0903999254"
click at [241, 257] on input "SĐT Người Nhận *" at bounding box center [193, 258] width 180 height 30
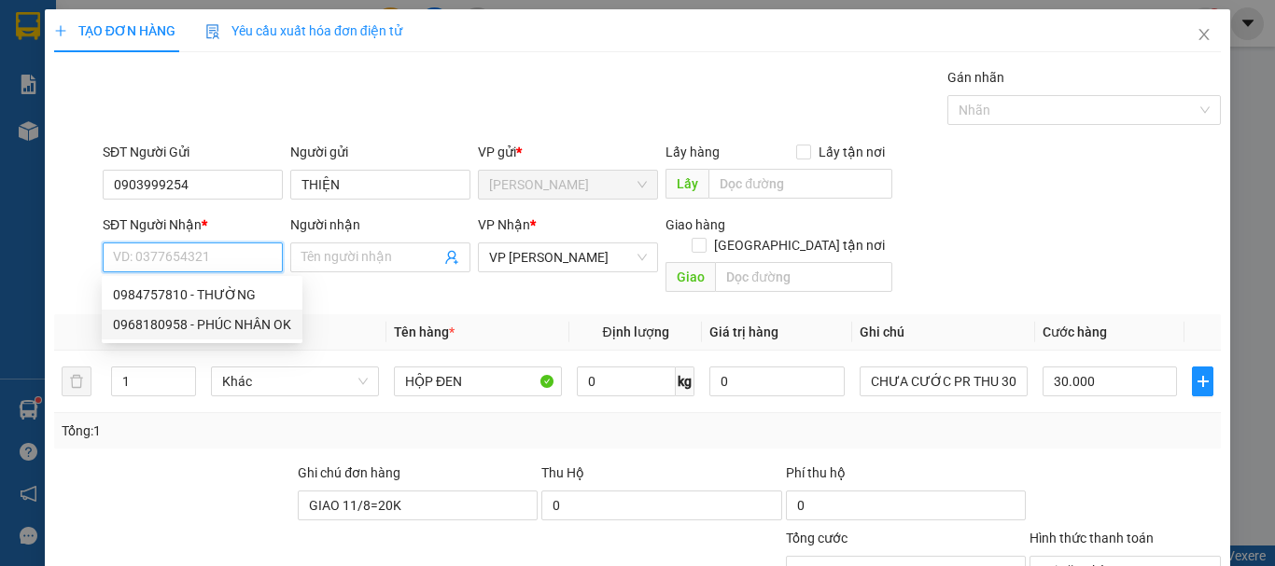
click at [232, 317] on div "0968180958 - PHÚC NHÂN OK" at bounding box center [202, 324] width 178 height 21
type input "0968180958"
type input "PHÚC NHÂN OK"
type input "20.000"
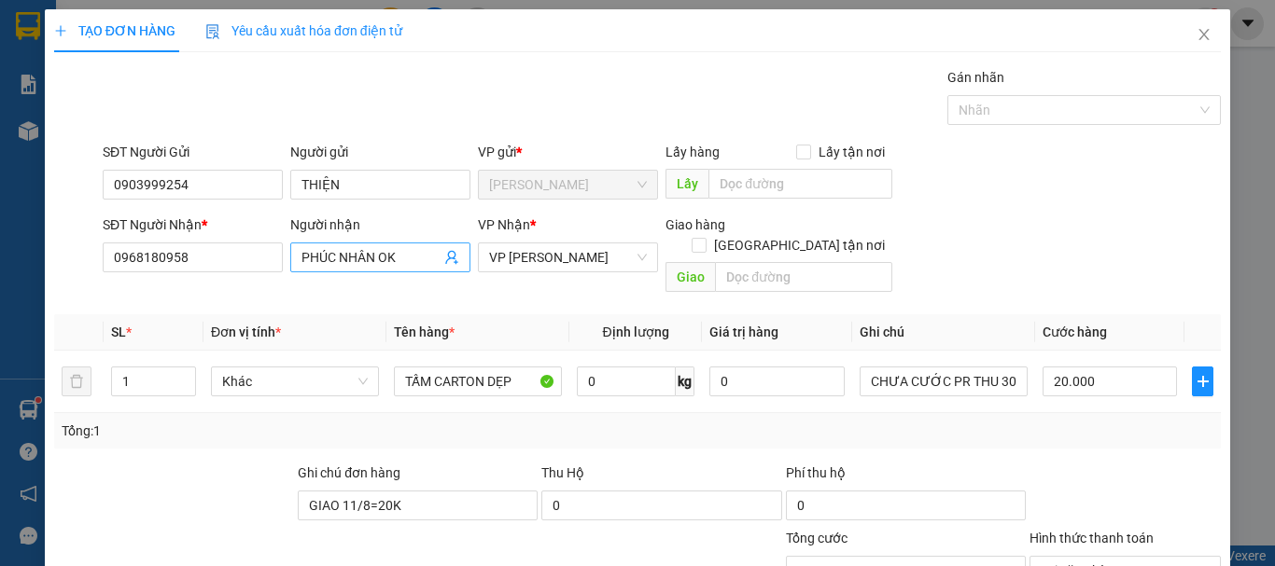
click at [411, 265] on input "PHÚC NHÂN OK" at bounding box center [370, 257] width 139 height 21
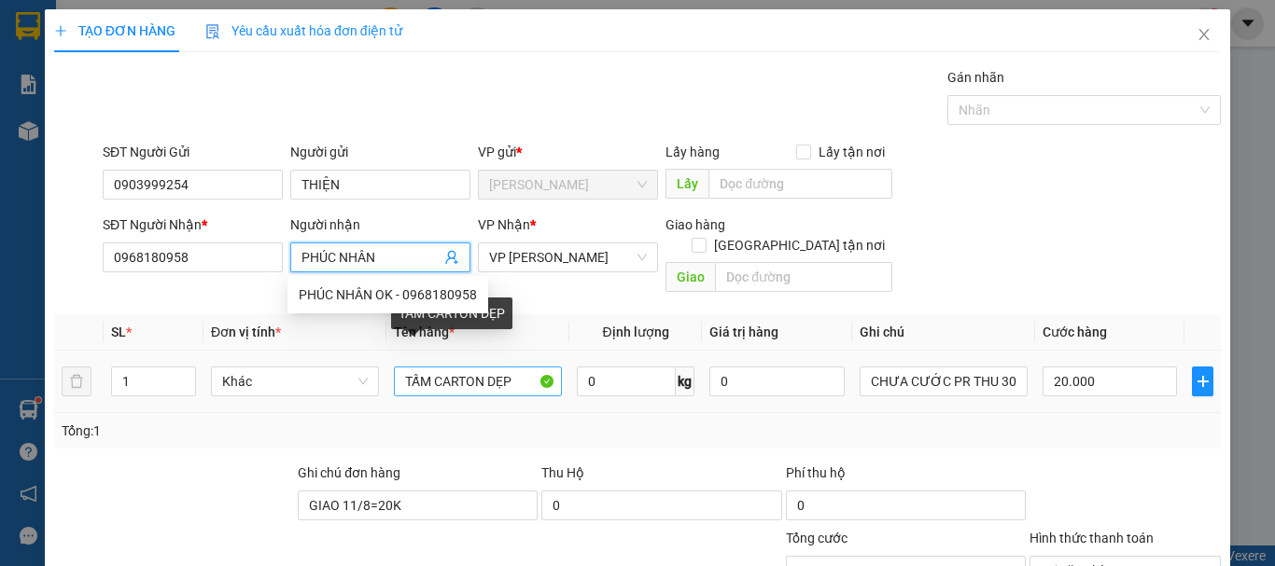
type input "PHÚC NHÂN"
drag, startPoint x: 508, startPoint y: 359, endPoint x: 374, endPoint y: 369, distance: 133.8
click at [374, 369] on tr "1 Khác TẤM CARTON DẸP 0 kg 0 CHƯA CƯỚC PR THU 30 20.000" at bounding box center [637, 382] width 1166 height 63
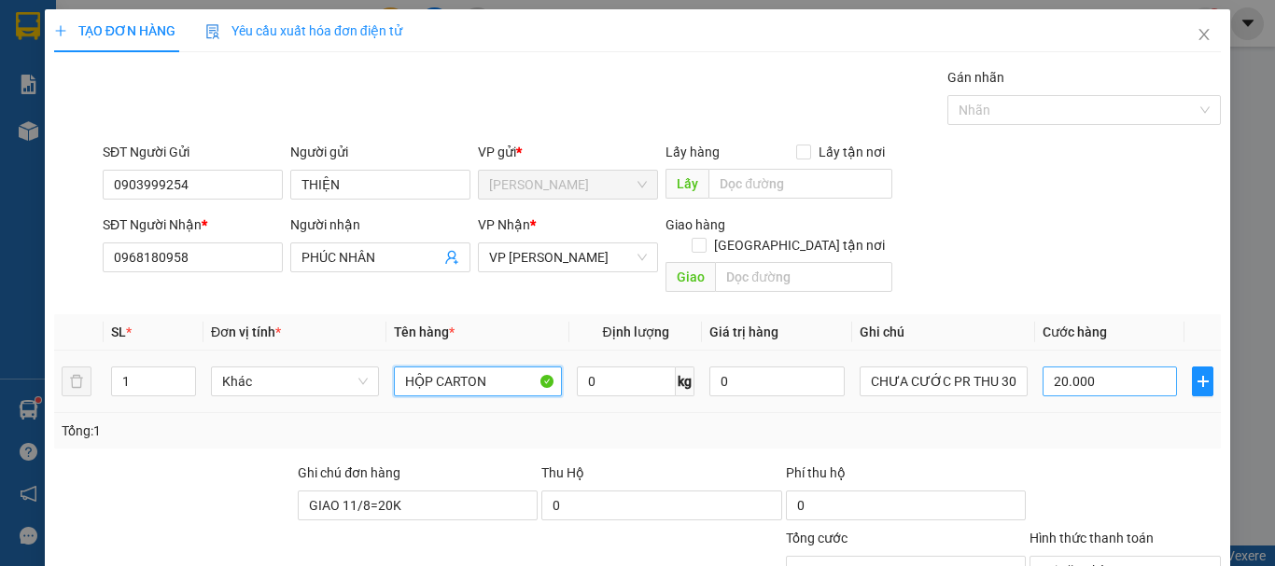
type input "HỘP CARTON"
click at [1110, 367] on input "20.000" at bounding box center [1109, 382] width 134 height 30
type input "0"
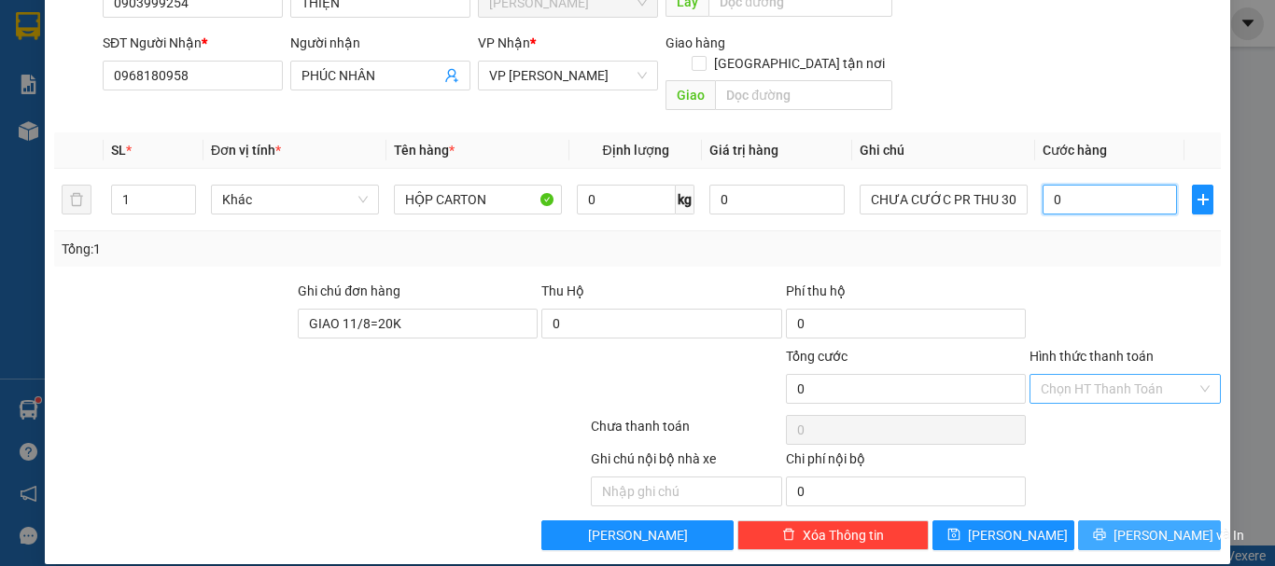
type input "0"
click at [1157, 525] on button "[PERSON_NAME] và In" at bounding box center [1149, 536] width 143 height 30
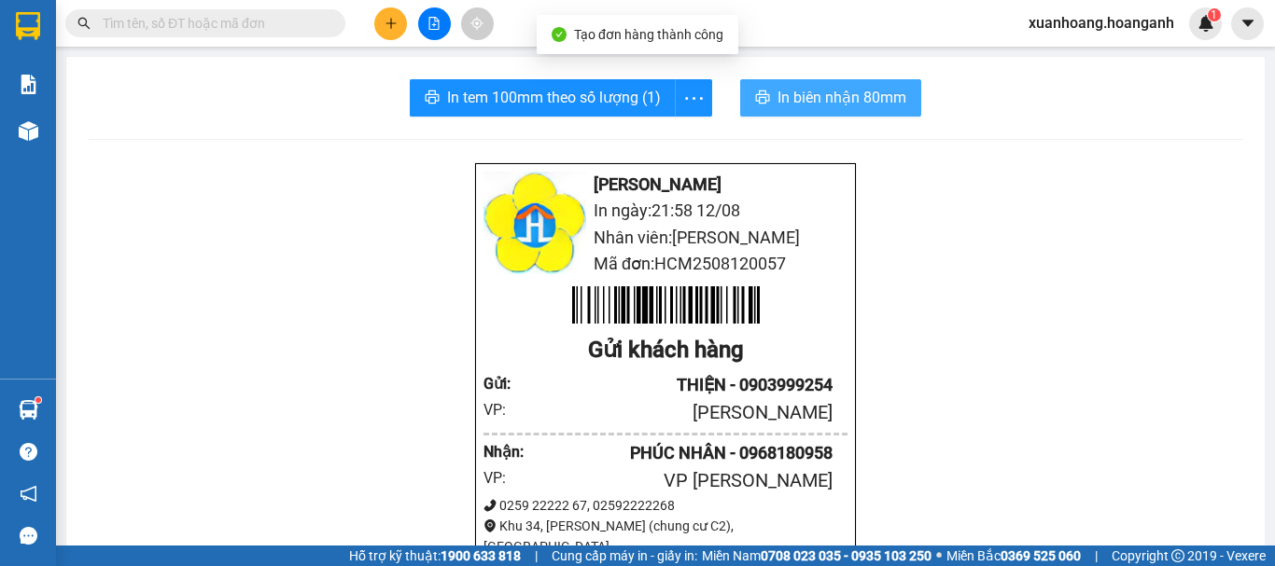
click at [842, 83] on button "In biên nhận 80mm" at bounding box center [830, 97] width 181 height 37
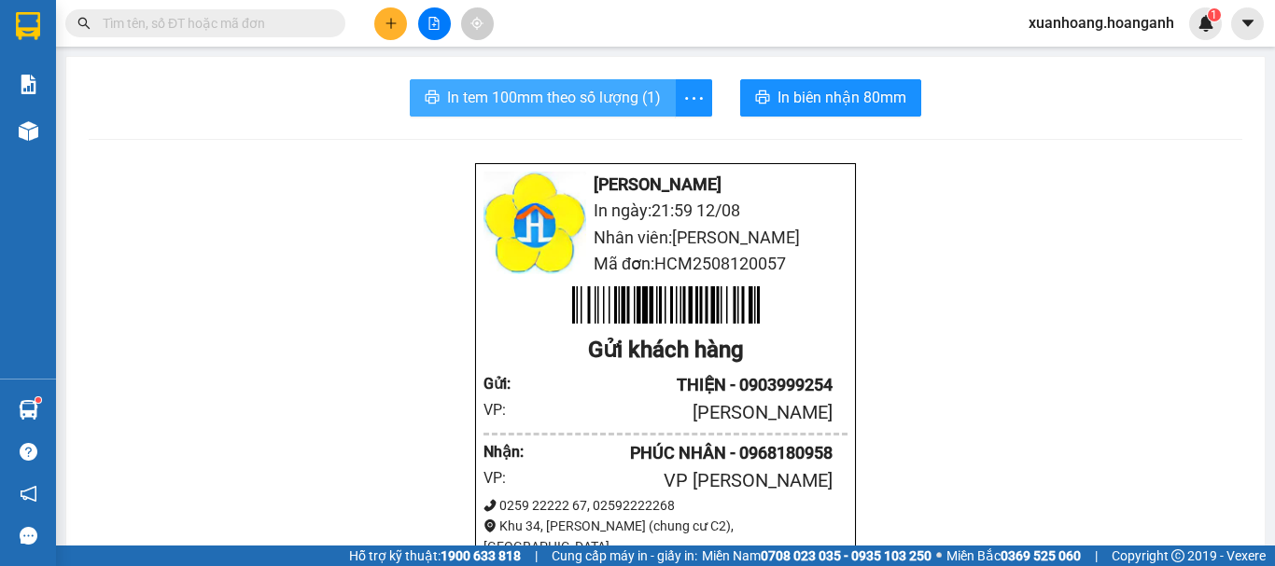
click at [601, 102] on span "In tem 100mm theo số lượng (1)" at bounding box center [554, 97] width 214 height 23
click at [564, 88] on span "In tem 100mm theo số lượng (1)" at bounding box center [554, 97] width 214 height 23
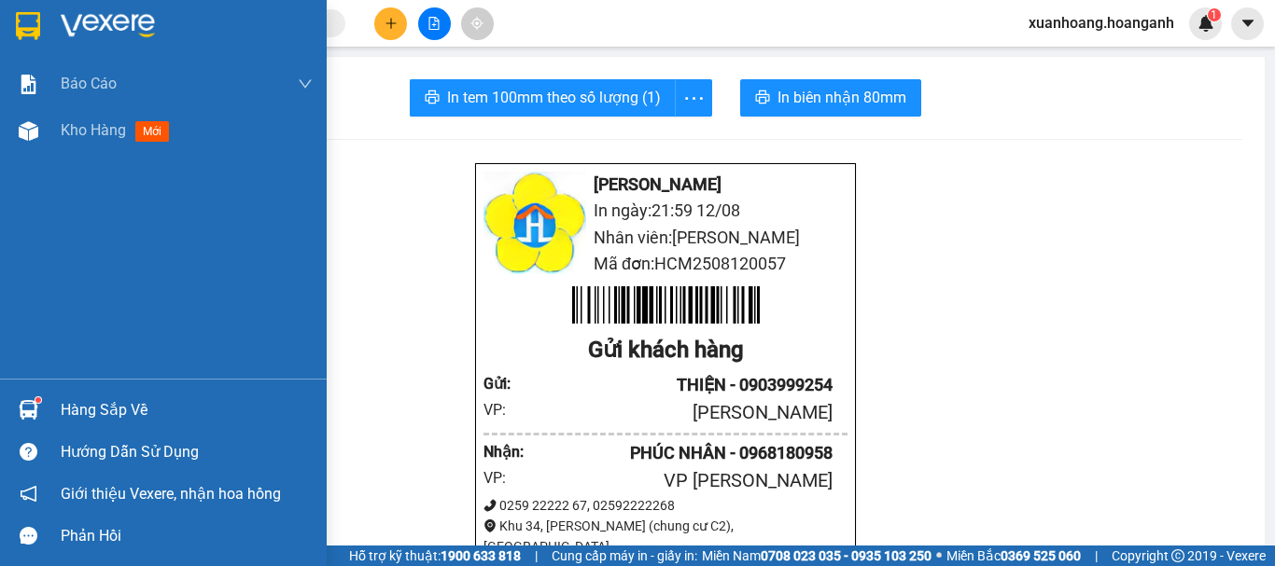
click at [21, 30] on img at bounding box center [28, 26] width 24 height 28
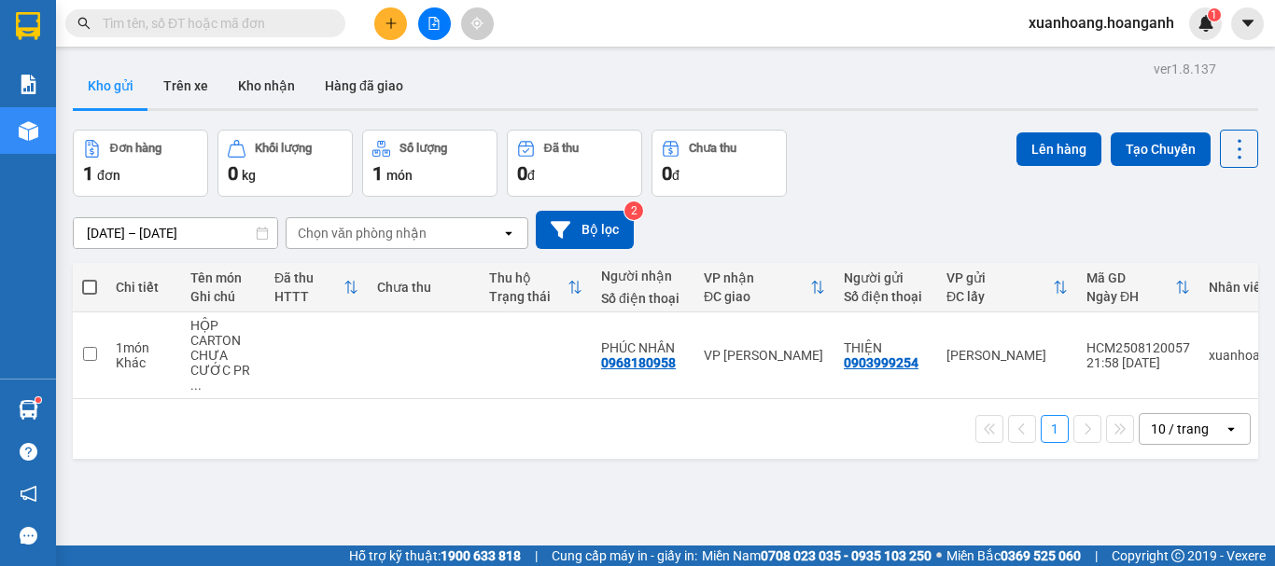
click at [97, 286] on th at bounding box center [90, 287] width 34 height 49
click at [91, 285] on span at bounding box center [89, 287] width 15 height 15
click at [90, 278] on input "checkbox" at bounding box center [90, 278] width 0 height 0
checkbox input "true"
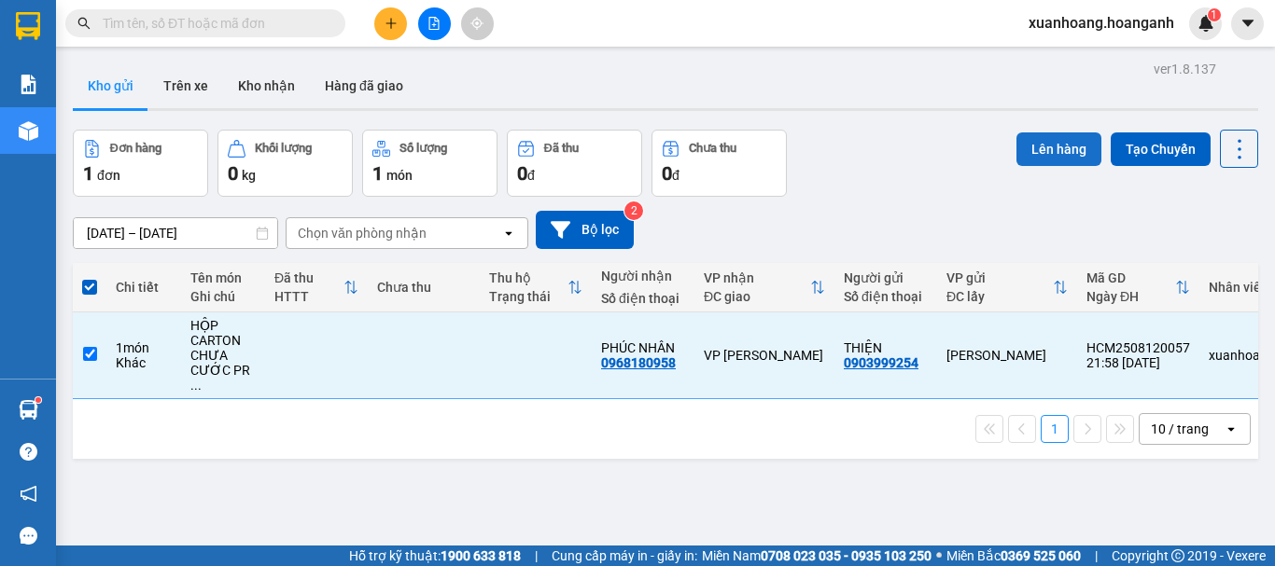
click at [1044, 154] on button "Lên hàng" at bounding box center [1058, 150] width 85 height 34
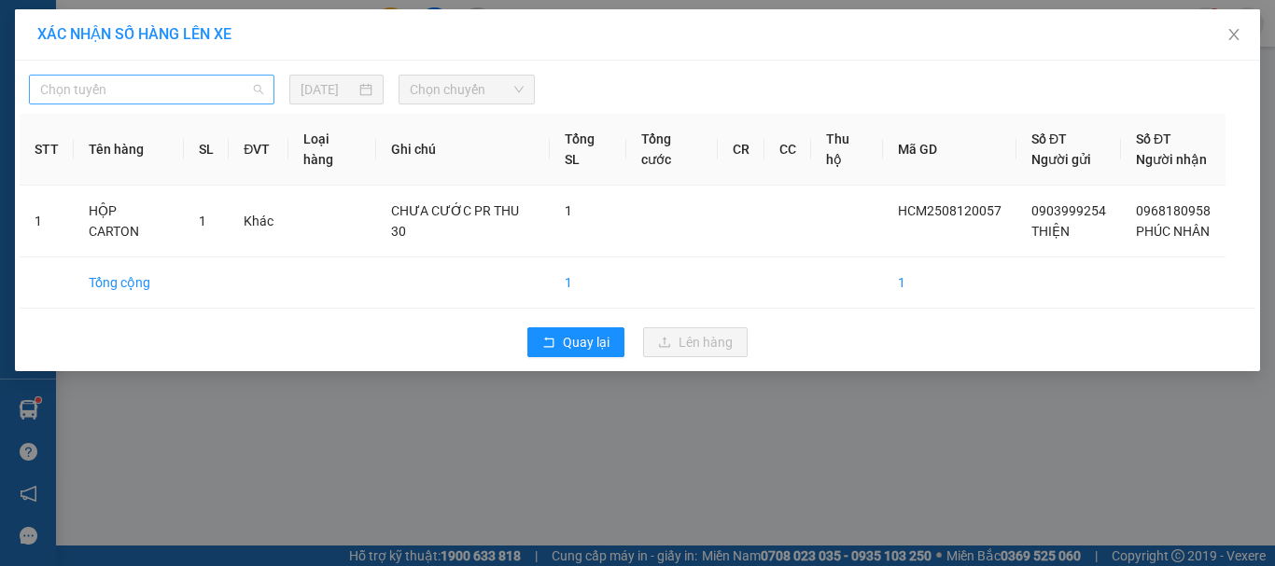
click at [124, 82] on span "Chọn tuyến" at bounding box center [151, 90] width 223 height 28
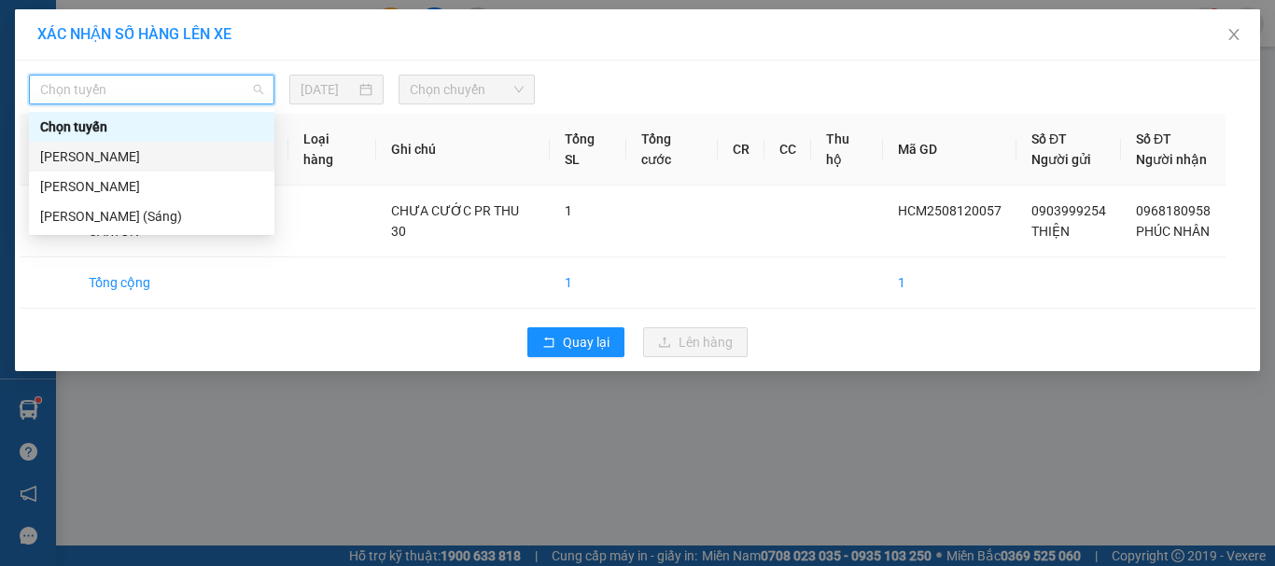
click at [131, 152] on div "[PERSON_NAME]" at bounding box center [151, 157] width 223 height 21
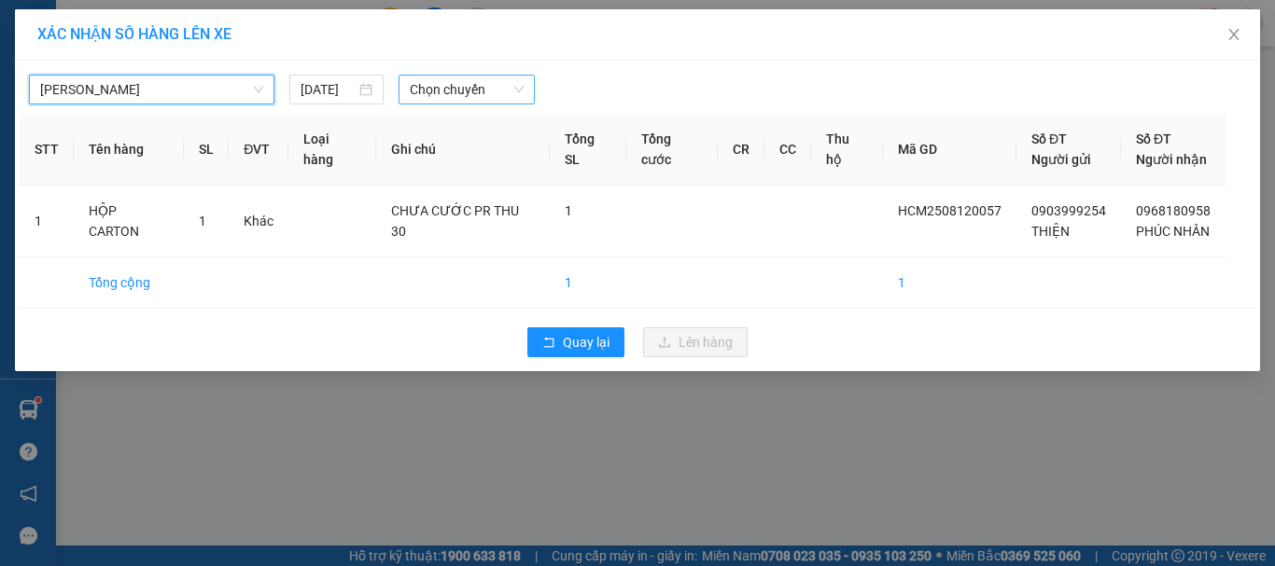
click at [473, 87] on span "Chọn chuyến" at bounding box center [467, 90] width 115 height 28
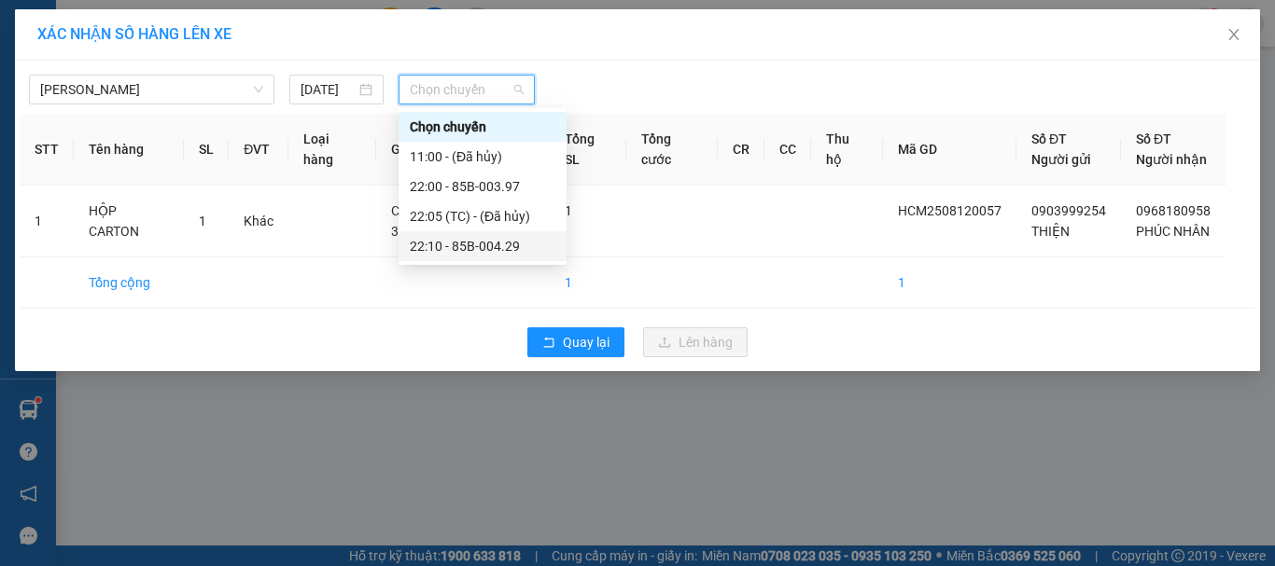
click at [450, 242] on div "22:10 - 85B-004.29" at bounding box center [483, 246] width 146 height 21
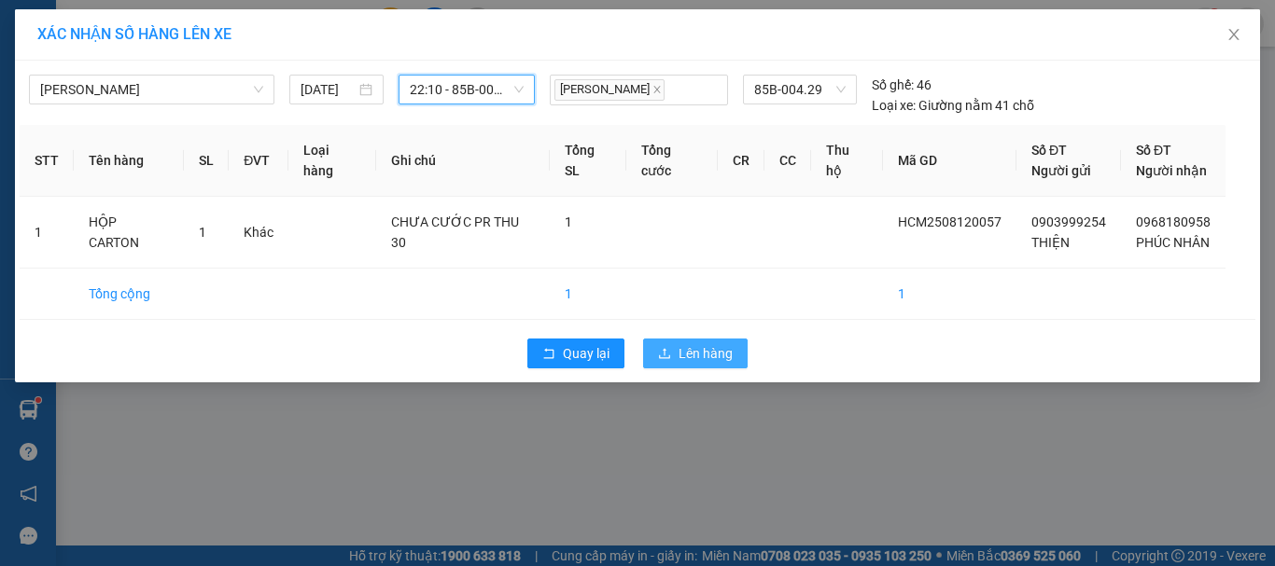
click at [687, 351] on span "Lên hàng" at bounding box center [705, 353] width 54 height 21
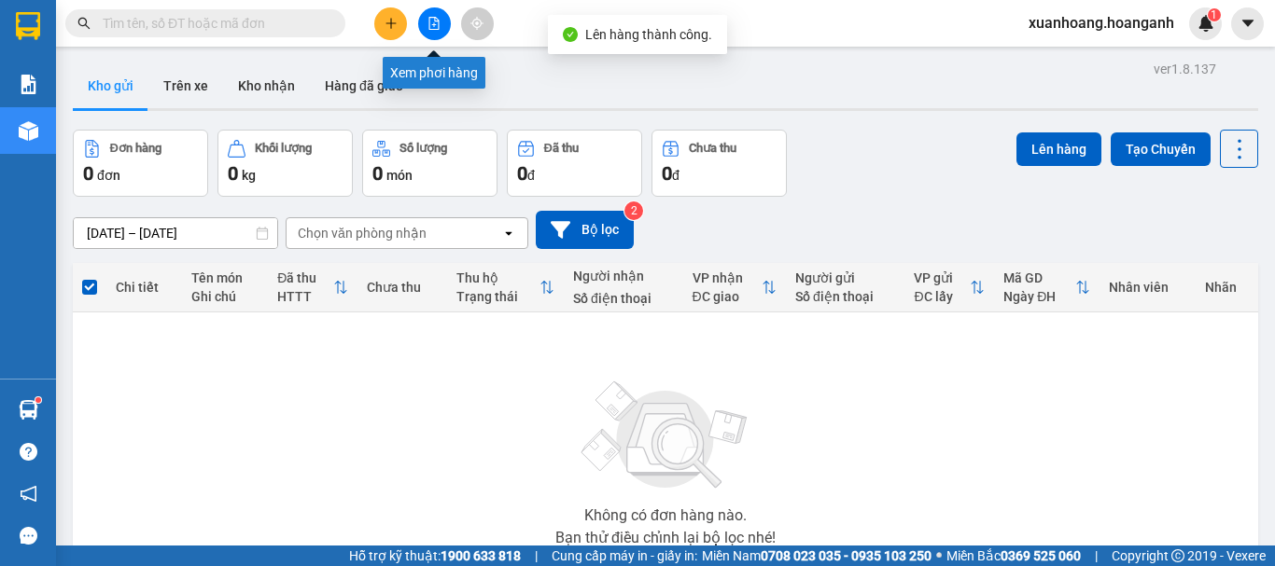
click at [435, 30] on button at bounding box center [434, 23] width 33 height 33
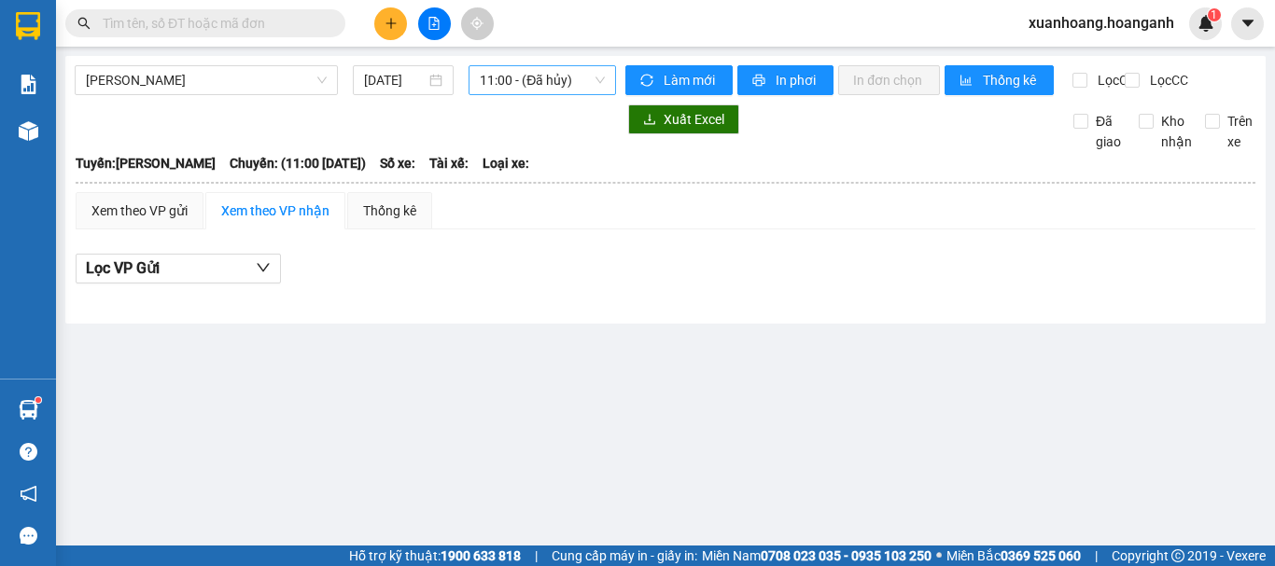
click at [535, 83] on span "11:00 - (Đã hủy)" at bounding box center [542, 80] width 125 height 28
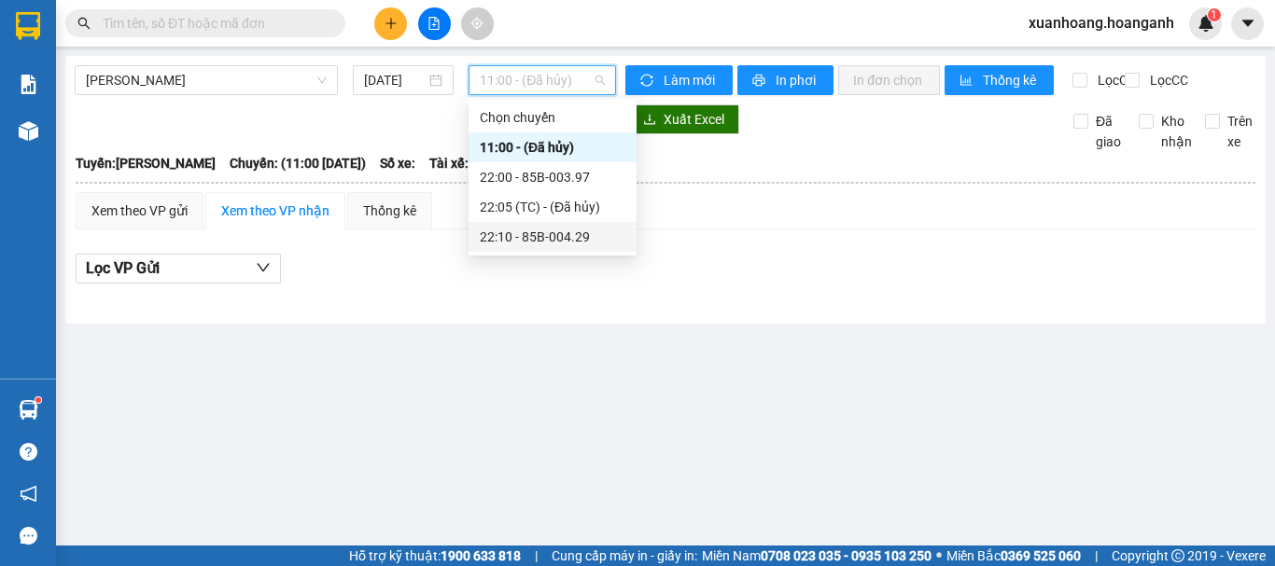
click at [534, 223] on div "22:10 - 85B-004.29" at bounding box center [552, 237] width 168 height 30
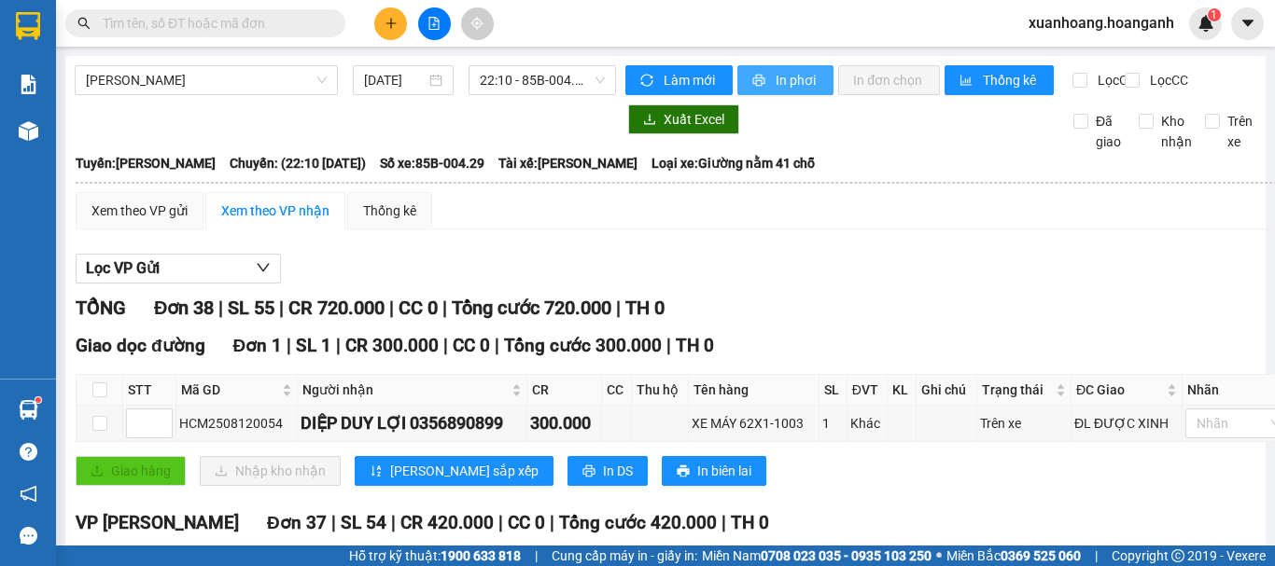
click at [776, 84] on span "In phơi" at bounding box center [796, 80] width 43 height 21
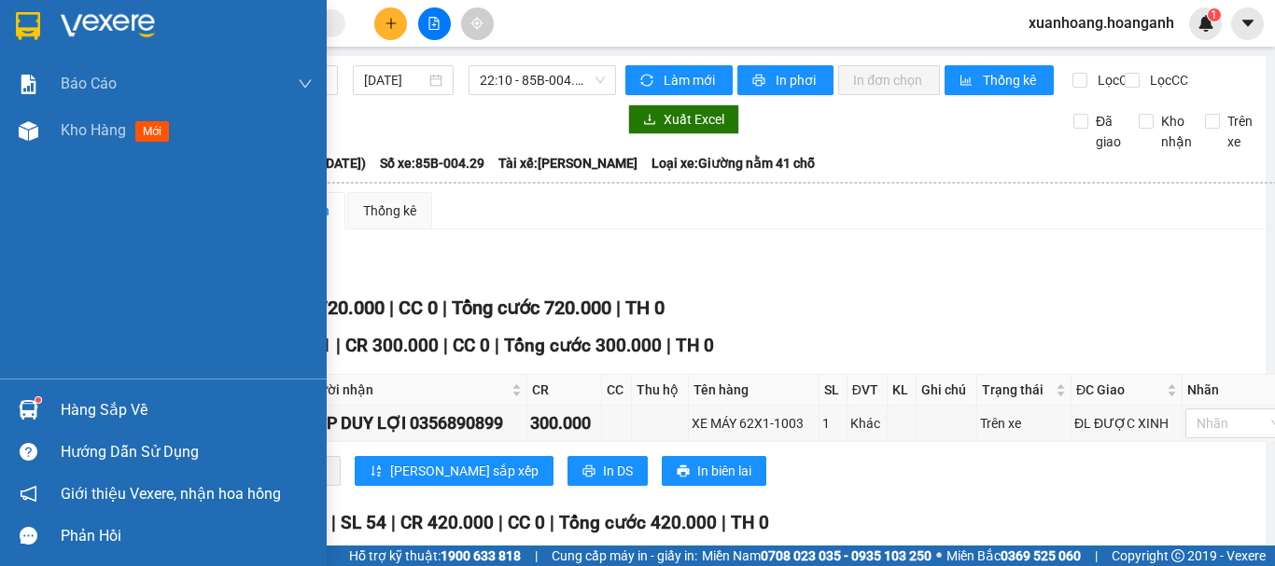
click at [36, 36] on img at bounding box center [28, 26] width 24 height 28
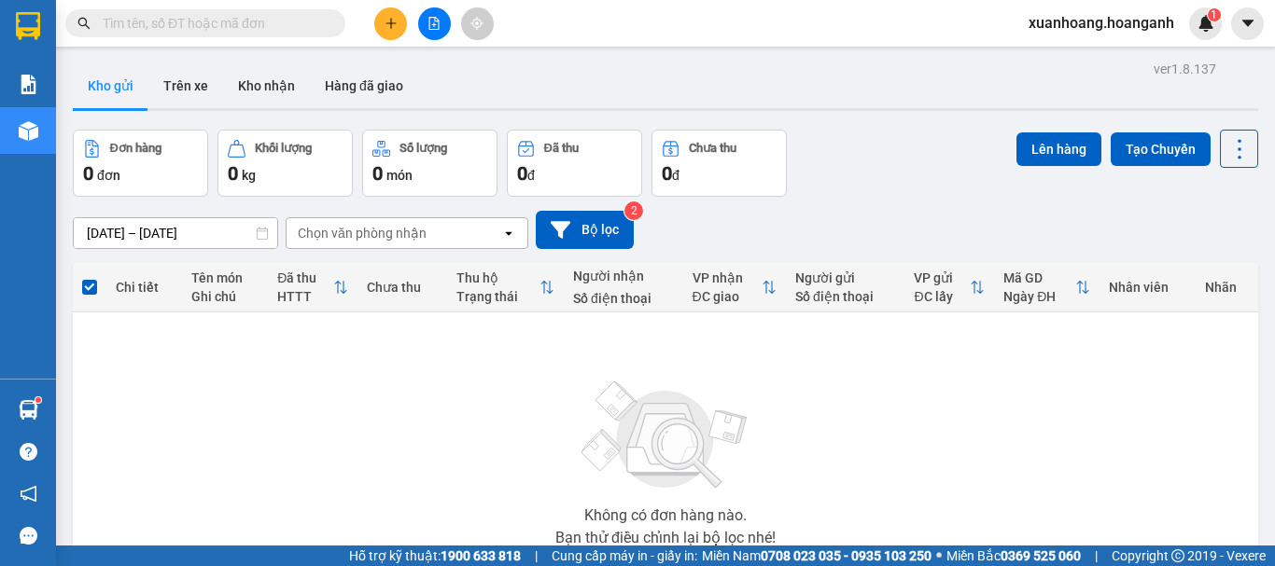
click at [400, 33] on button at bounding box center [390, 23] width 33 height 33
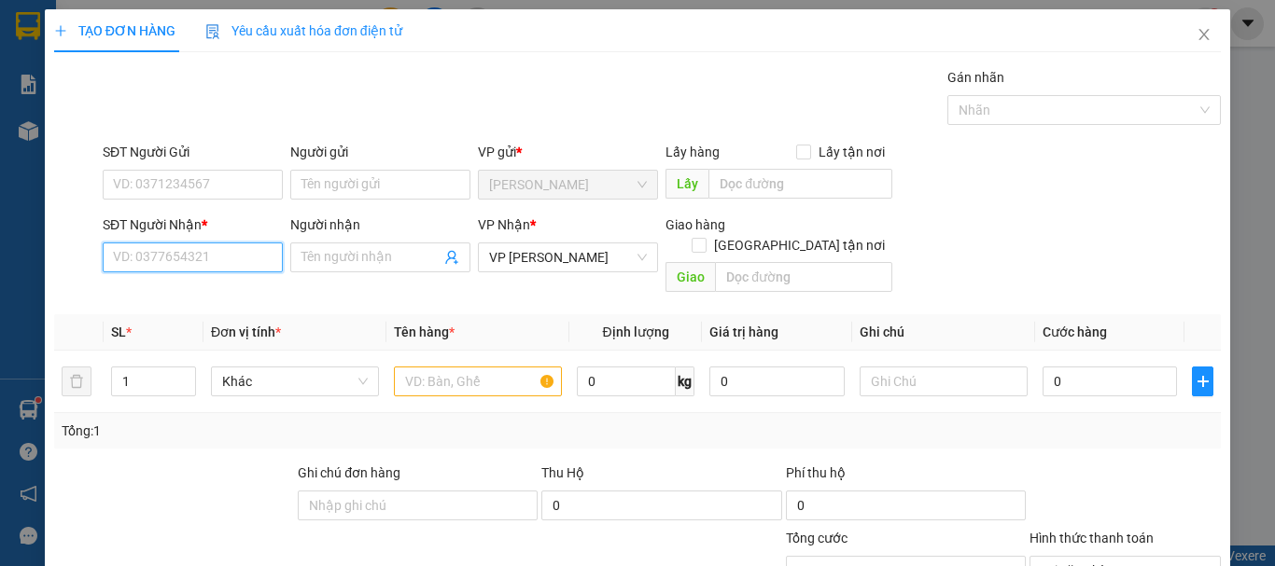
click at [223, 260] on input "SĐT Người Nhận *" at bounding box center [193, 258] width 180 height 30
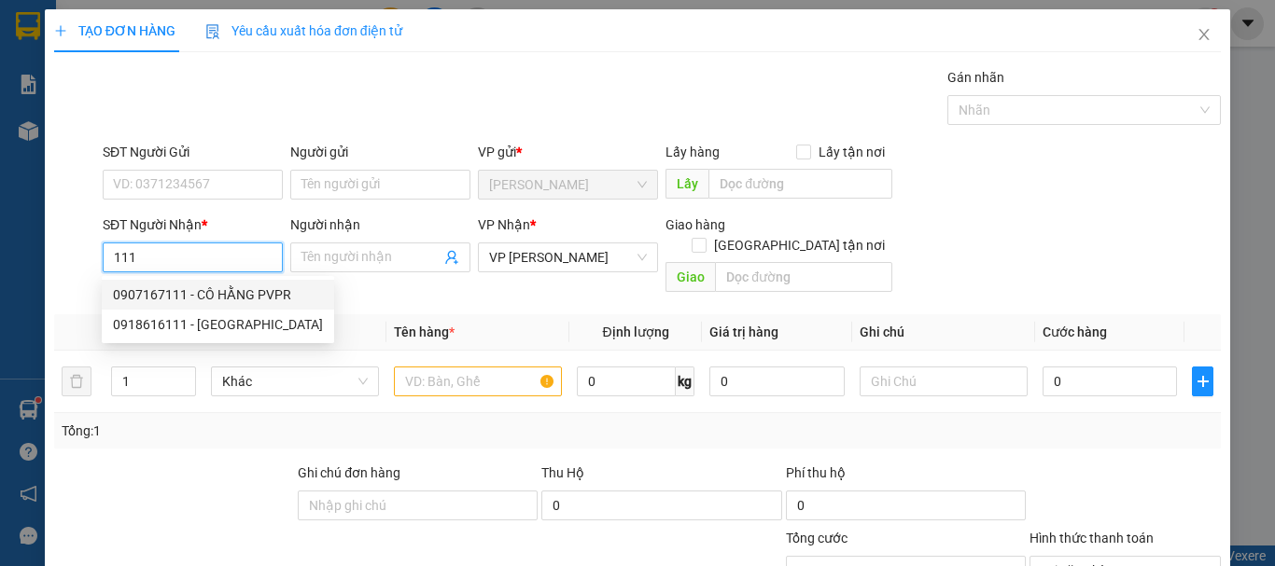
drag, startPoint x: 204, startPoint y: 320, endPoint x: 205, endPoint y: 288, distance: 31.7
click at [205, 288] on div "0907167111 - CÔ HẰNG PVPR 0918616111 - [GEOGRAPHIC_DATA]" at bounding box center [218, 310] width 232 height 60
click at [205, 288] on div "0907167111 - CÔ HẰNG PVPR" at bounding box center [218, 295] width 210 height 21
type input "0907167111"
type input "CÔ HẰNG PVPR"
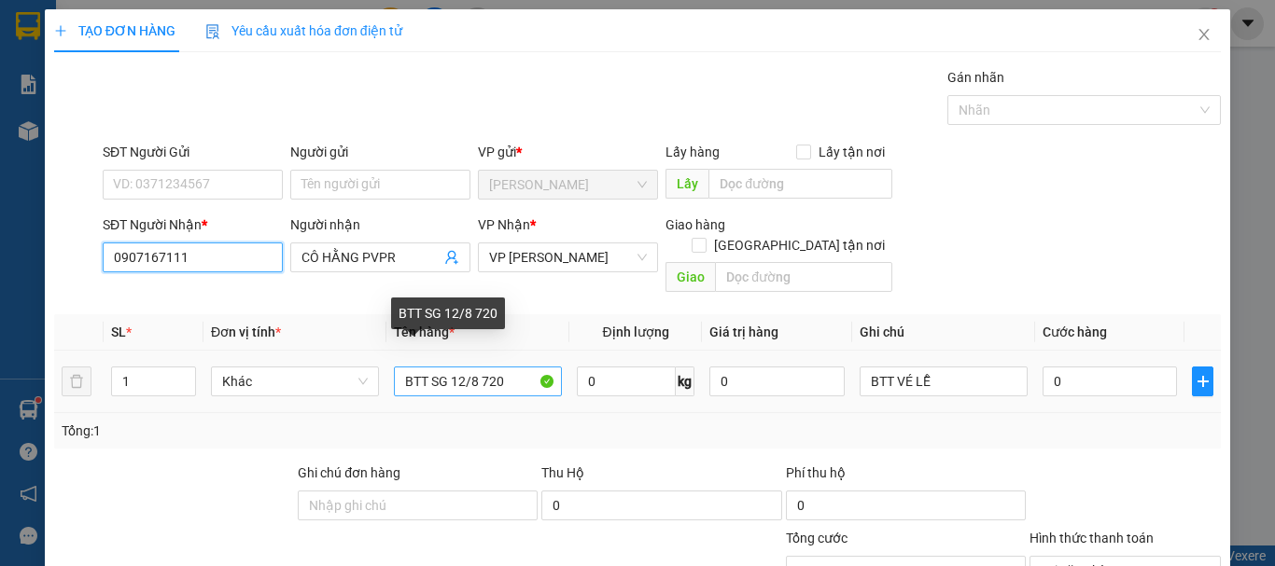
type input "0907167111"
click at [528, 367] on input "BTT SG 12/8 720" at bounding box center [478, 382] width 168 height 30
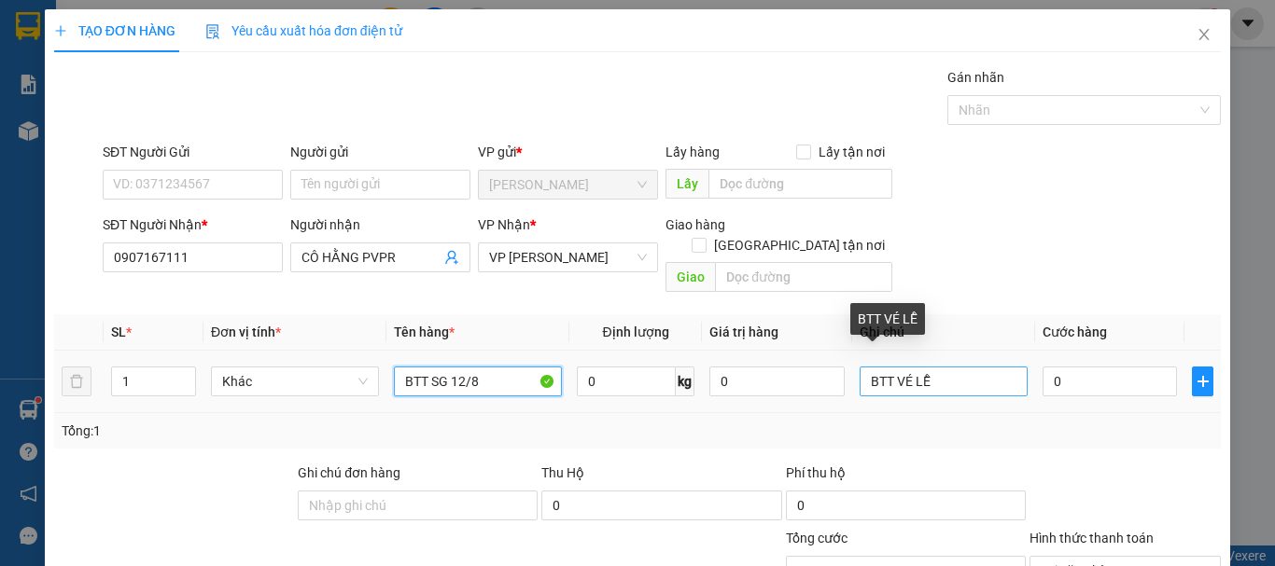
type input "BTT SG 12/8"
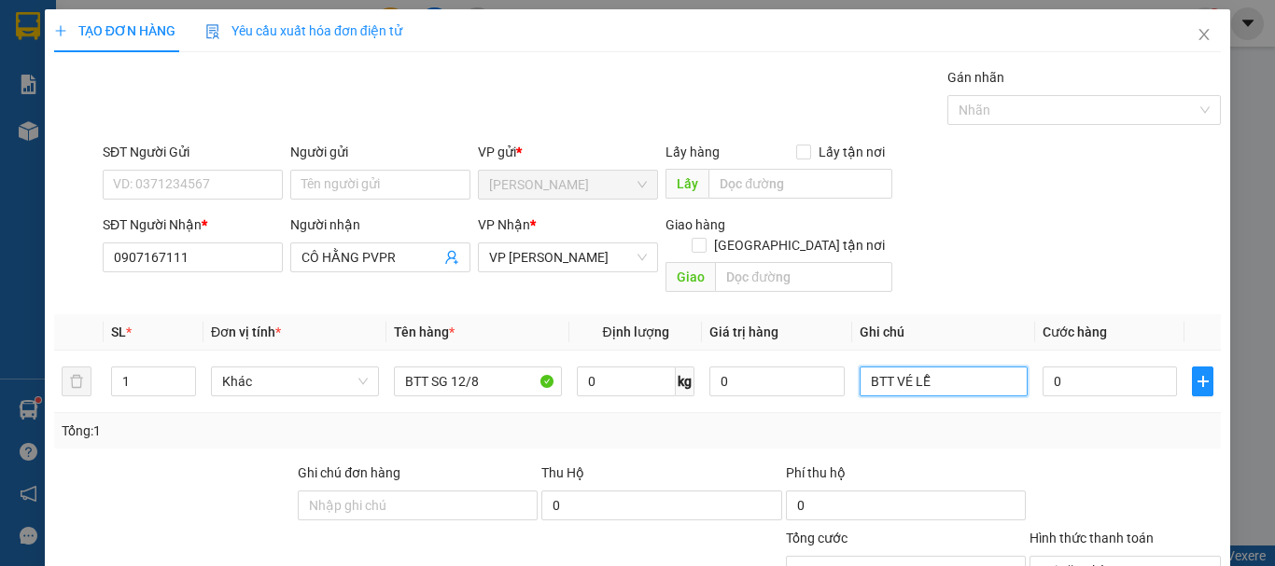
drag, startPoint x: 934, startPoint y: 364, endPoint x: 846, endPoint y: 395, distance: 93.0
click at [849, 393] on div "SL * Đơn vị tính * Tên hàng * Định lượng Giá trị hàng Ghi chú Cước hàng 1 Khác …" at bounding box center [637, 381] width 1166 height 134
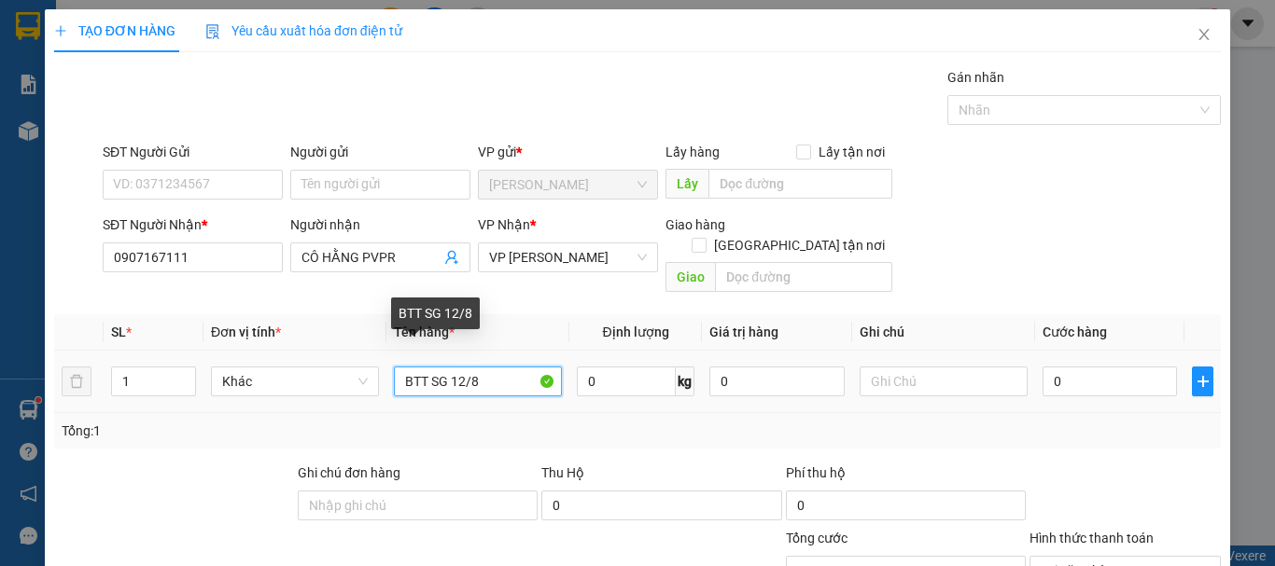
click at [501, 367] on input "BTT SG 12/8" at bounding box center [478, 382] width 168 height 30
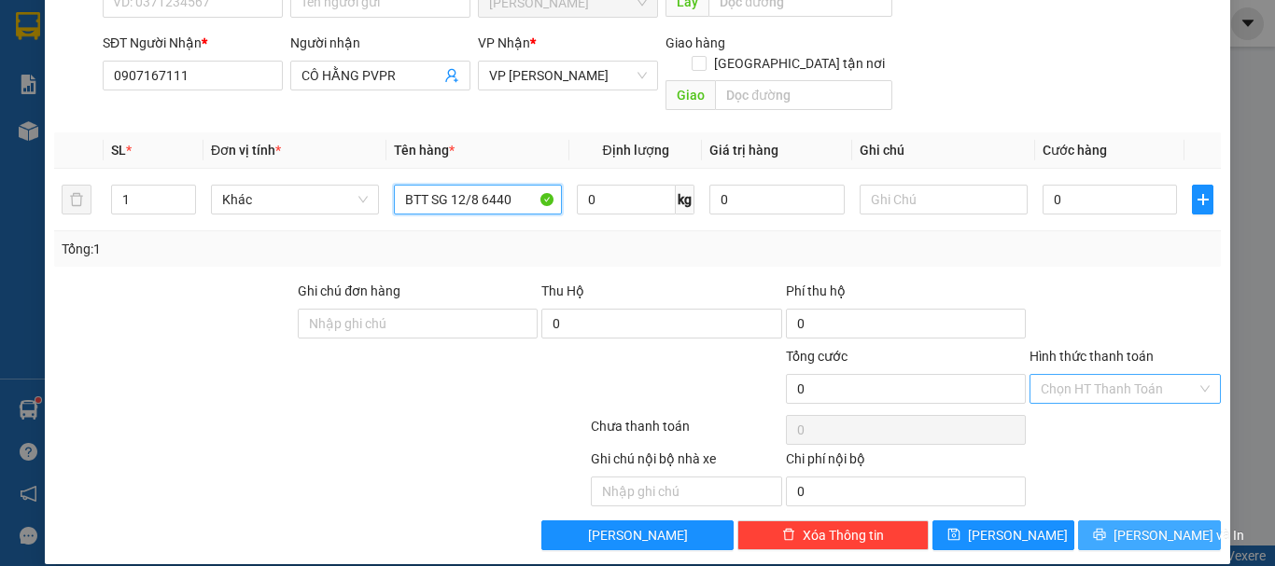
type input "BTT SG 12/8 6440"
click at [1149, 529] on button "[PERSON_NAME] và In" at bounding box center [1149, 536] width 143 height 30
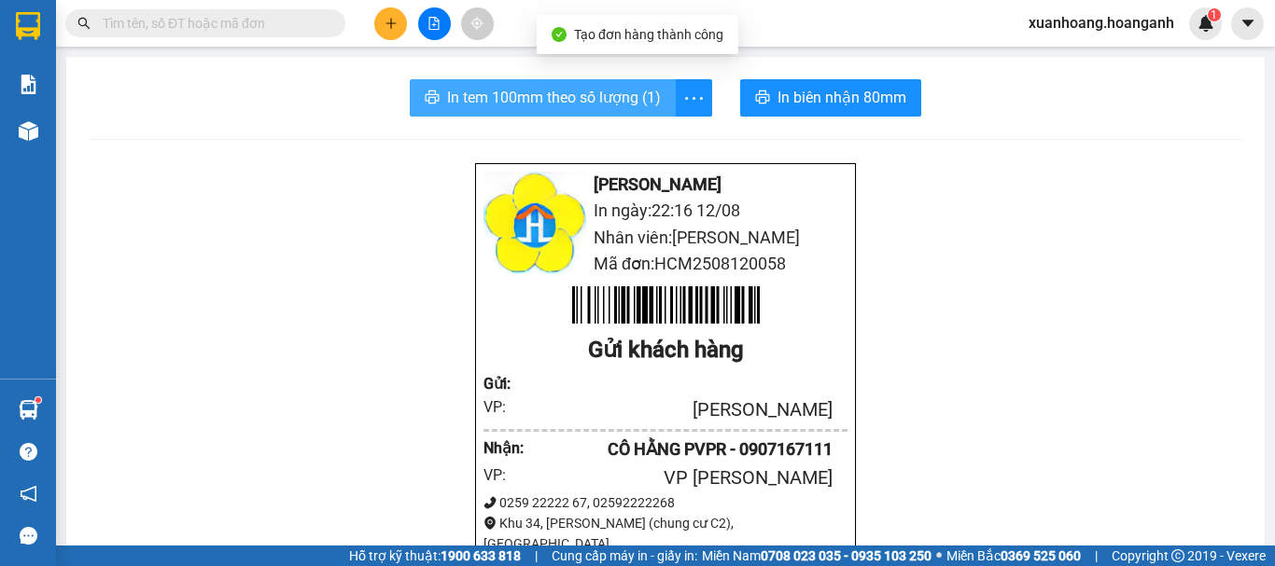
click at [594, 105] on span "In tem 100mm theo số lượng (1)" at bounding box center [554, 97] width 214 height 23
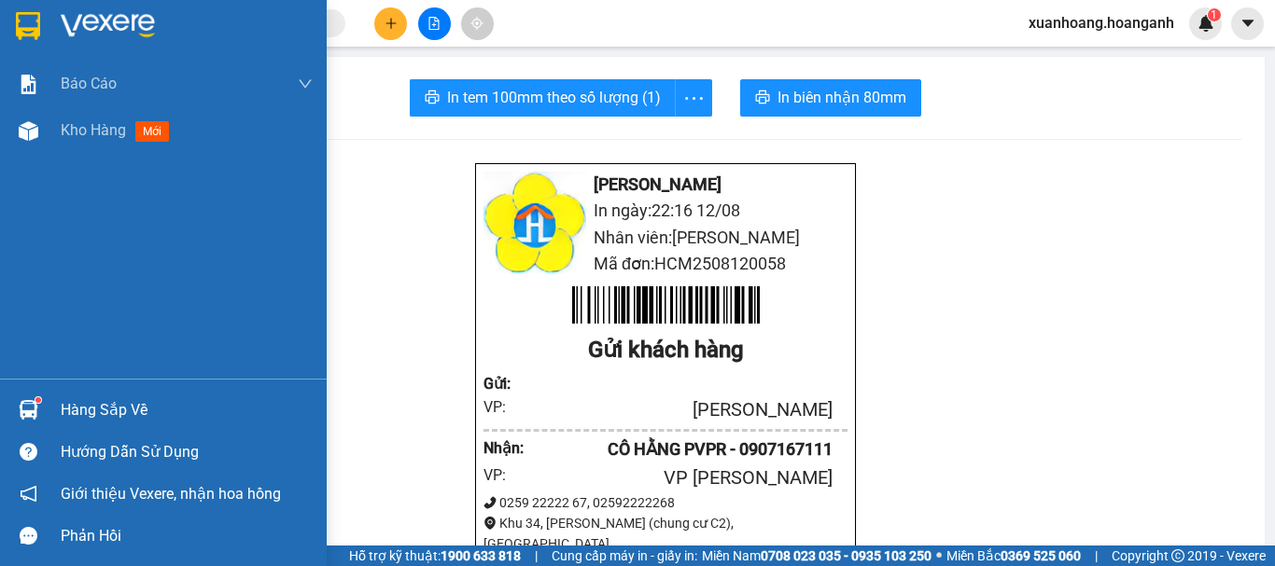
click at [45, 35] on div at bounding box center [163, 30] width 327 height 61
